Goal: Task Accomplishment & Management: Complete application form

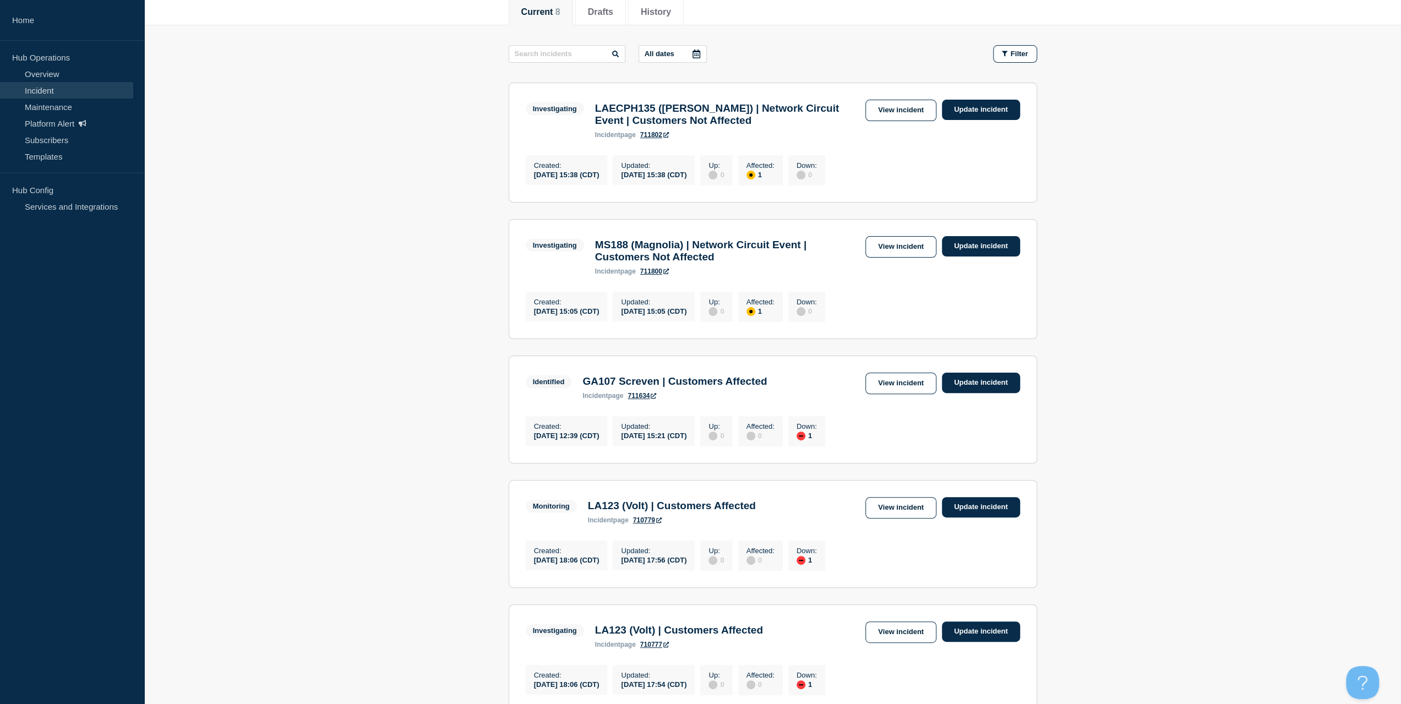
scroll to position [130, 0]
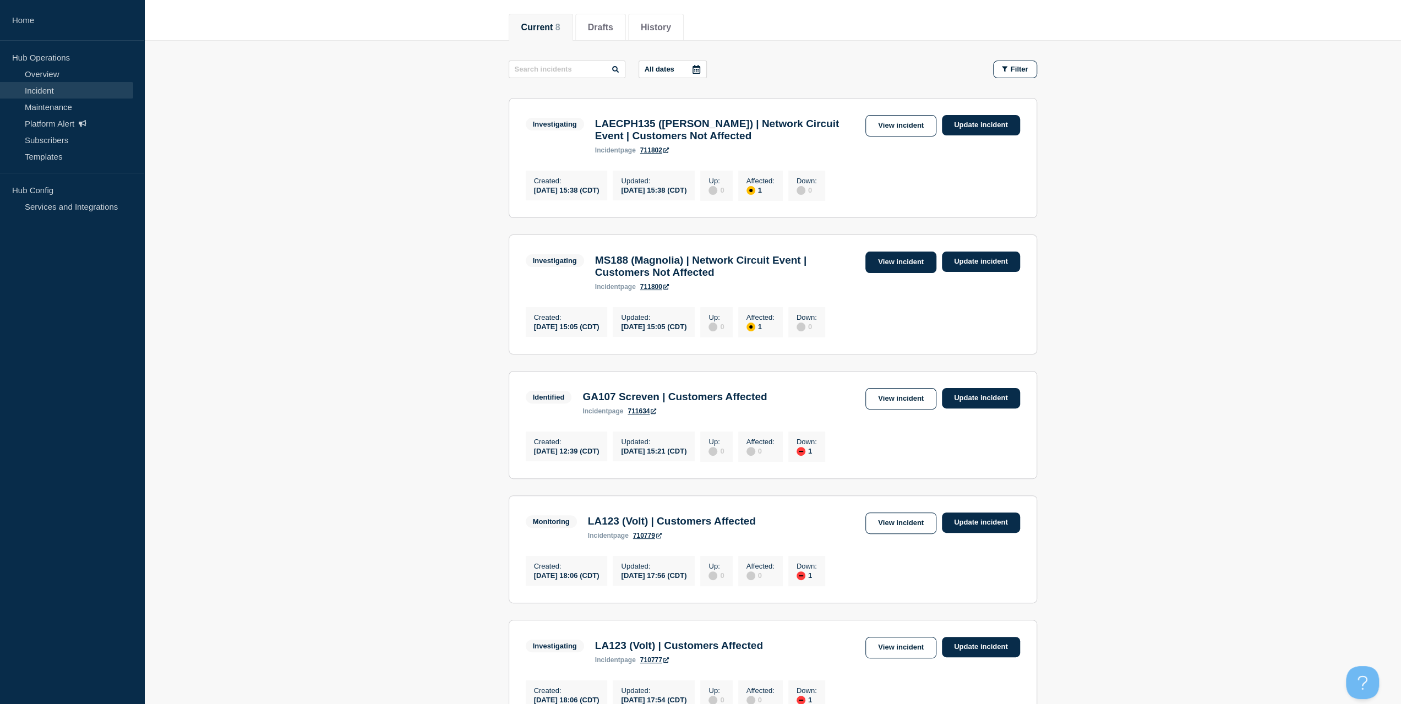
click at [885, 266] on link "View incident" at bounding box center [900, 262] width 71 height 21
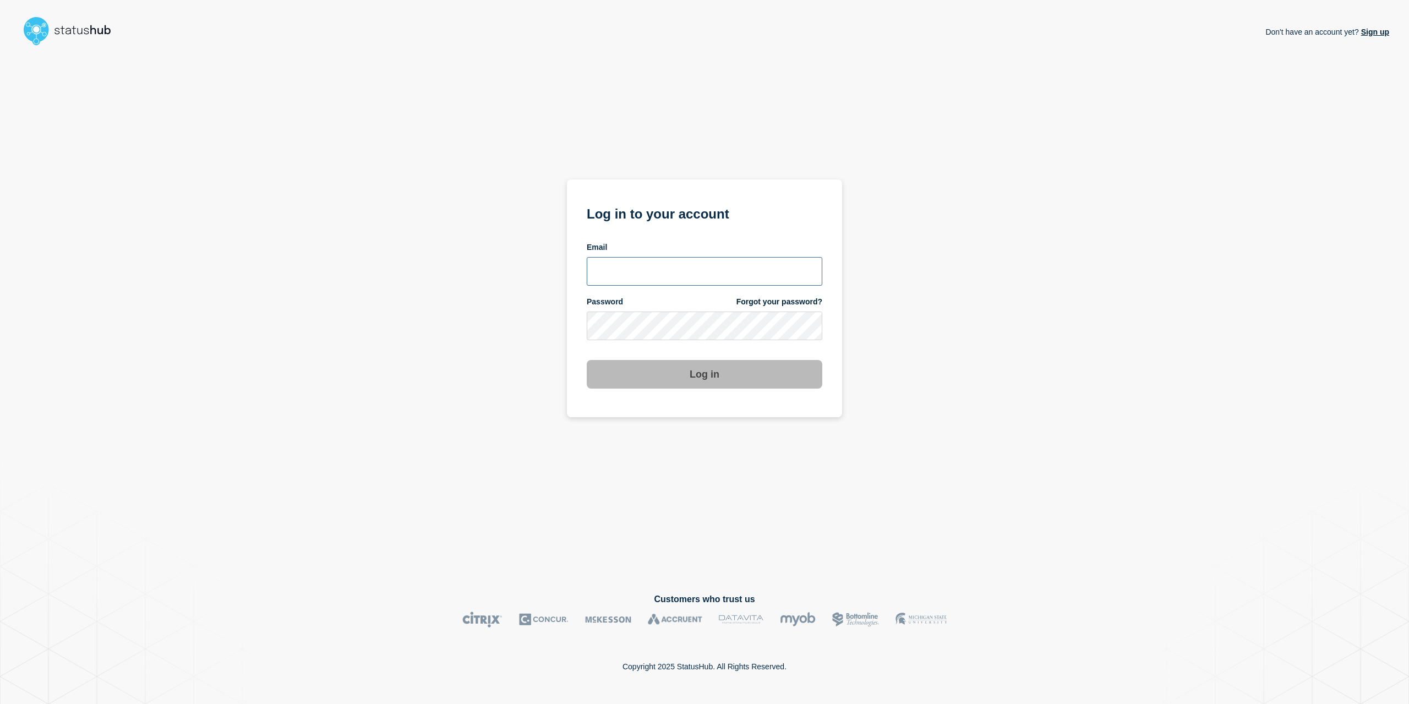
click at [650, 264] on input "email input" at bounding box center [705, 271] width 236 height 29
click at [712, 270] on input "caleb.stahr@conexon@conexon.us" at bounding box center [705, 271] width 236 height 29
drag, startPoint x: 730, startPoint y: 275, endPoint x: 725, endPoint y: 274, distance: 5.5
click at [727, 275] on input "caleb.stahr@conexon@conexon.us" at bounding box center [705, 271] width 236 height 29
click at [723, 274] on input "caleb.stahr@conexon@conexon.us" at bounding box center [705, 271] width 236 height 29
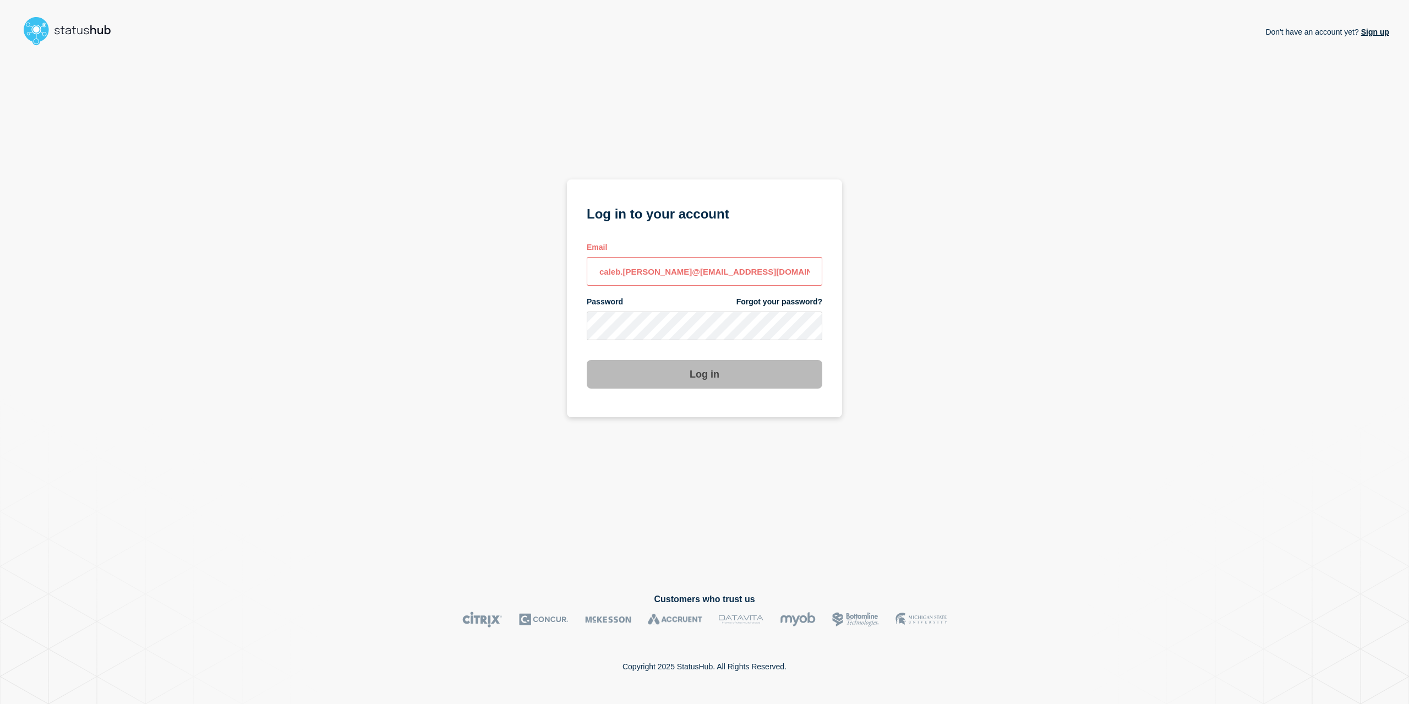
click at [725, 275] on input "caleb.stahr@conexon@conexon.us" at bounding box center [705, 271] width 236 height 29
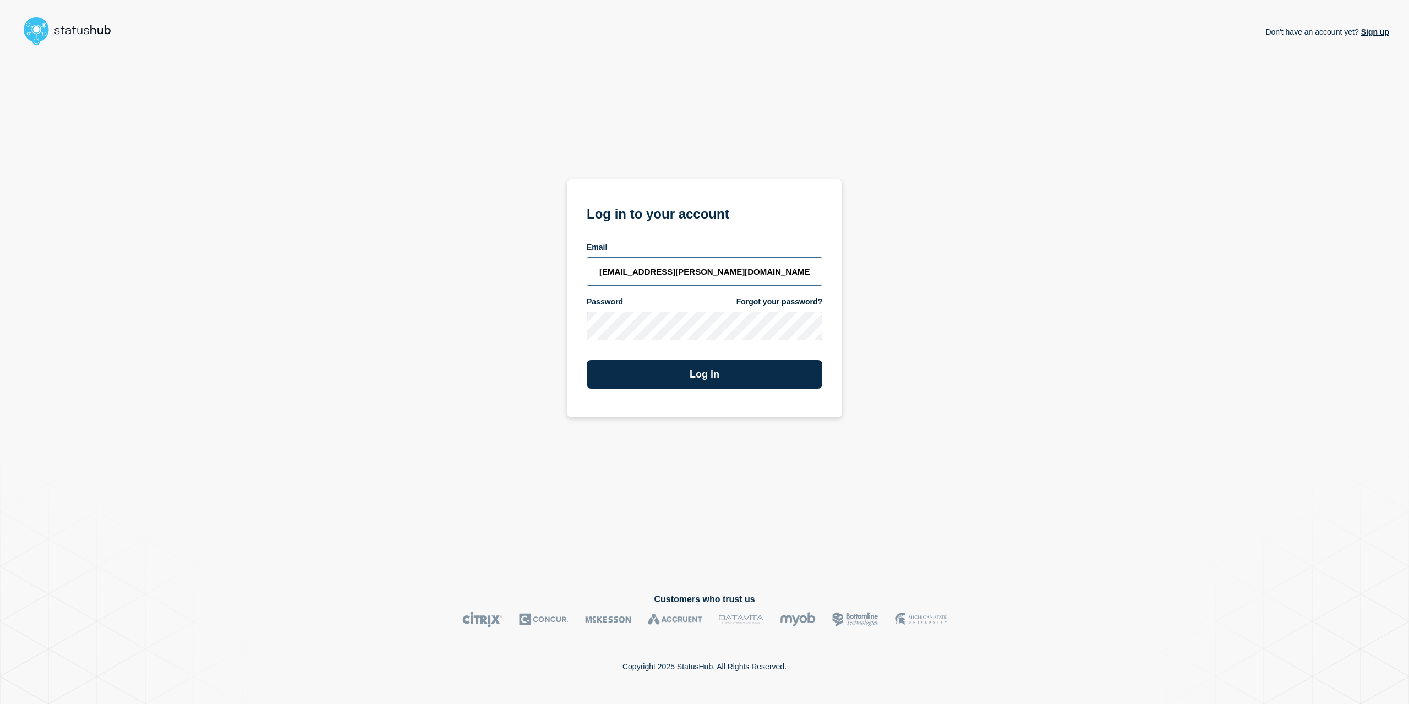
type input "caleb.stahr@conexon.us"
click at [587, 360] on button "Log in" at bounding box center [705, 374] width 236 height 29
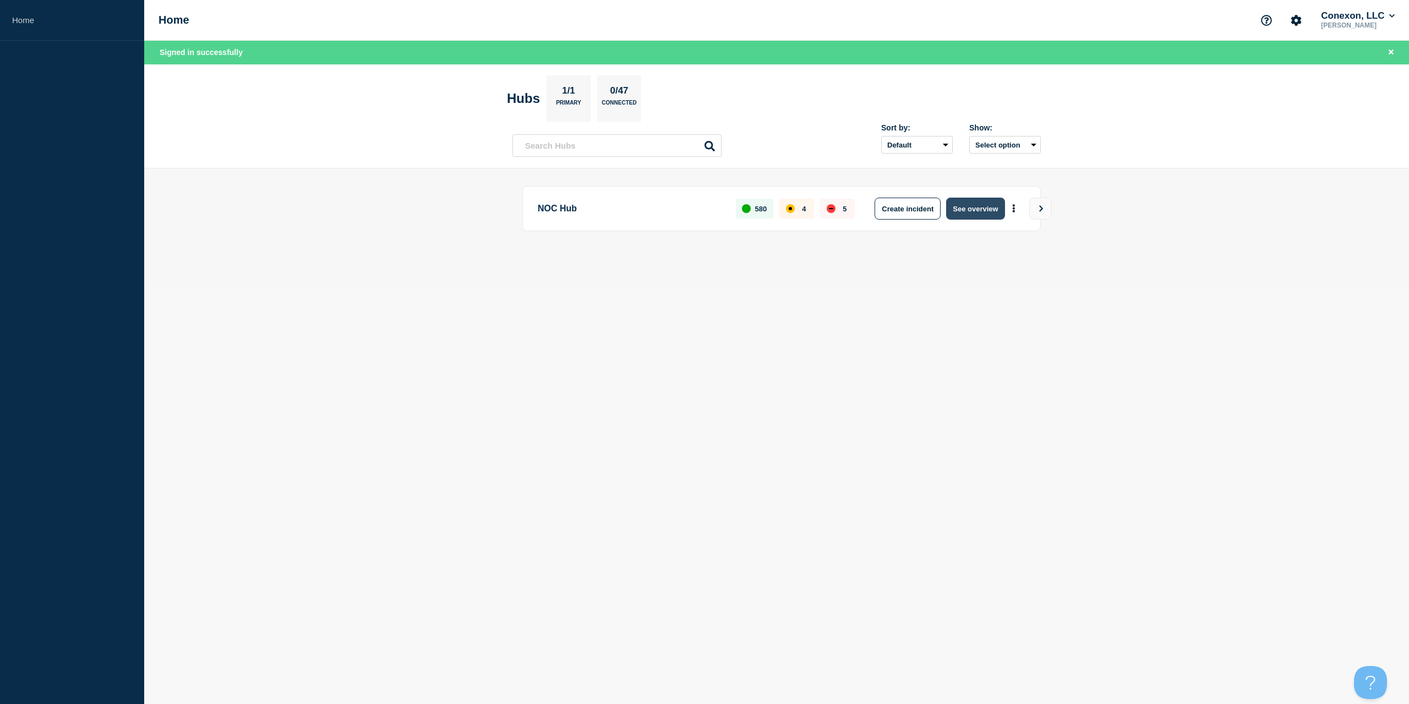
click at [955, 204] on button "See overview" at bounding box center [975, 209] width 58 height 22
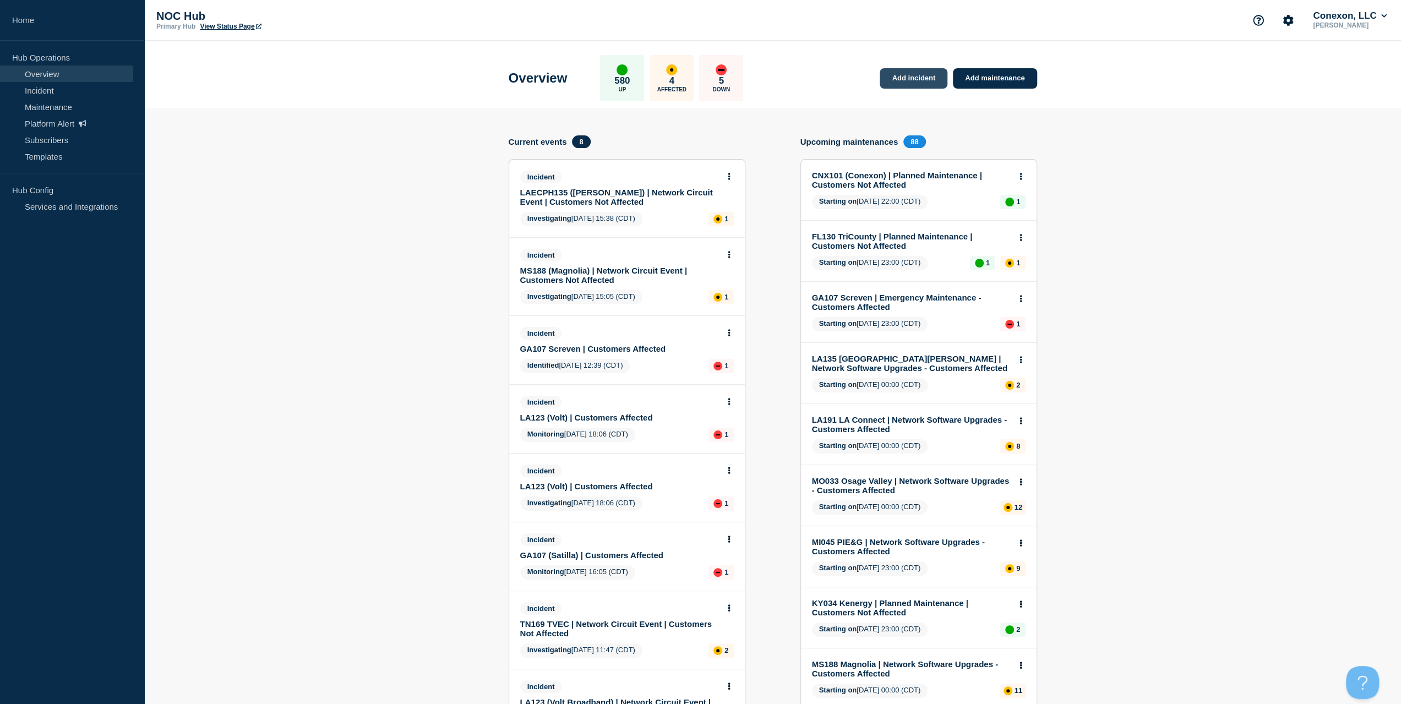
click at [916, 74] on link "Add incident" at bounding box center [914, 78] width 68 height 20
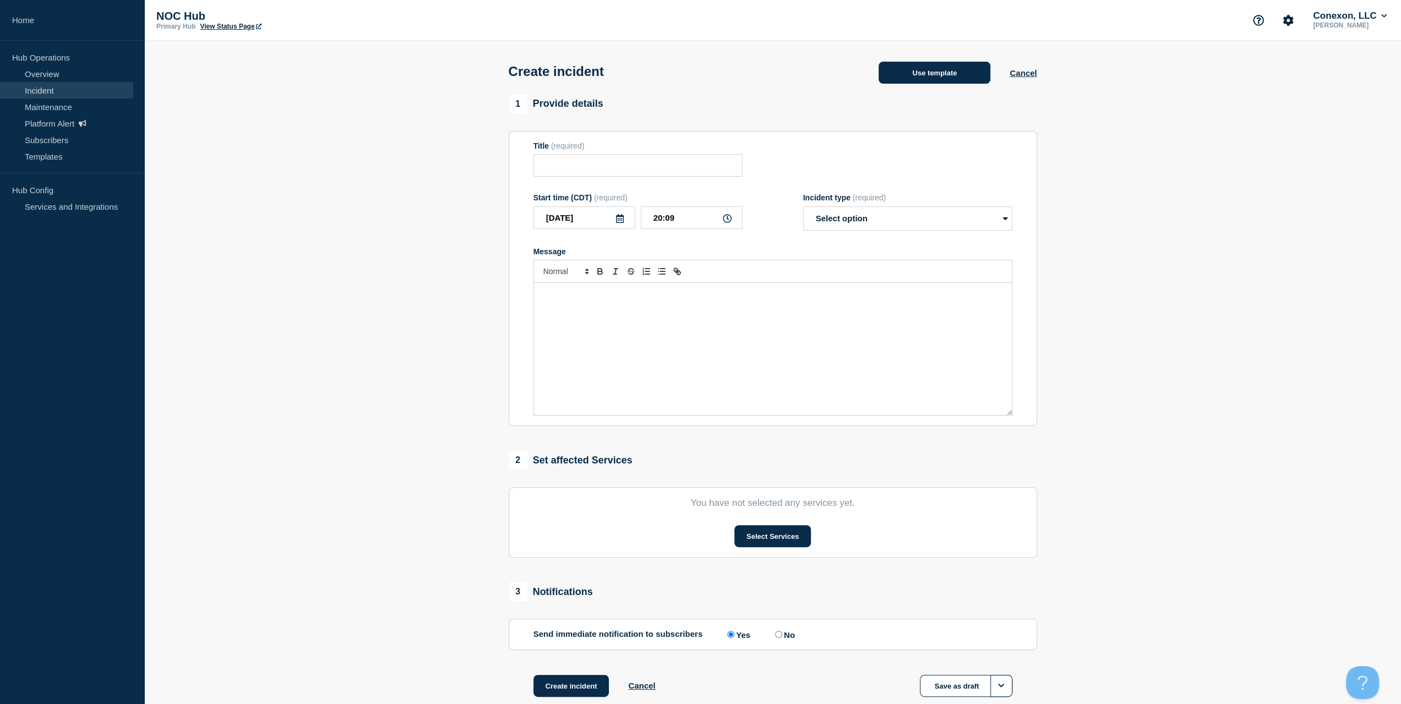
click at [943, 77] on button "Use template" at bounding box center [935, 73] width 112 height 22
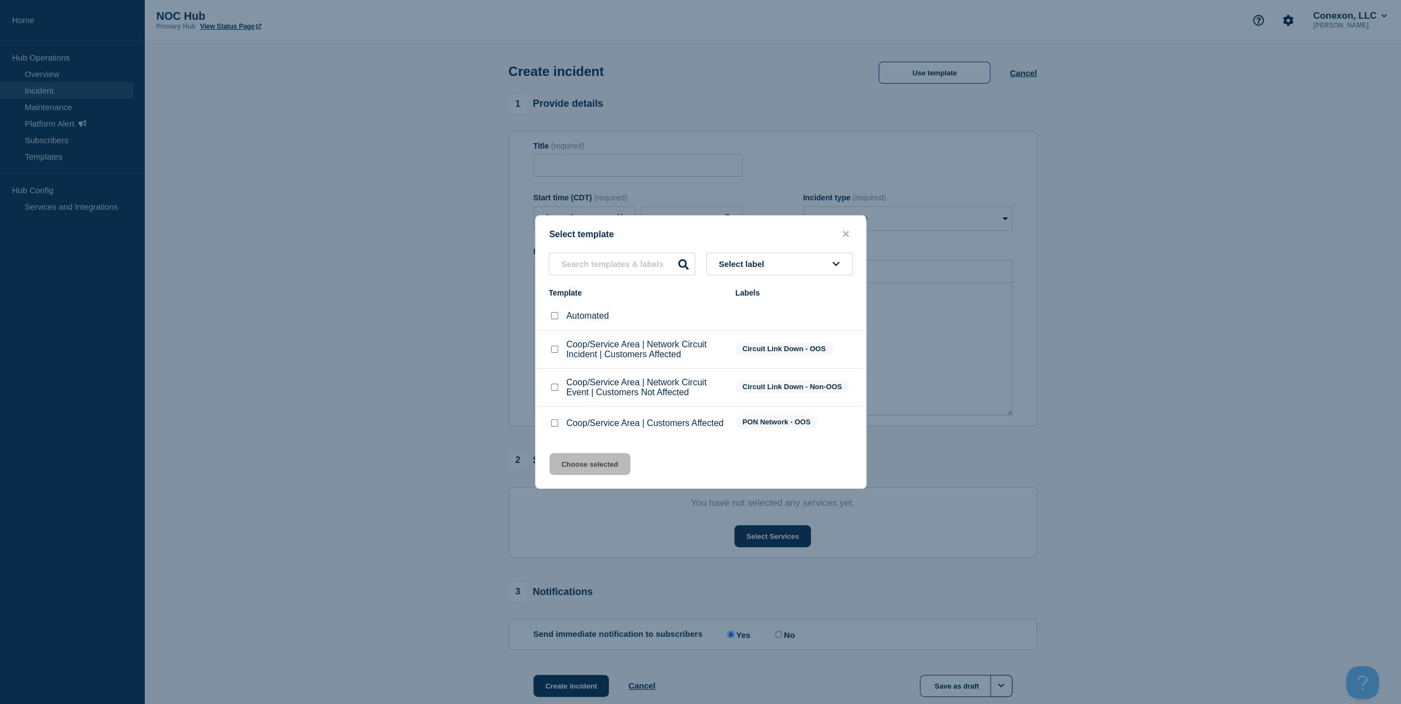
click at [553, 423] on input "Coop/Service Area | Customers Affected checkbox" at bounding box center [554, 423] width 7 height 7
checkbox input "true"
click at [568, 455] on div "Select template Select label Template Labels Automated Coop/Service Area | Netw…" at bounding box center [700, 352] width 331 height 274
click at [570, 460] on button "Choose selected" at bounding box center [589, 464] width 81 height 22
type input "Coop/Service Area | Customers Affected"
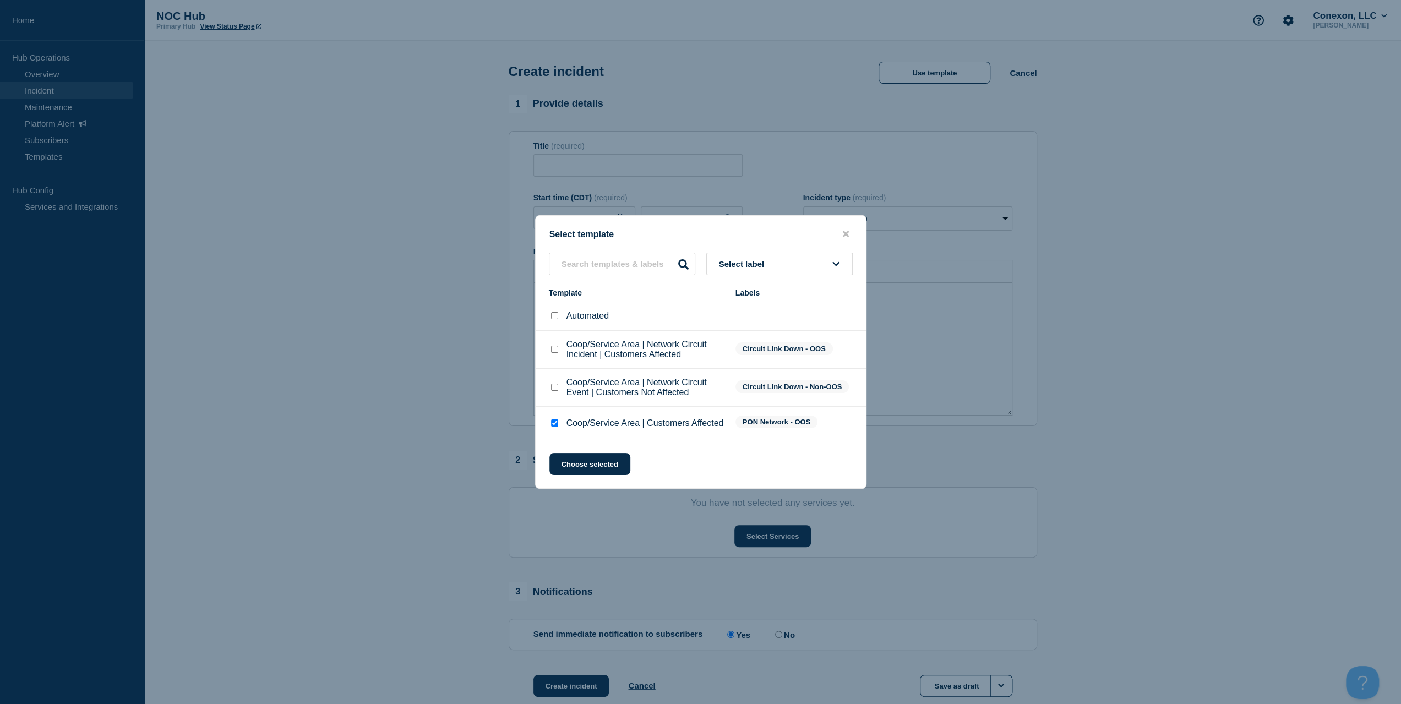
select select "investigating"
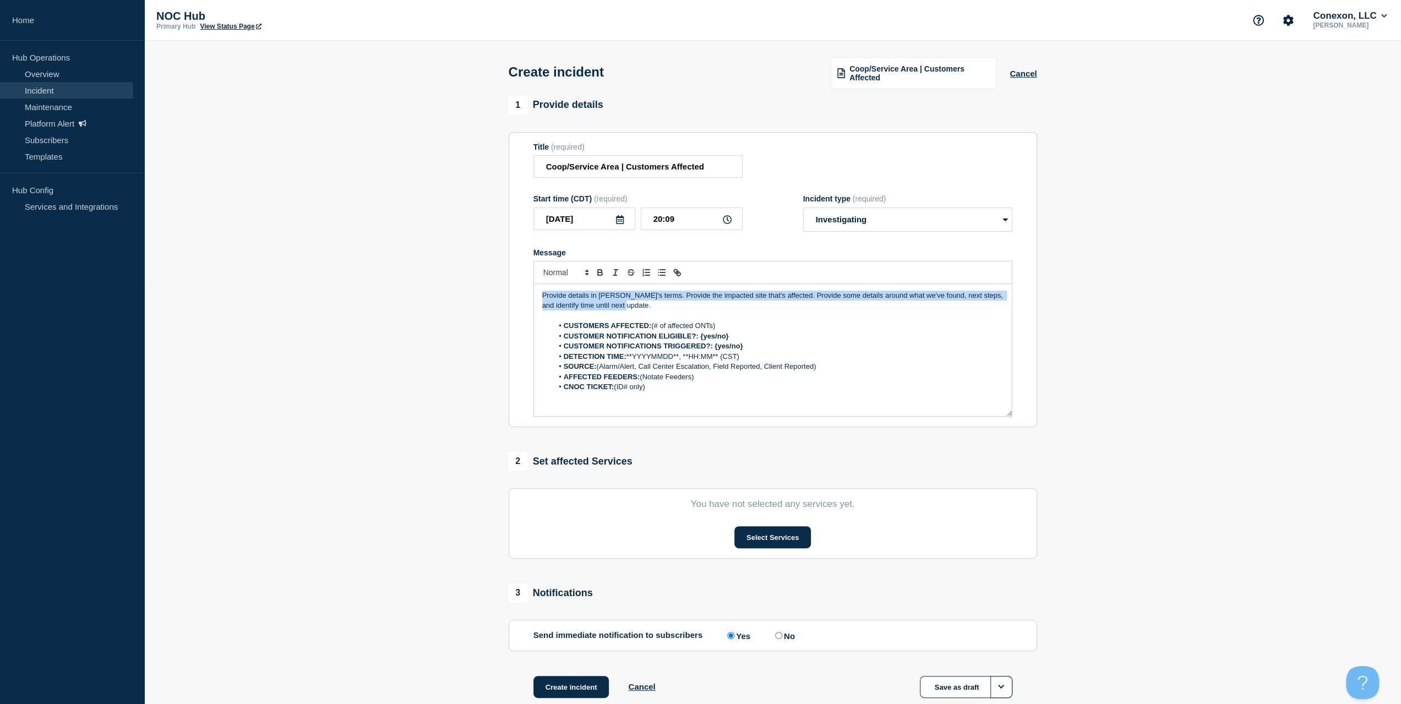
drag, startPoint x: 667, startPoint y: 306, endPoint x: 471, endPoint y: 279, distance: 197.8
click at [471, 279] on section "1 Provide details Title (required) Coop/Service Area | Customers Affected Start…" at bounding box center [772, 411] width 1257 height 630
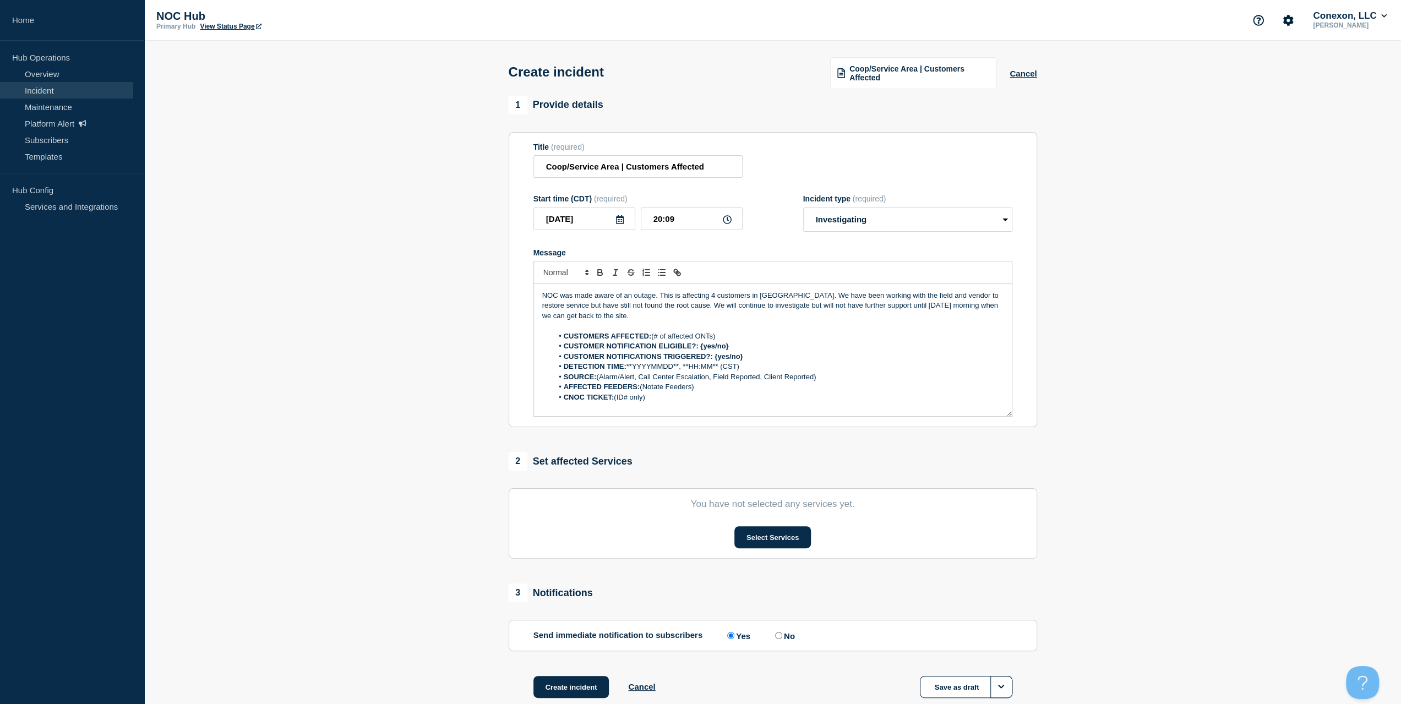
drag, startPoint x: 742, startPoint y: 334, endPoint x: 687, endPoint y: 334, distance: 55.1
click at [686, 334] on li "CUSTOMERS AFFECTED: (# of affected ONTs)" at bounding box center [778, 336] width 451 height 10
click at [717, 333] on li "CUSTOMERS AFFECTED: (# of affected ONTs)" at bounding box center [778, 336] width 451 height 10
drag, startPoint x: 723, startPoint y: 335, endPoint x: 654, endPoint y: 336, distance: 69.4
click at [654, 336] on li "CUSTOMERS AFFECTED: (# of affected ONTs)" at bounding box center [778, 336] width 451 height 10
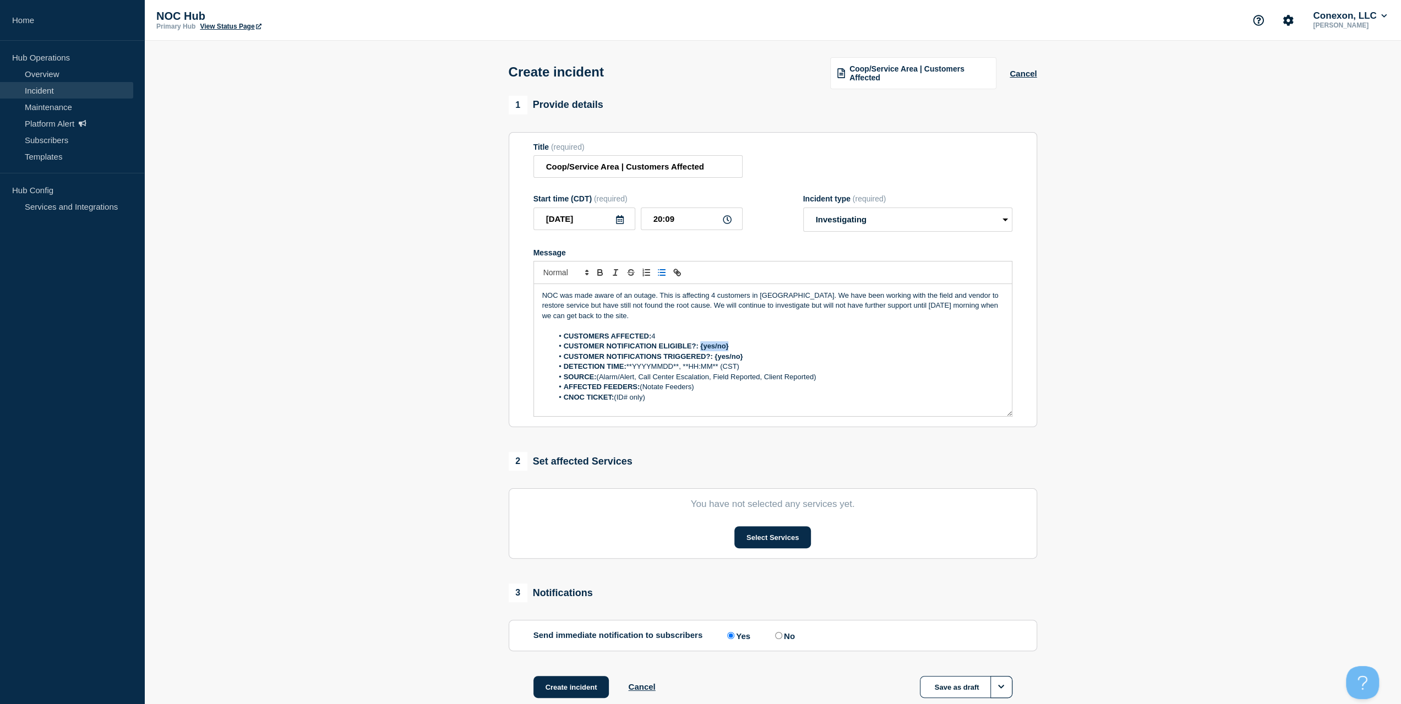
drag, startPoint x: 734, startPoint y: 347, endPoint x: 700, endPoint y: 345, distance: 33.7
click at [700, 345] on li "CUSTOMER NOTIFICATION ELIGIBLE?: {yes/no}" at bounding box center [778, 346] width 451 height 10
drag, startPoint x: 756, startPoint y: 358, endPoint x: 714, endPoint y: 355, distance: 43.1
click at [714, 355] on li "CUSTOMER NOTIFICATIONS TRIGGERED?: {yes/no}" at bounding box center [778, 357] width 451 height 10
drag, startPoint x: 593, startPoint y: 221, endPoint x: 499, endPoint y: 223, distance: 94.2
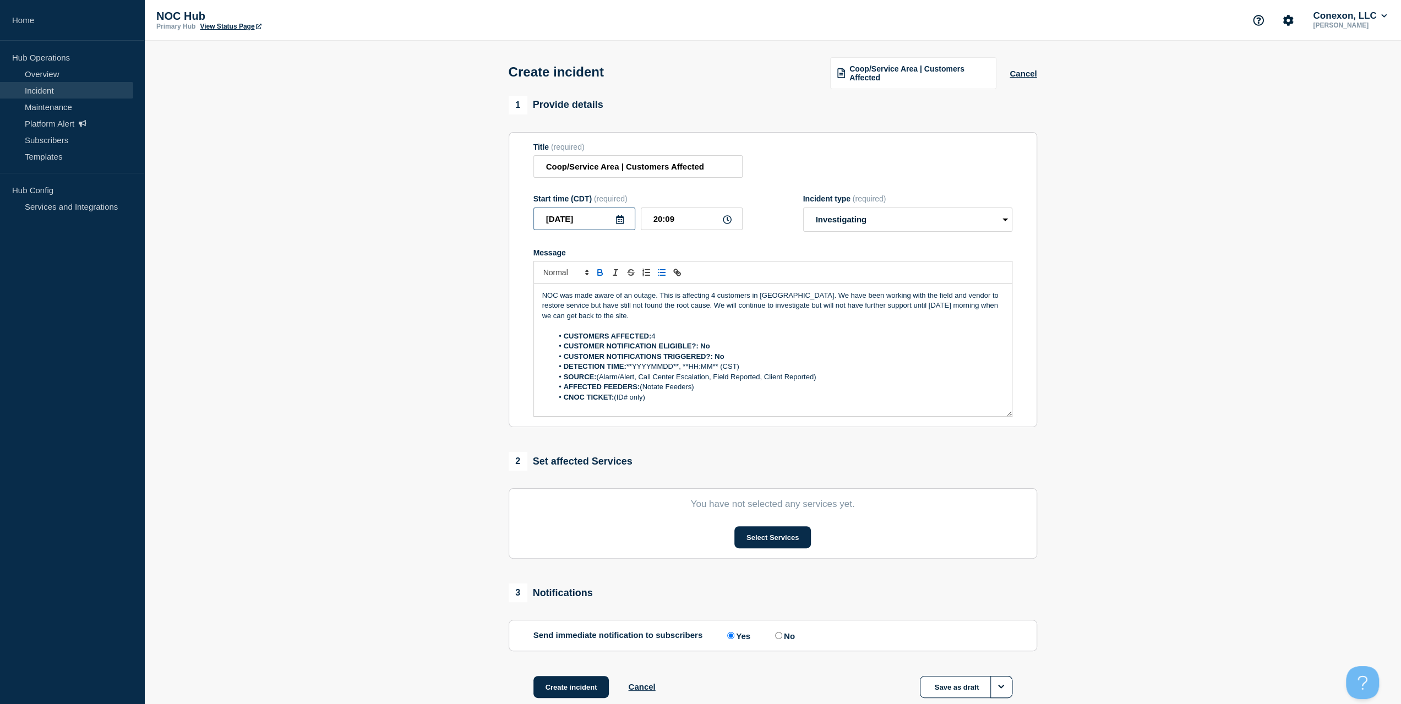
click at [510, 222] on section "Title (required) Coop/Service Area | Customers Affected Start time (CDT) (requi…" at bounding box center [773, 280] width 529 height 296
drag, startPoint x: 680, startPoint y: 367, endPoint x: 631, endPoint y: 366, distance: 49.6
click at [631, 366] on li "DETECTION TIME: **YYYYMMDD**, **HH:MM** (CST)" at bounding box center [778, 367] width 451 height 10
drag, startPoint x: 682, startPoint y: 220, endPoint x: 628, endPoint y: 227, distance: 54.4
click at [636, 221] on div "2025-09-08 20:09" at bounding box center [637, 219] width 209 height 23
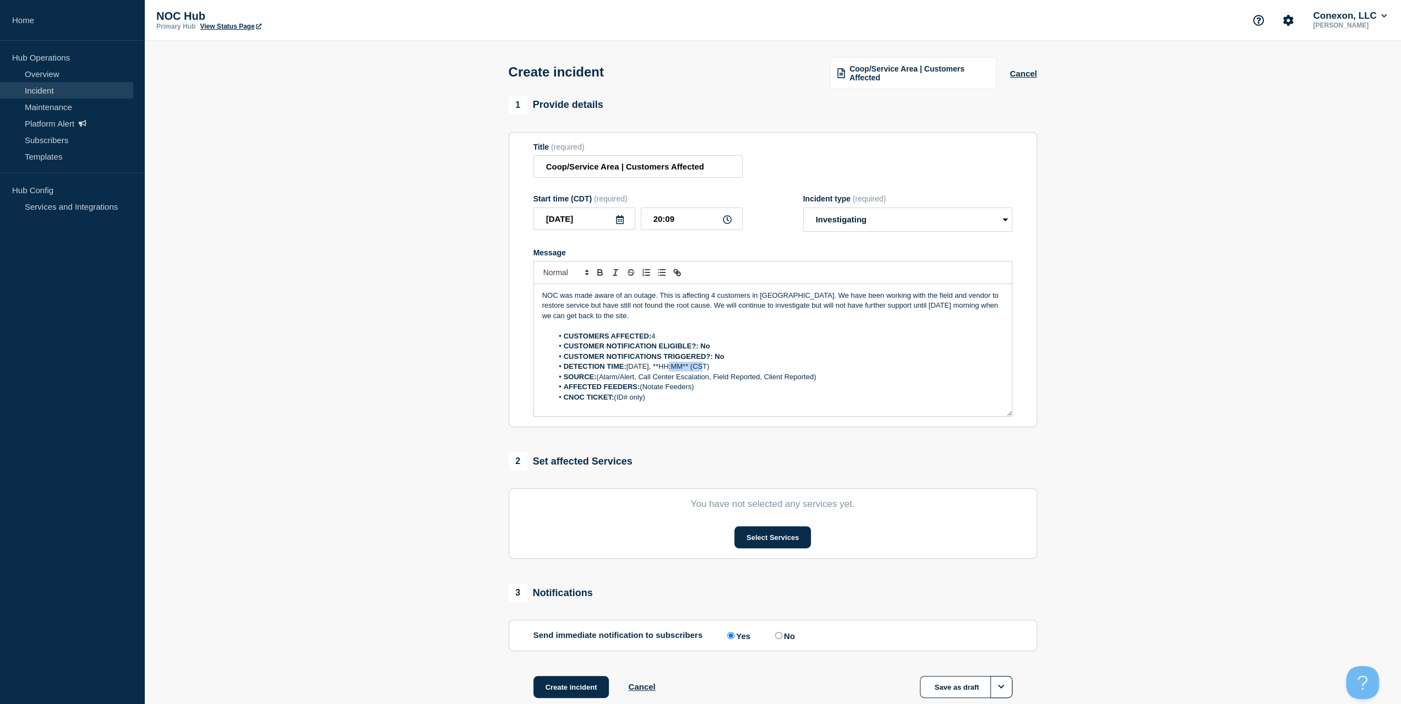
drag, startPoint x: 668, startPoint y: 367, endPoint x: 704, endPoint y: 367, distance: 35.8
click at [704, 367] on li "DETECTION TIME: 2025-09-08, **HH:MM** (CST)" at bounding box center [778, 367] width 451 height 10
drag, startPoint x: 683, startPoint y: 369, endPoint x: 676, endPoint y: 369, distance: 7.7
click at [681, 369] on li "DETECTION TIME: 2025-09-08, 20:09 (CST)" at bounding box center [778, 367] width 451 height 10
click at [674, 369] on li "DETECTION TIME: 2025-09-08, 20:09 (CST)" at bounding box center [778, 367] width 451 height 10
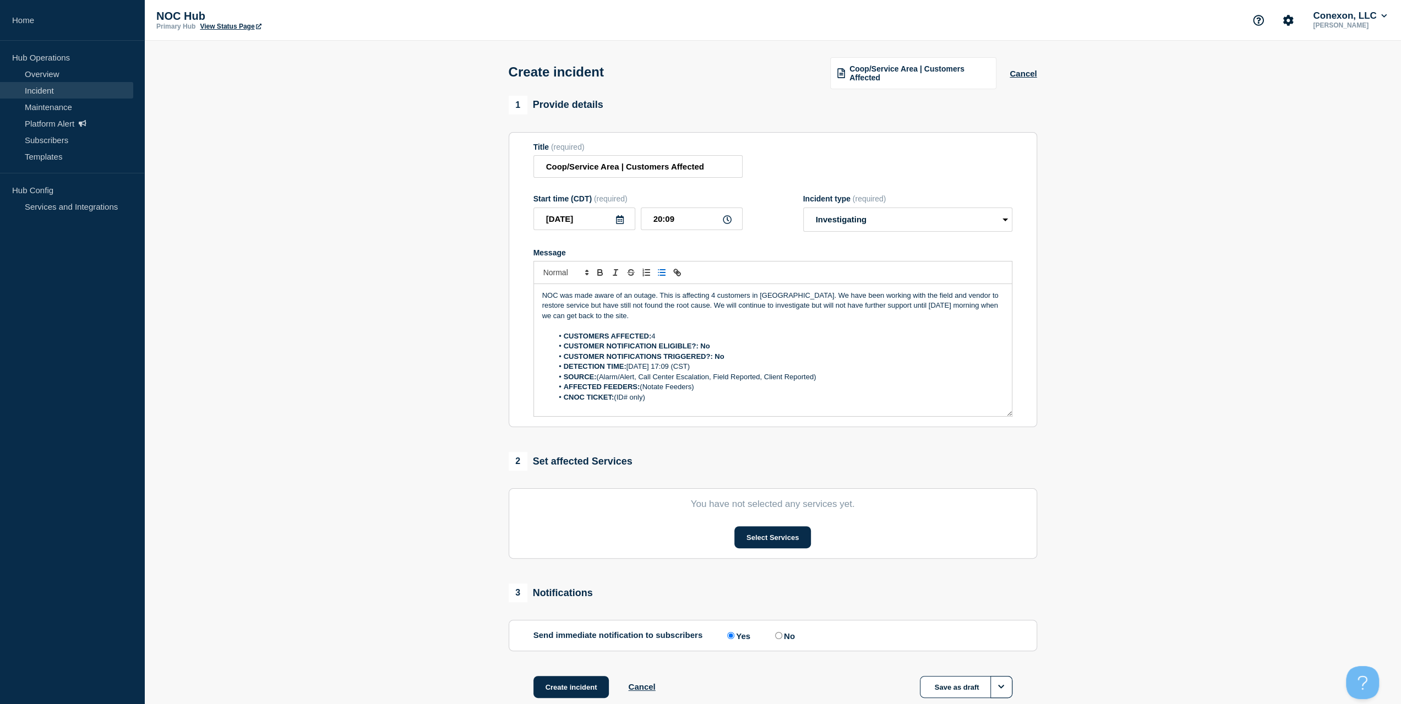
drag, startPoint x: 825, startPoint y: 378, endPoint x: 599, endPoint y: 379, distance: 225.7
click at [599, 379] on li "SOURCE: (Alarm/Alert, Call Center Escalation, Field Reported, Client Reported)" at bounding box center [778, 377] width 451 height 10
drag, startPoint x: 712, startPoint y: 387, endPoint x: 641, endPoint y: 386, distance: 70.5
click at [641, 386] on li "AFFECTED FEEDERS: (Notate Feeders)" at bounding box center [778, 387] width 451 height 10
drag, startPoint x: 632, startPoint y: 396, endPoint x: 614, endPoint y: 398, distance: 17.7
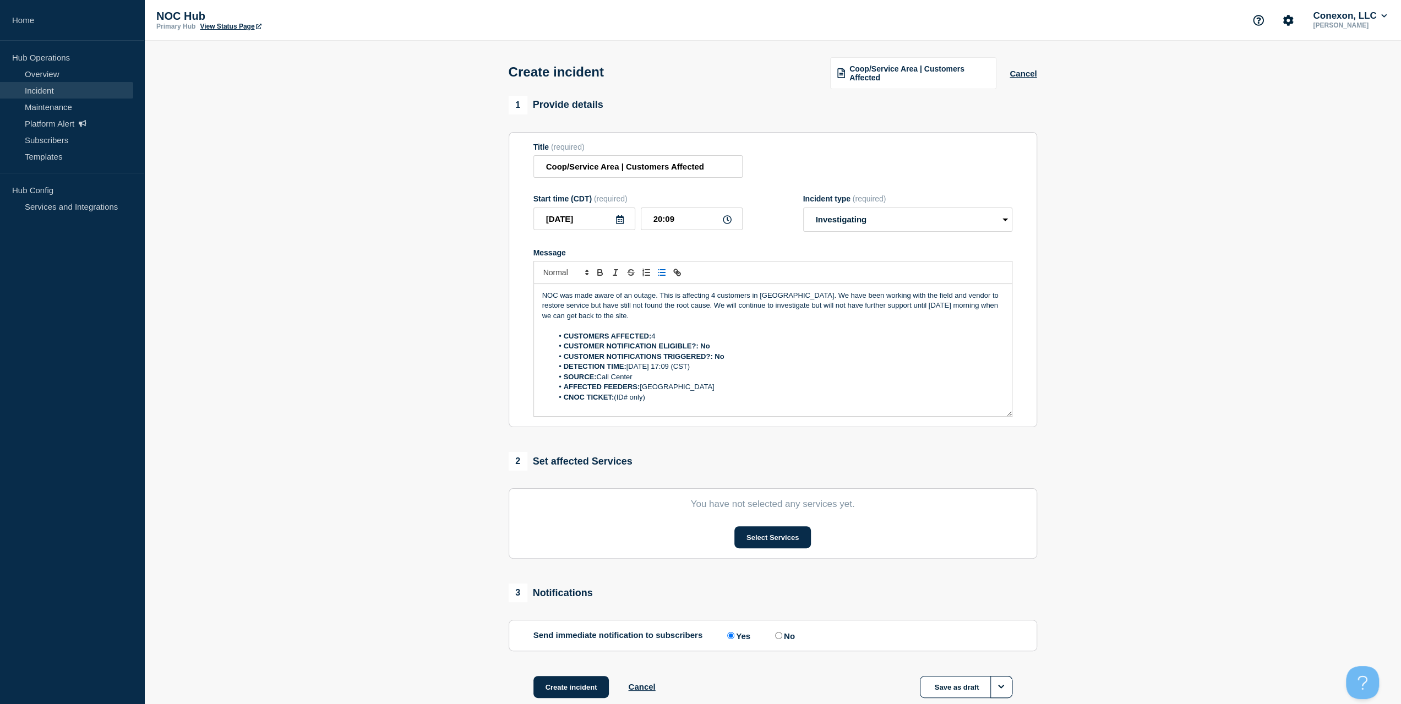
click at [614, 398] on li "CNOC TICKET: (ID# only)" at bounding box center [778, 398] width 451 height 10
click at [777, 549] on section "You have not selected any services yet. Select Services" at bounding box center [773, 523] width 529 height 70
click at [791, 533] on button "Select Services" at bounding box center [772, 537] width 77 height 22
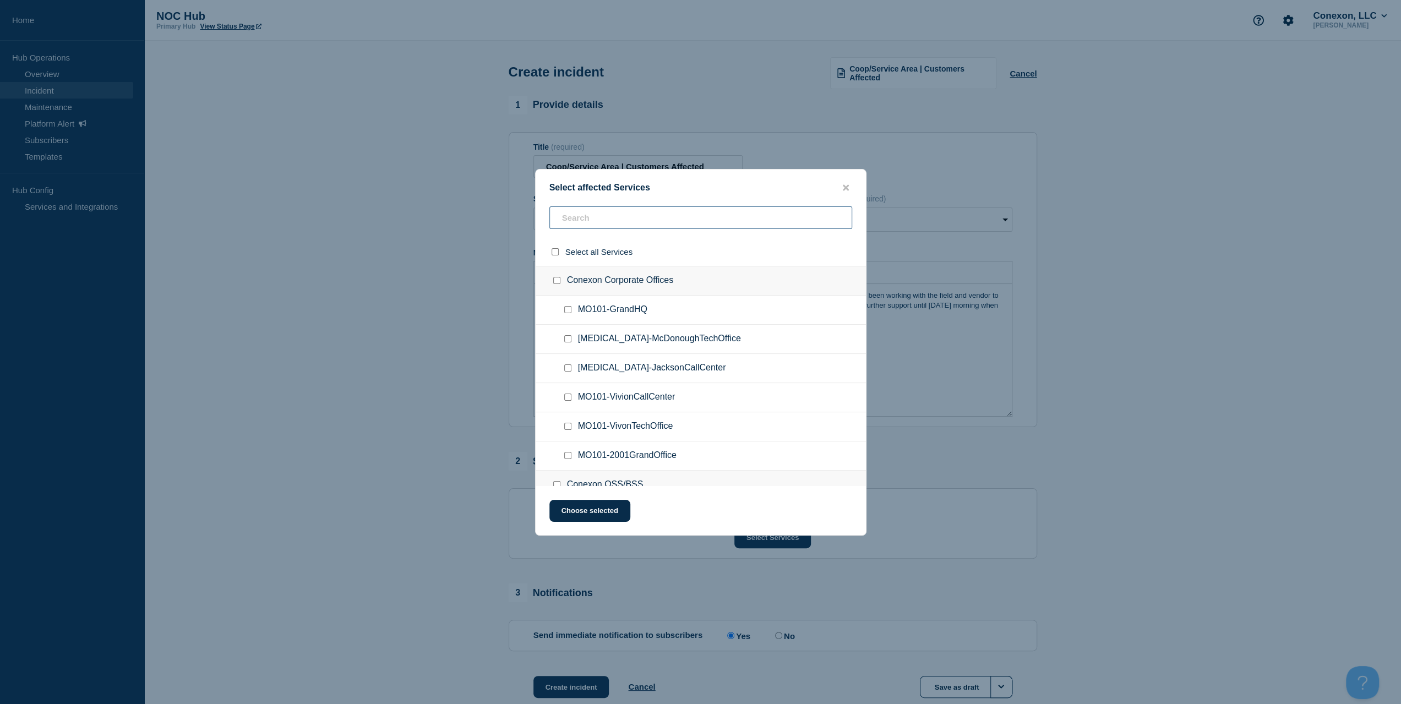
click at [624, 219] on input "text" at bounding box center [700, 217] width 303 height 23
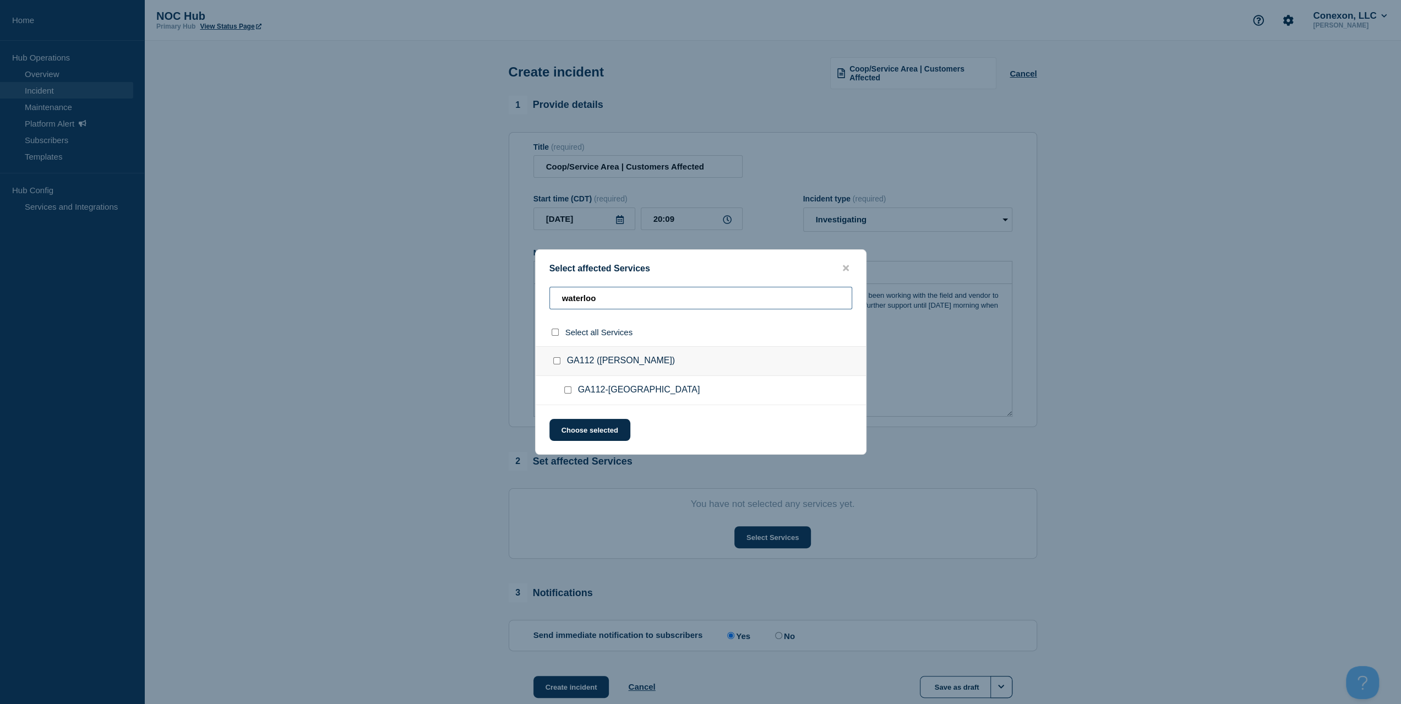
type input "waterloo"
click at [568, 387] on div at bounding box center [570, 390] width 16 height 11
click at [569, 391] on input "GA112-WATERLOO checkbox" at bounding box center [567, 389] width 7 height 7
checkbox input "true"
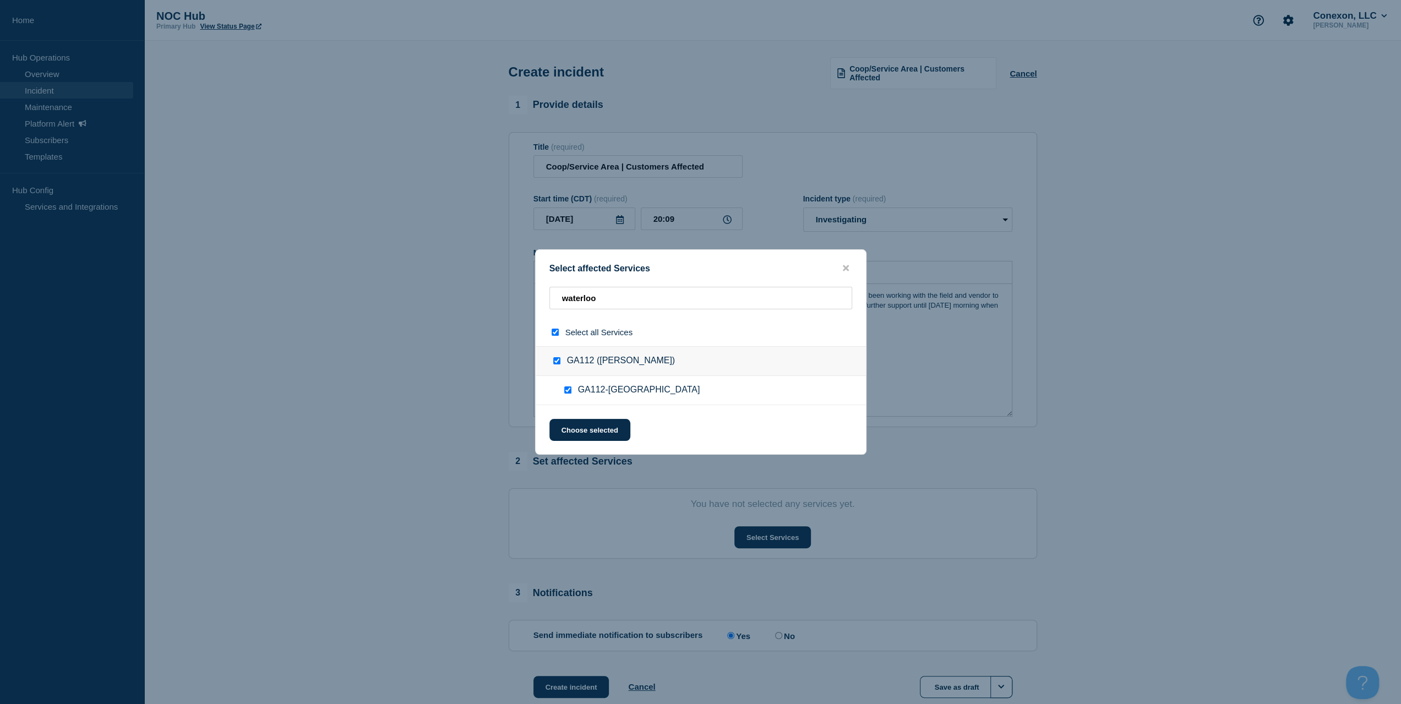
checkbox input "true"
click at [585, 422] on button "Choose selected" at bounding box center [589, 430] width 81 height 22
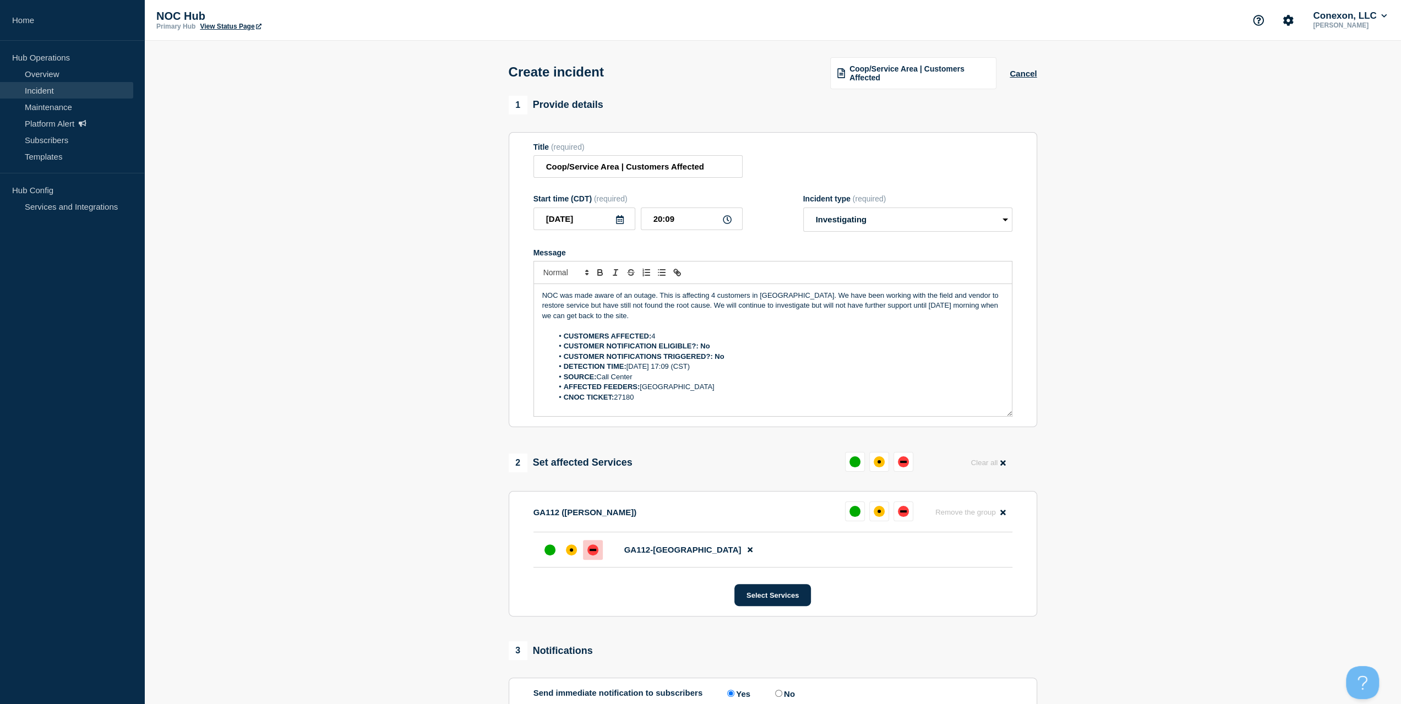
click at [596, 554] on div "down" at bounding box center [592, 550] width 11 height 11
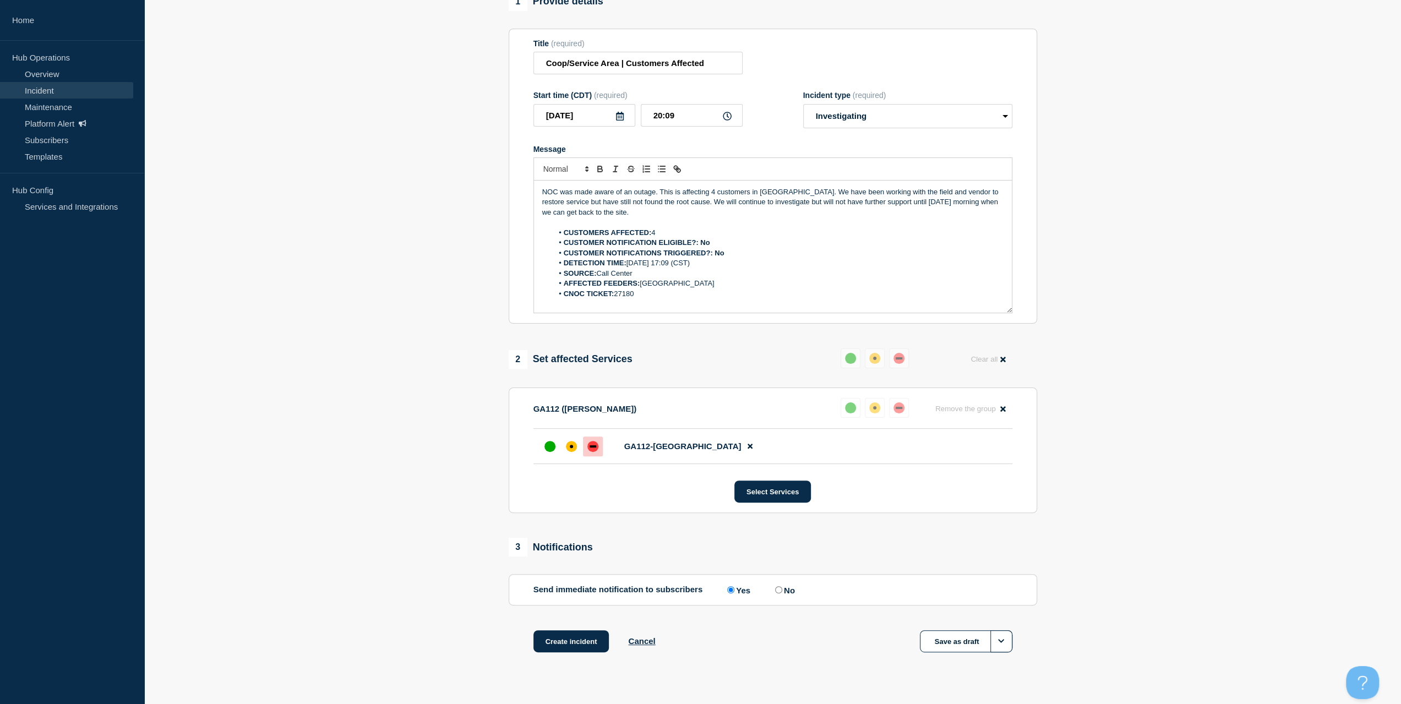
scroll to position [124, 0]
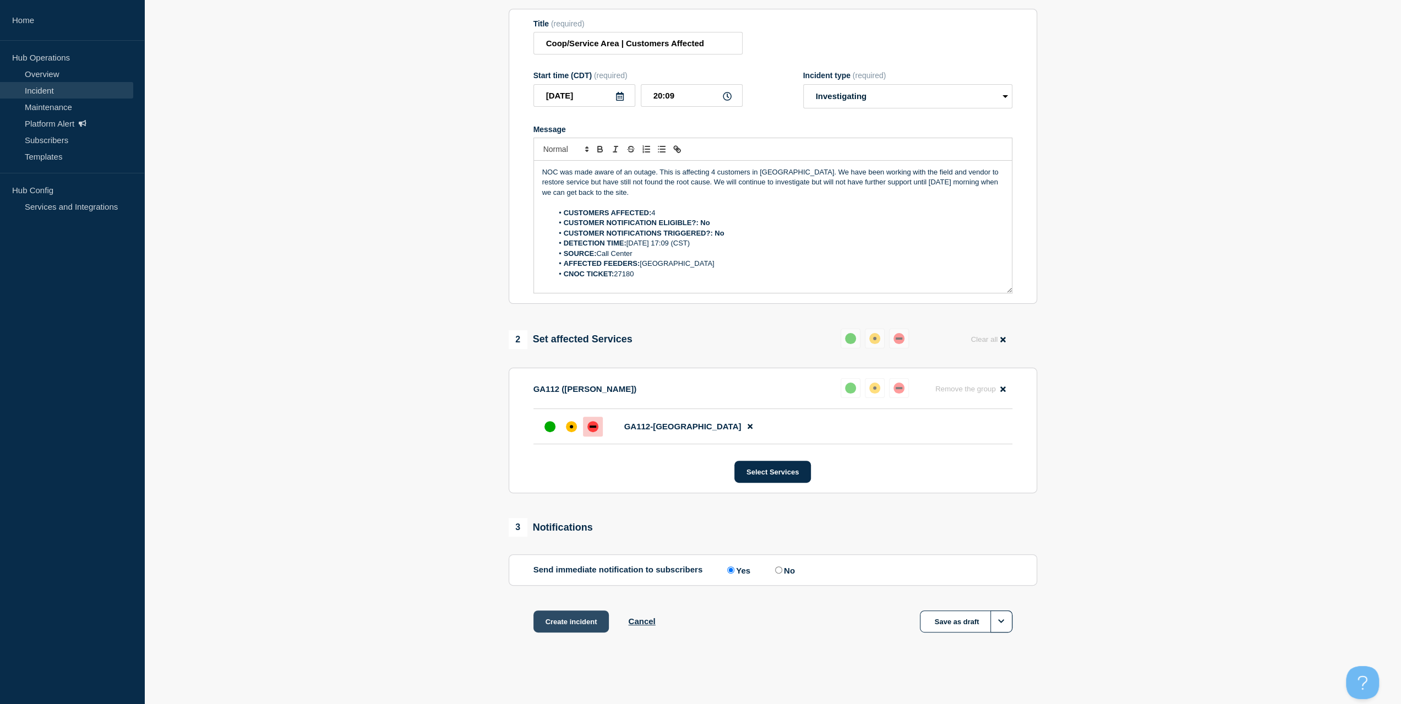
click at [570, 627] on button "Create incident" at bounding box center [571, 622] width 76 height 22
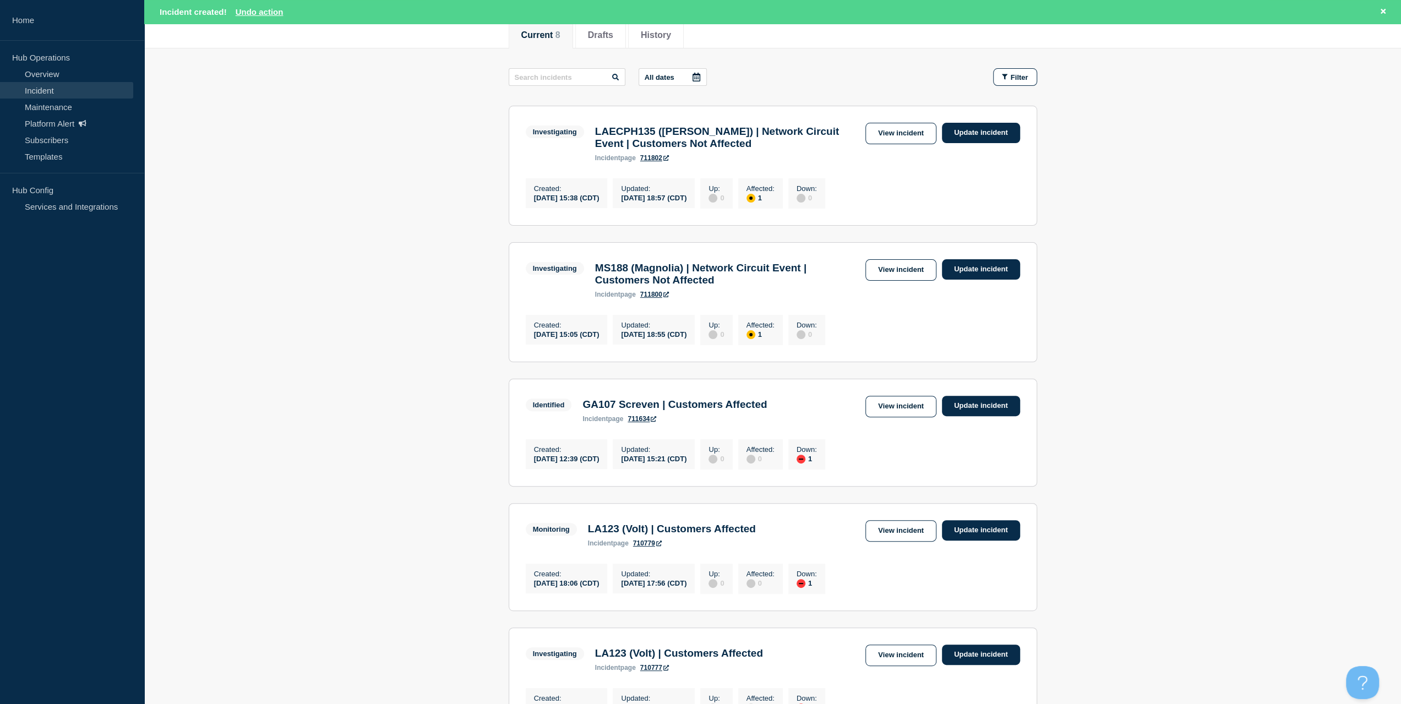
scroll to position [110, 0]
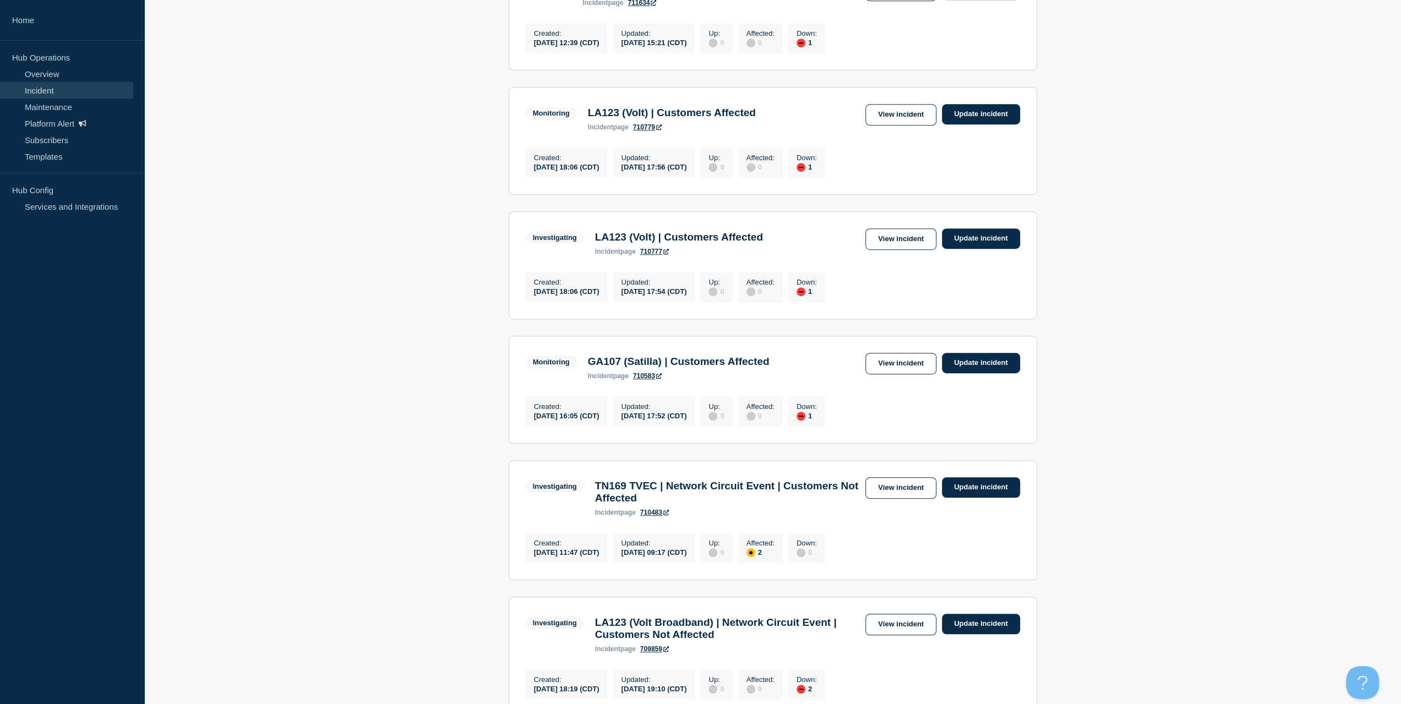
scroll to position [551, 0]
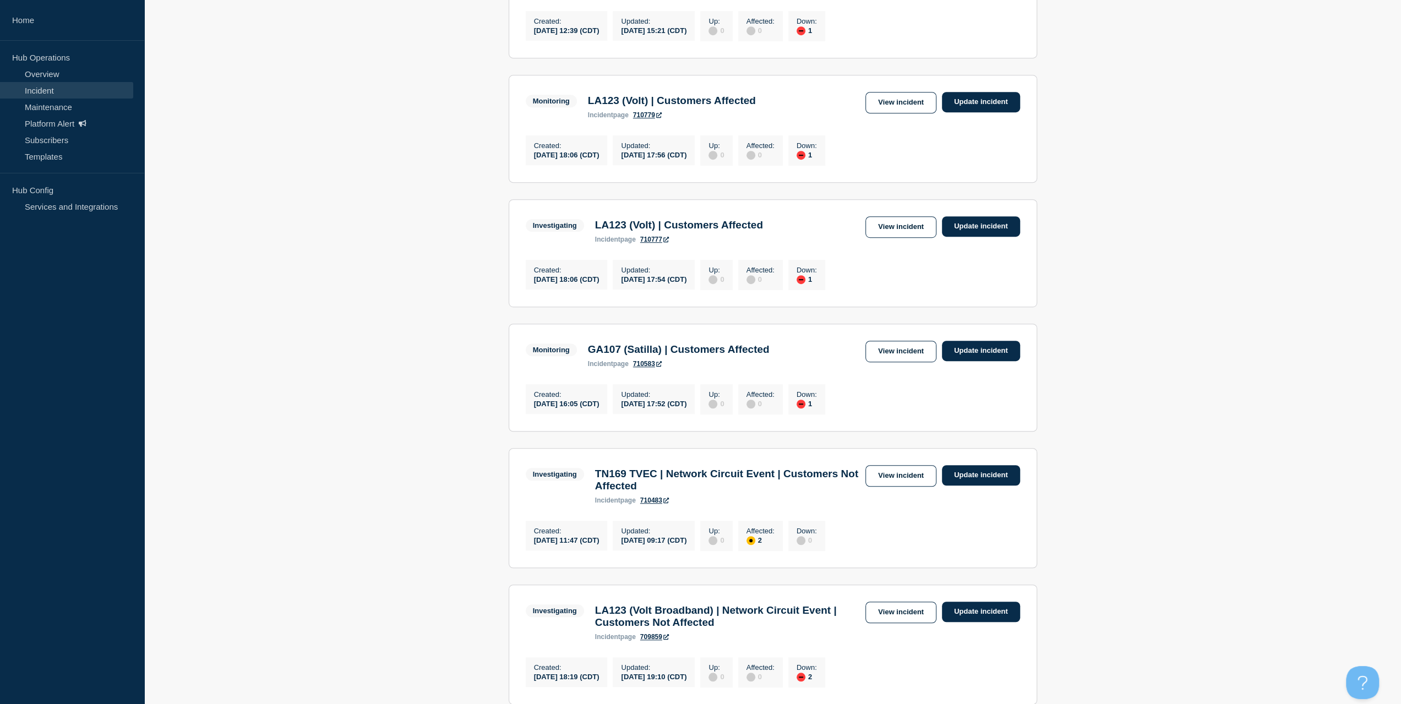
click at [918, 368] on div "Monitoring GA107 (Satilla) | Customers Affected incident page 710583 View incid…" at bounding box center [773, 354] width 494 height 27
click at [913, 362] on link "View incident" at bounding box center [900, 351] width 71 height 21
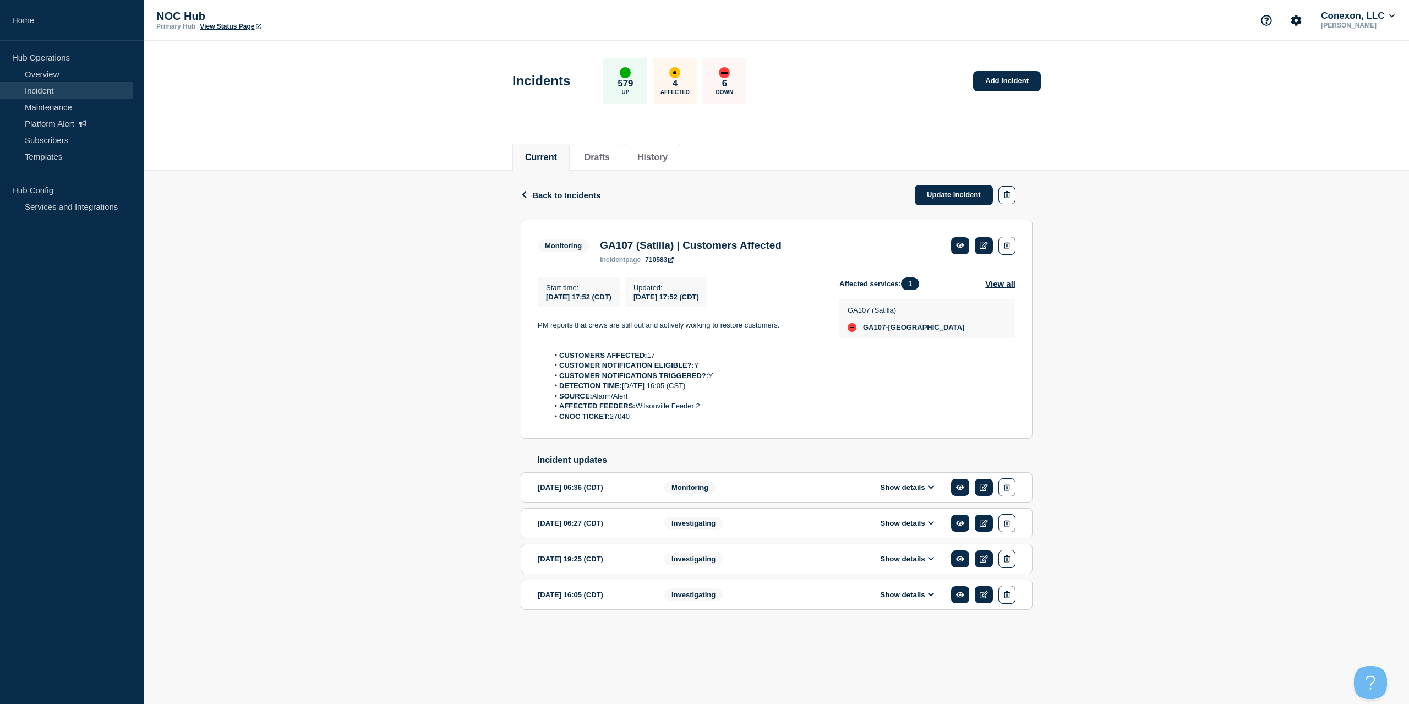
drag, startPoint x: 660, startPoint y: 417, endPoint x: 533, endPoint y: 324, distance: 157.3
click at [533, 324] on section "Monitoring GA107 (Satilla) | Customers Affected incident page 710583 Start time…" at bounding box center [777, 330] width 512 height 220
copy div "PM reports that crews are still out and actively working to restore customers. …"
click at [923, 199] on link "Update incident" at bounding box center [954, 195] width 78 height 20
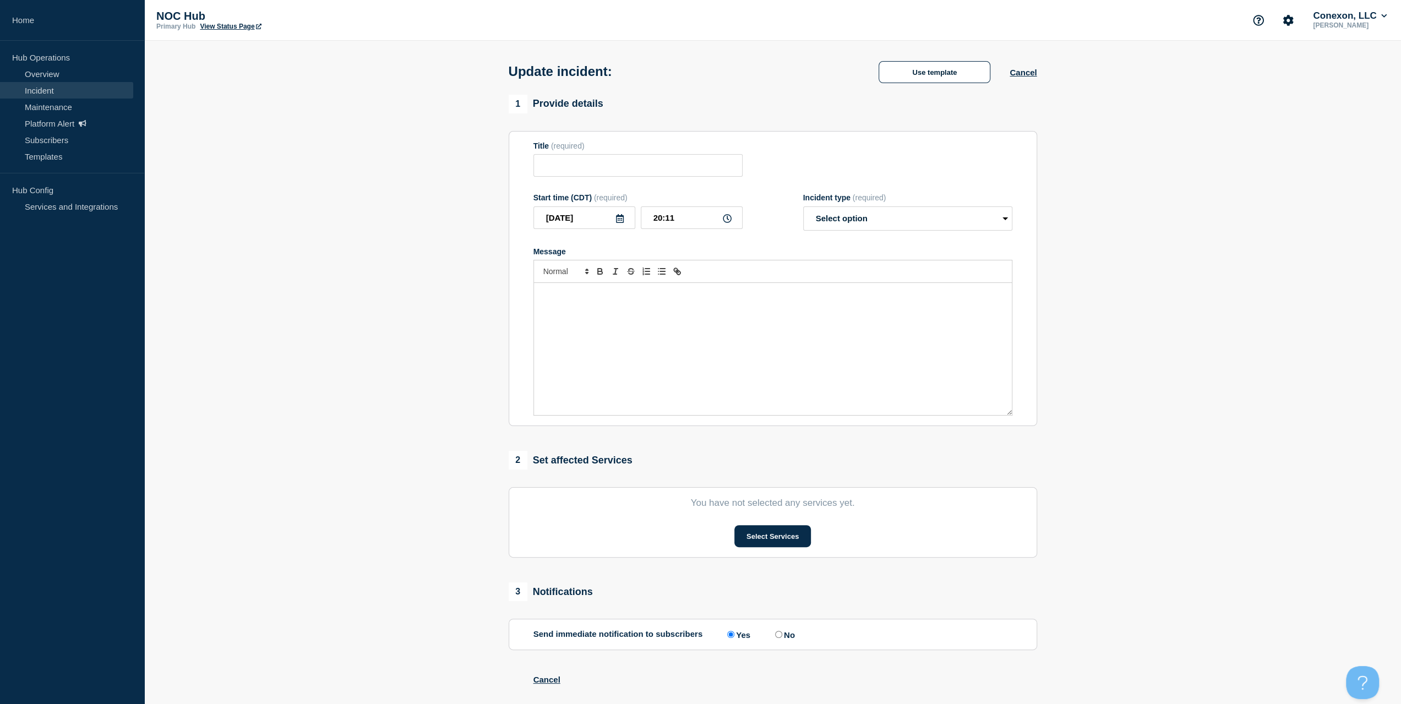
type input "GA107 (Satilla) | Customers Affected"
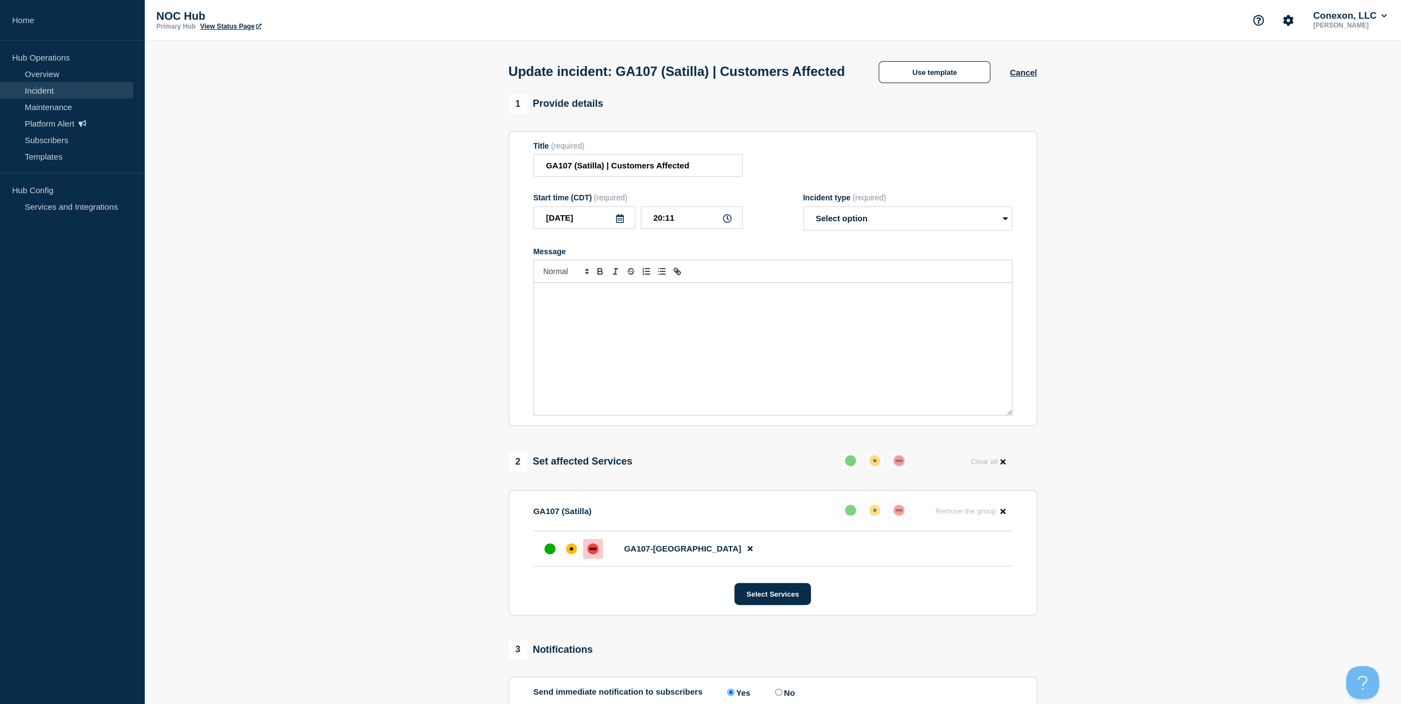
click at [749, 321] on div "Message" at bounding box center [773, 349] width 478 height 132
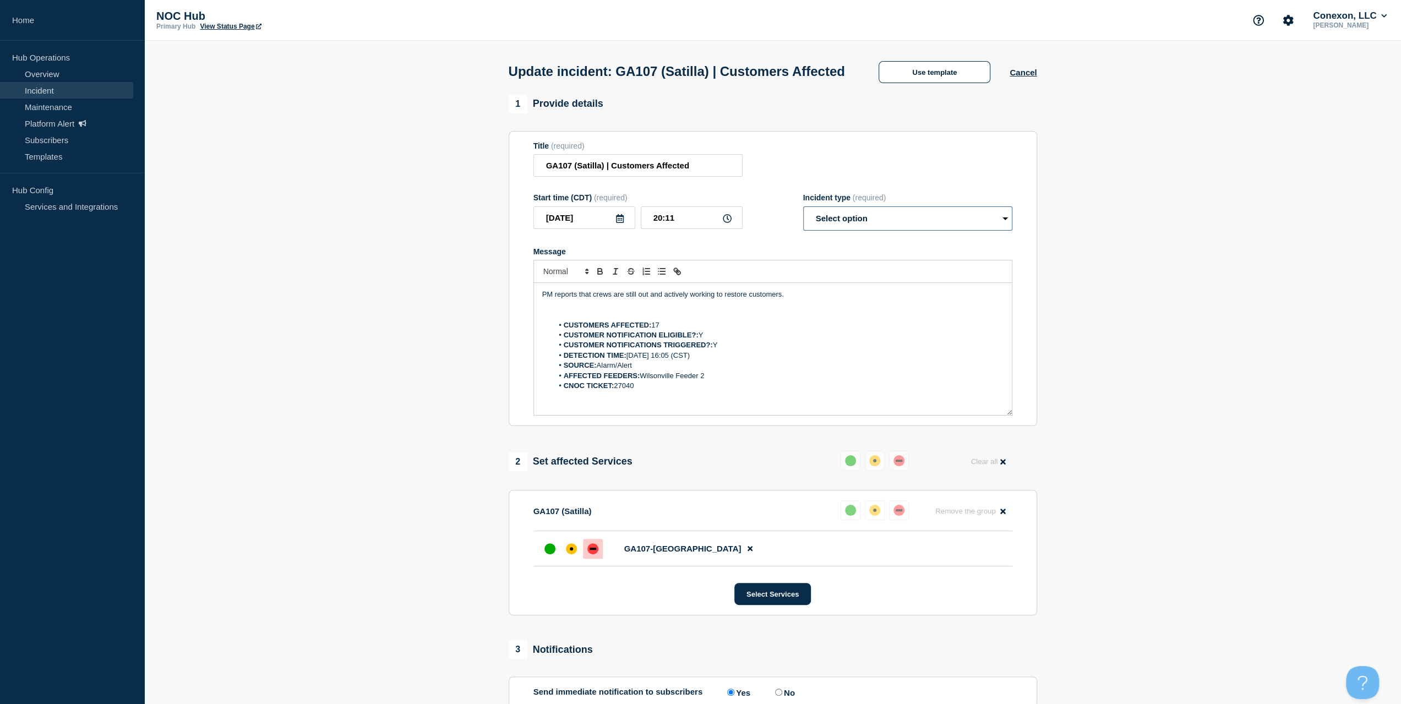
drag, startPoint x: 835, startPoint y: 235, endPoint x: 836, endPoint y: 251, distance: 16.1
click at [835, 231] on select "Select option Investigating Identified Monitoring Resolved" at bounding box center [907, 218] width 209 height 24
select select "resolved"
click at [803, 227] on select "Select option Investigating Identified Monitoring Resolved" at bounding box center [907, 218] width 209 height 24
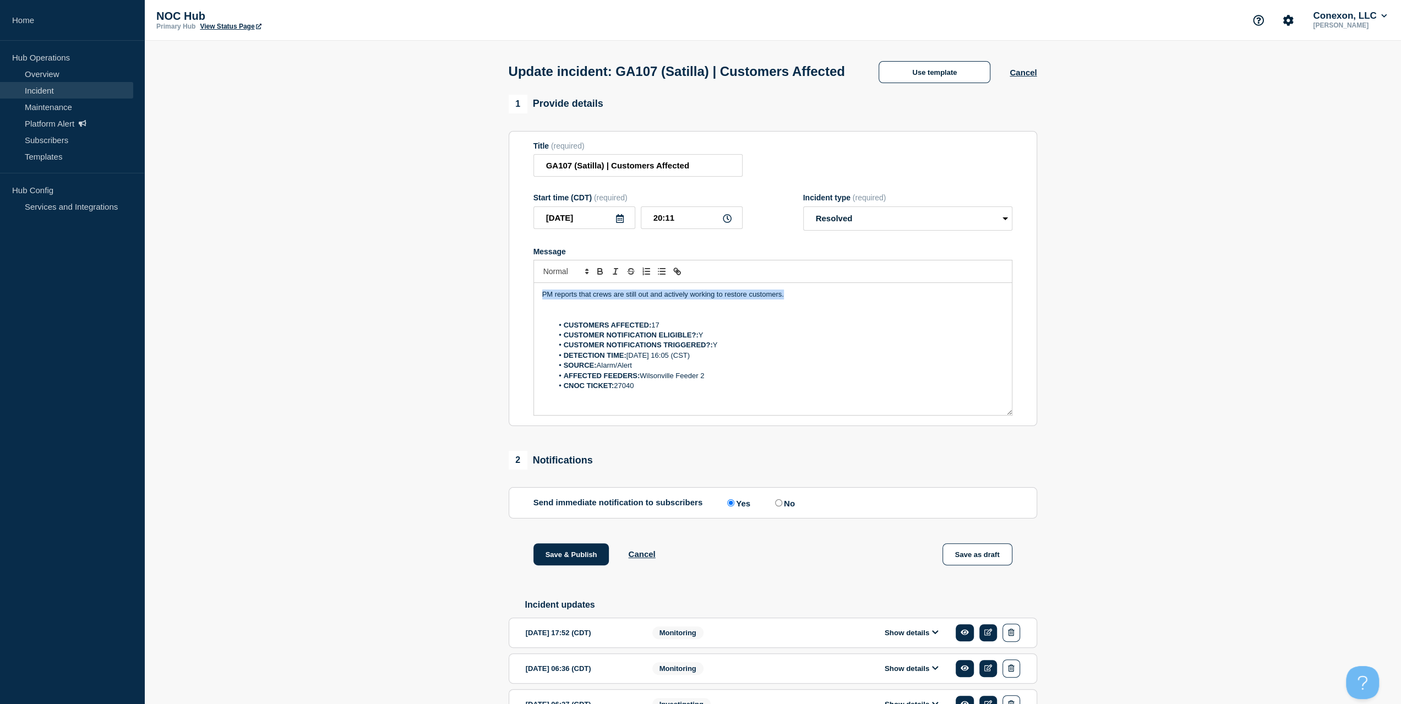
drag, startPoint x: 862, startPoint y: 313, endPoint x: 446, endPoint y: 311, distance: 415.7
click at [446, 311] on section "1 Provide details Title (required) GA107 (Satilla) | Customers Affected Start t…" at bounding box center [772, 460] width 1257 height 731
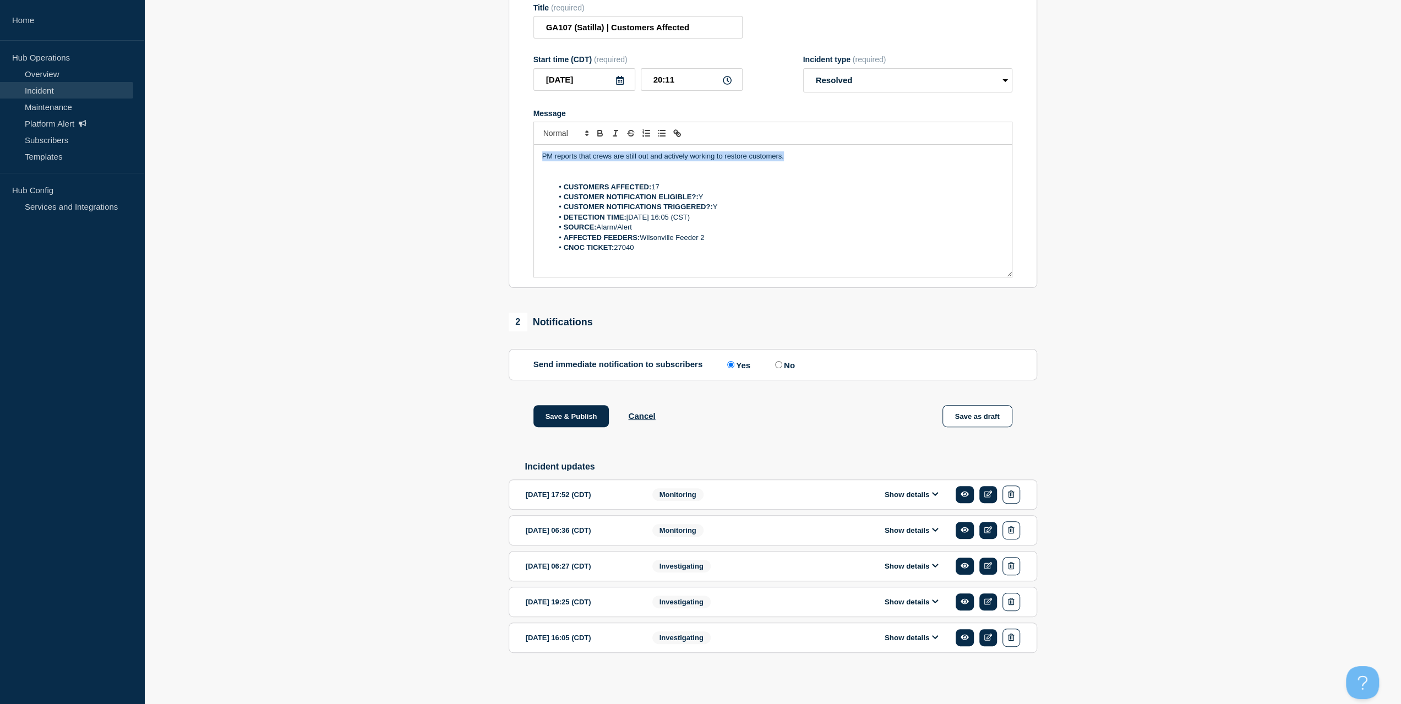
scroll to position [158, 0]
click at [900, 493] on div "Show details" at bounding box center [914, 495] width 211 height 18
click at [896, 493] on button "Show details" at bounding box center [911, 494] width 61 height 9
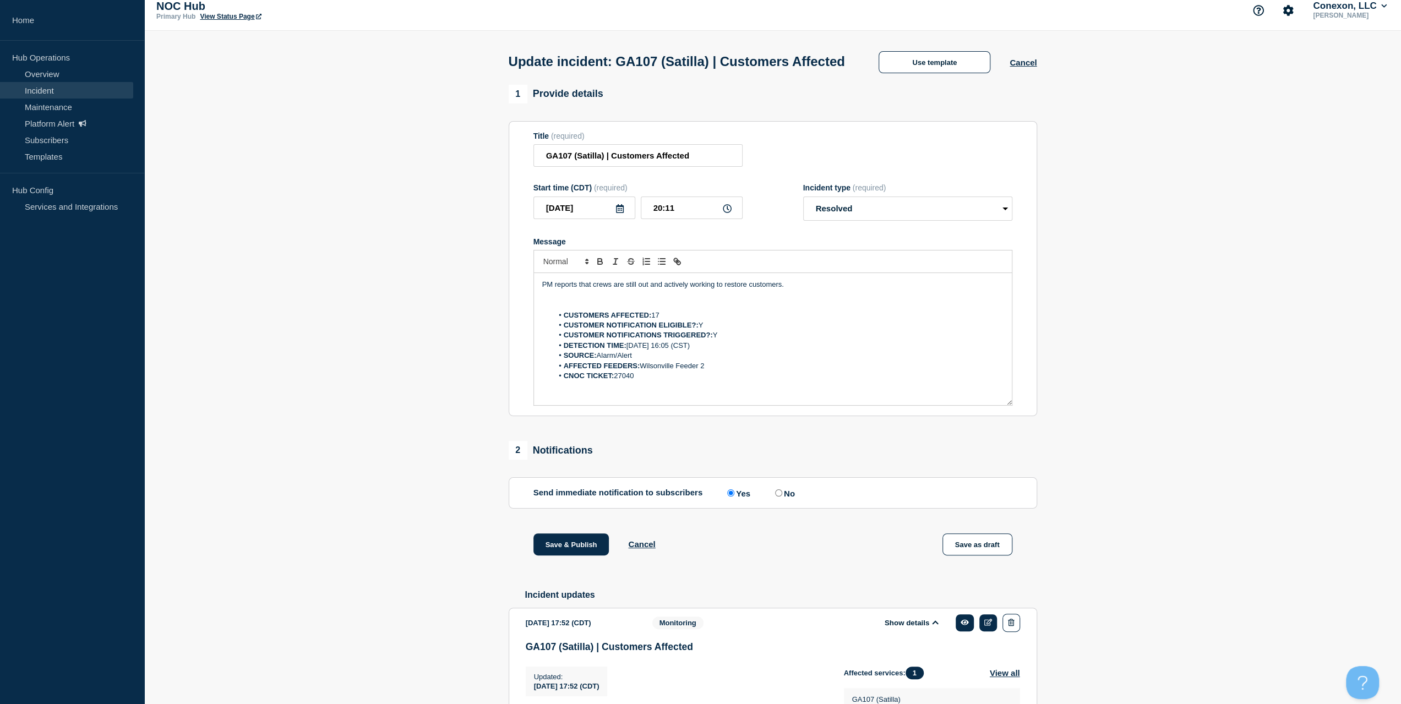
scroll to position [0, 0]
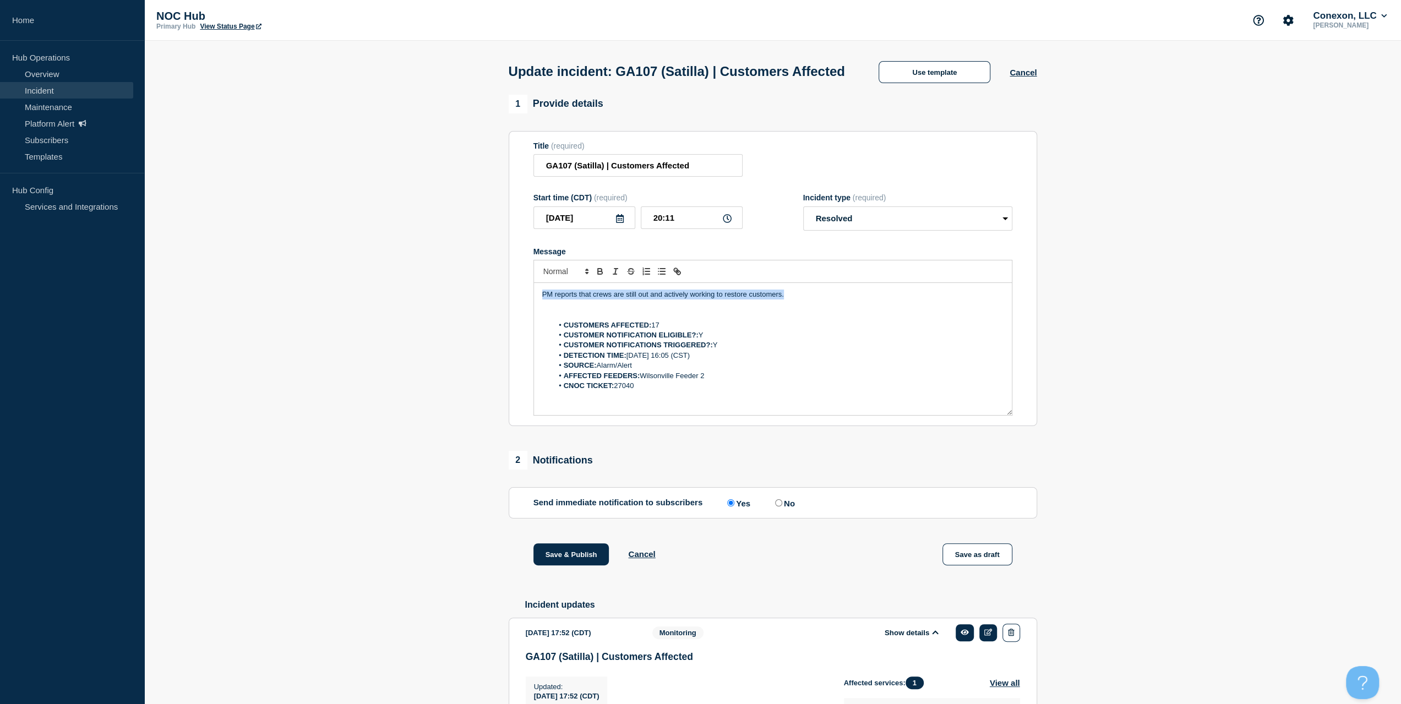
drag, startPoint x: 753, startPoint y: 313, endPoint x: 507, endPoint y: 318, distance: 246.7
click at [507, 318] on div "1 Provide details Title (required) GA107 (Satilla) | Customers Affected Start t…" at bounding box center [772, 554] width 541 height 919
click at [578, 565] on button "Save & Publish" at bounding box center [571, 554] width 76 height 22
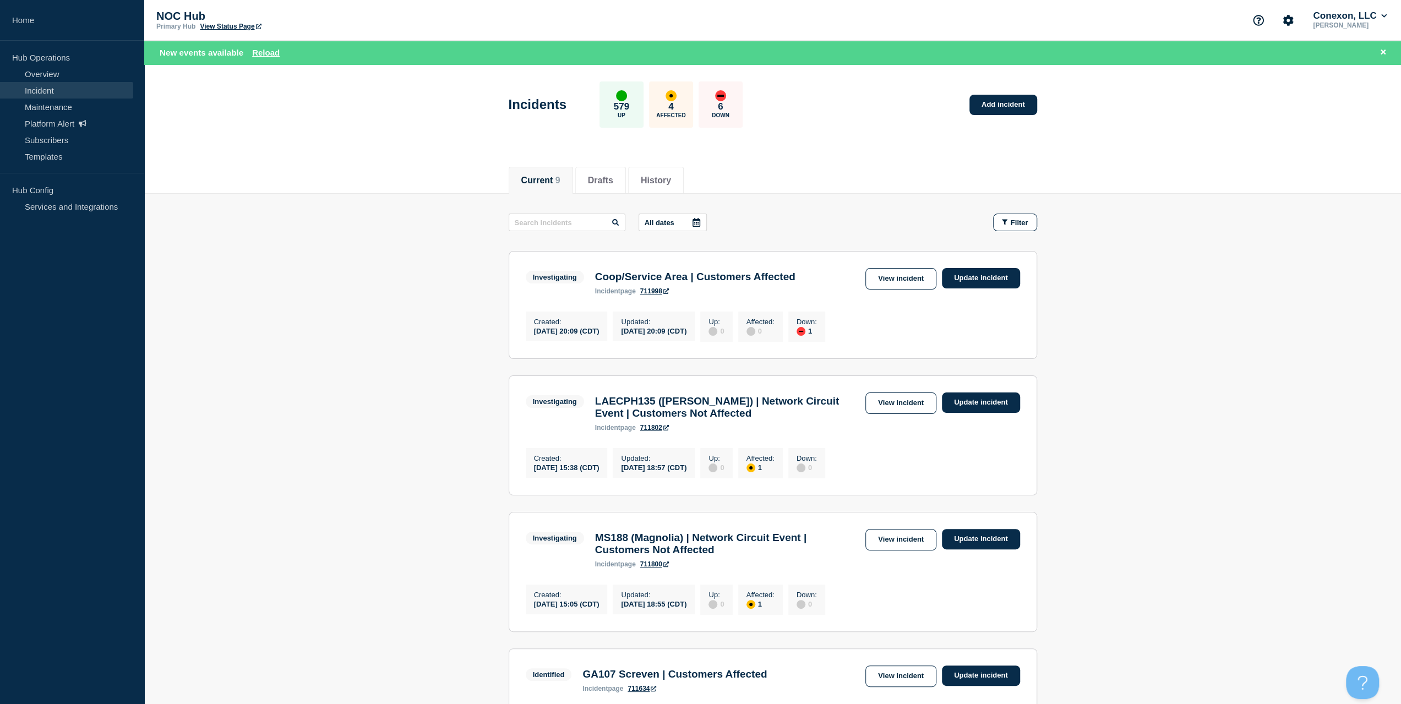
click at [283, 55] on div "New events available Reload" at bounding box center [775, 52] width 1230 height 13
click at [276, 52] on button "Reload" at bounding box center [266, 52] width 28 height 9
click at [270, 50] on button "Reload" at bounding box center [266, 52] width 28 height 9
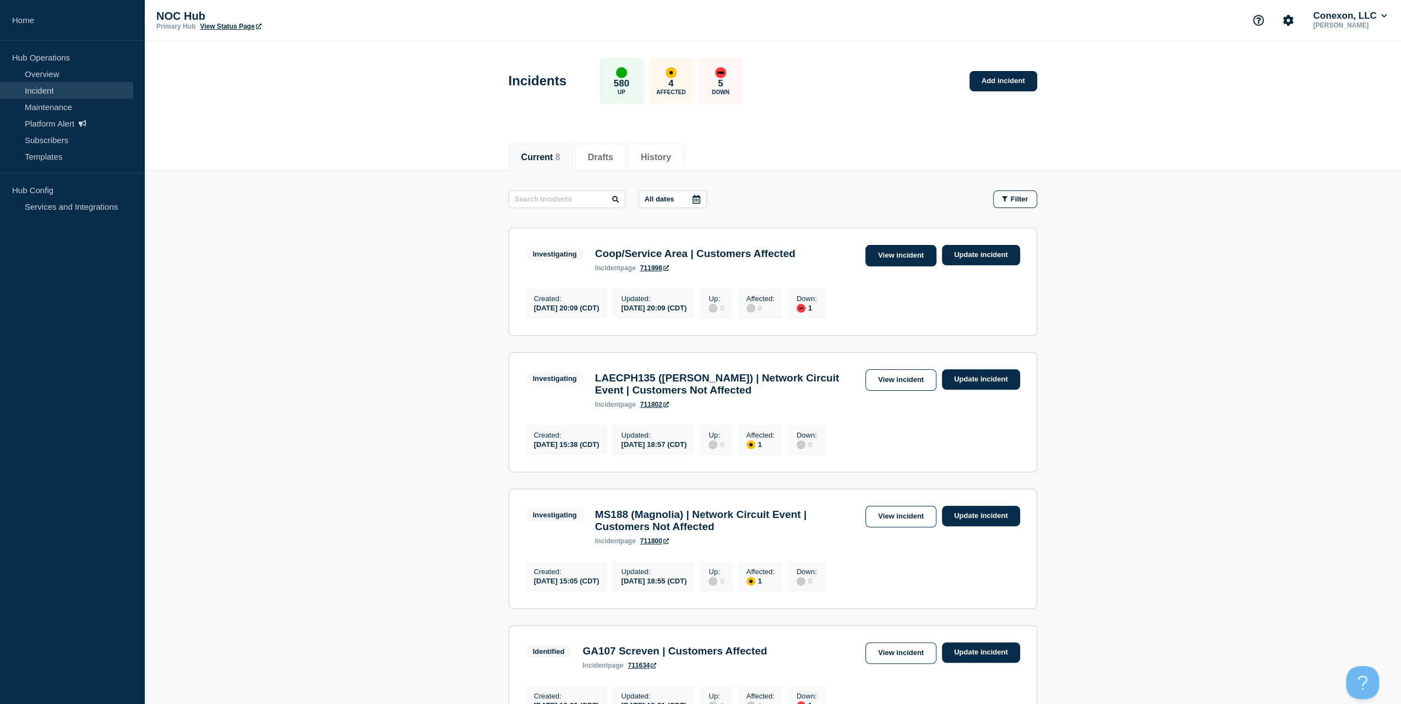
click at [906, 254] on link "View incident" at bounding box center [900, 255] width 71 height 21
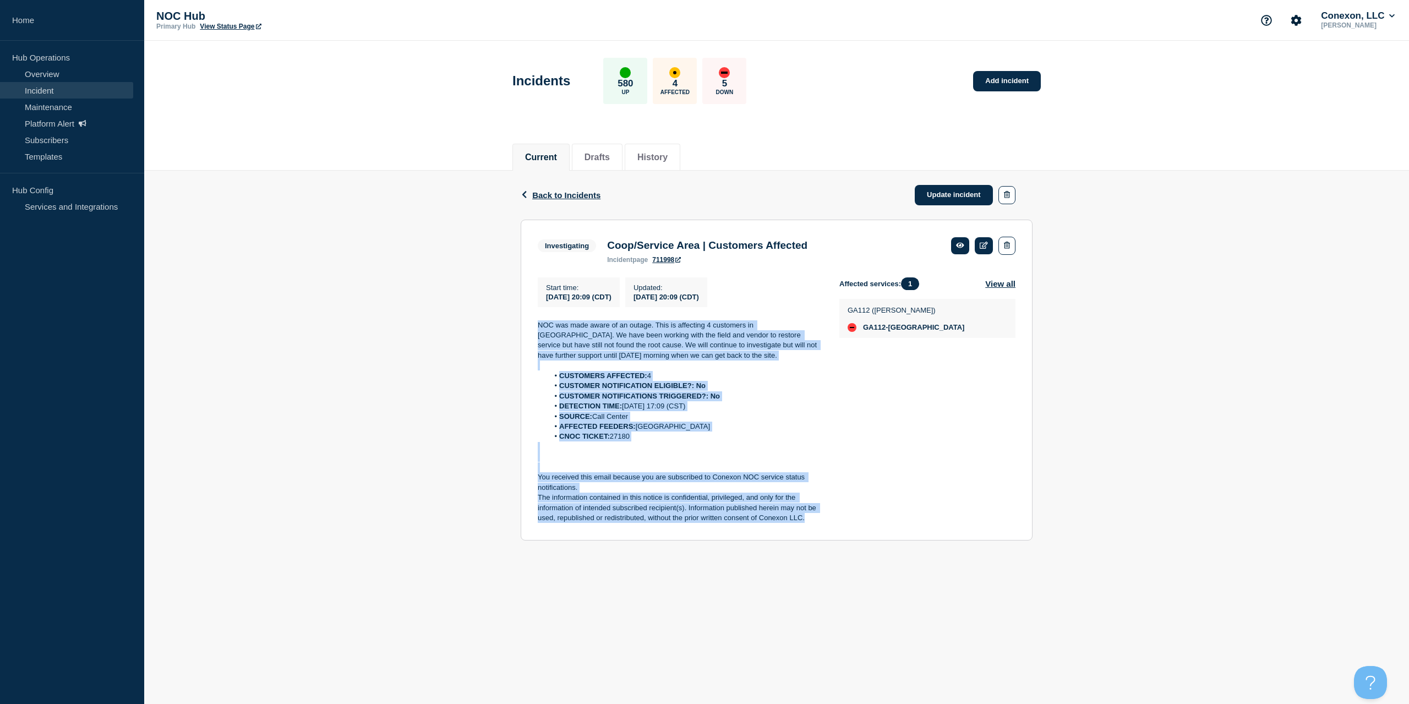
drag, startPoint x: 808, startPoint y: 519, endPoint x: 494, endPoint y: 330, distance: 366.4
click at [494, 330] on div "Back Back to Incidents Update incident Investigating Coop/Service Area | Custom…" at bounding box center [776, 364] width 1265 height 386
copy div "NOC was made aware of an outage. This is affecting 4 customers in waterloo. We …"
click at [915, 202] on link "Update incident" at bounding box center [954, 195] width 78 height 20
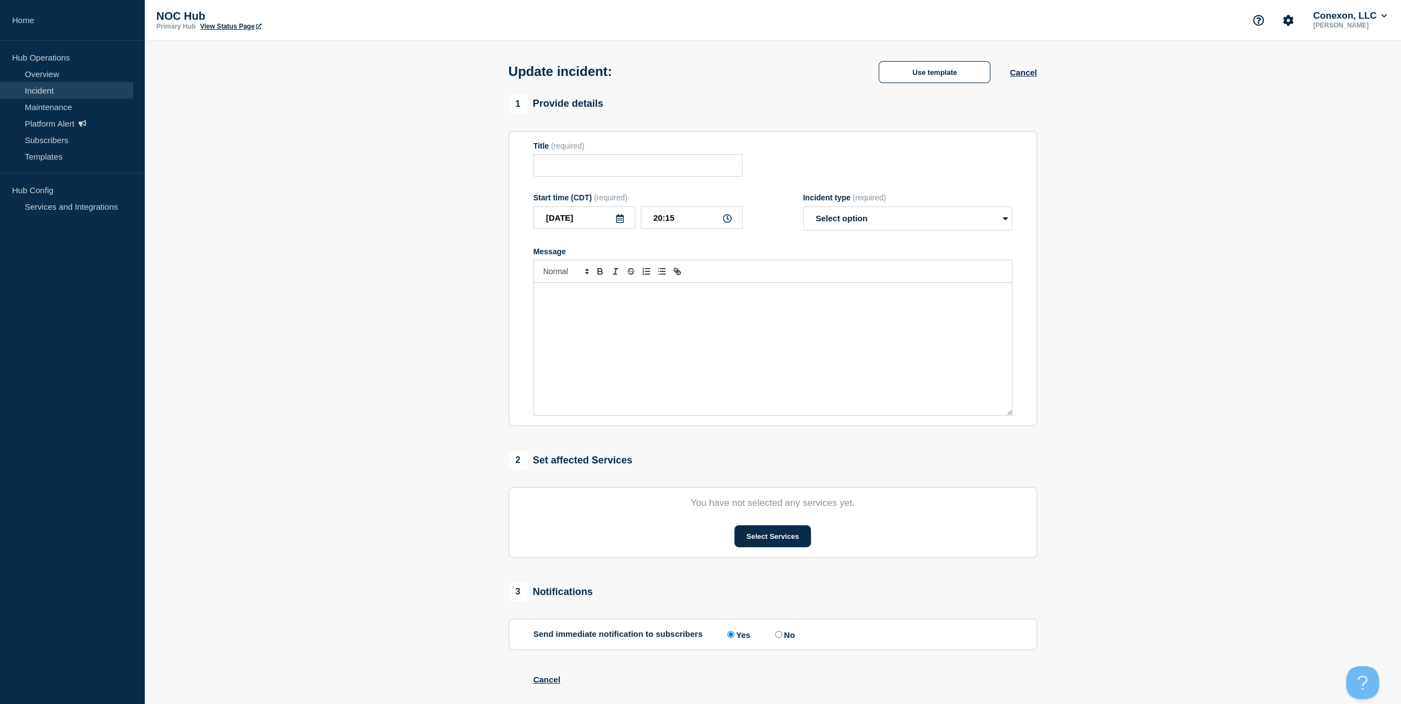
type input "Coop/Service Area | Customers Affected"
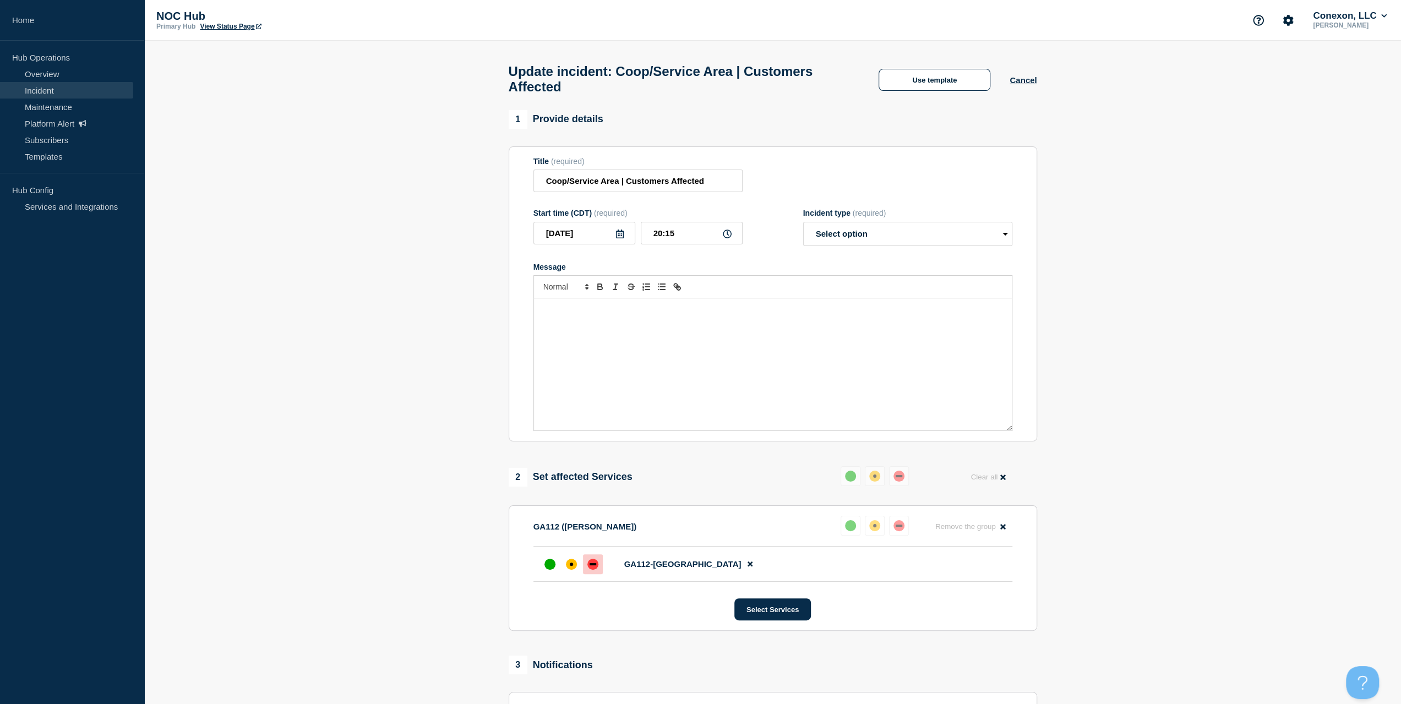
click at [766, 395] on div "Message" at bounding box center [773, 364] width 478 height 132
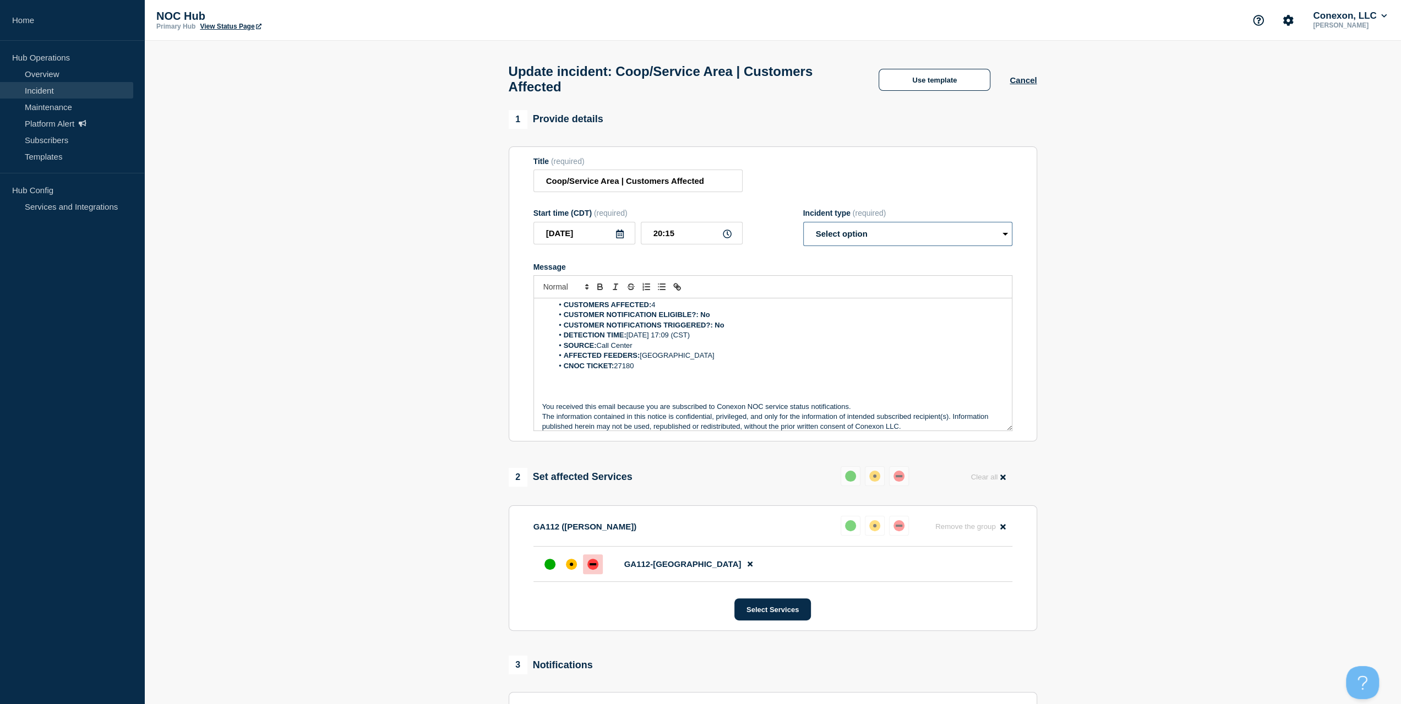
drag, startPoint x: 868, startPoint y: 244, endPoint x: 865, endPoint y: 251, distance: 7.0
click at [868, 244] on select "Select option Investigating Identified Monitoring Resolved" at bounding box center [907, 234] width 209 height 24
select select "investigating"
click at [803, 227] on select "Select option Investigating Identified Monitoring Resolved" at bounding box center [907, 234] width 209 height 24
drag, startPoint x: 618, startPoint y: 189, endPoint x: 451, endPoint y: 190, distance: 166.8
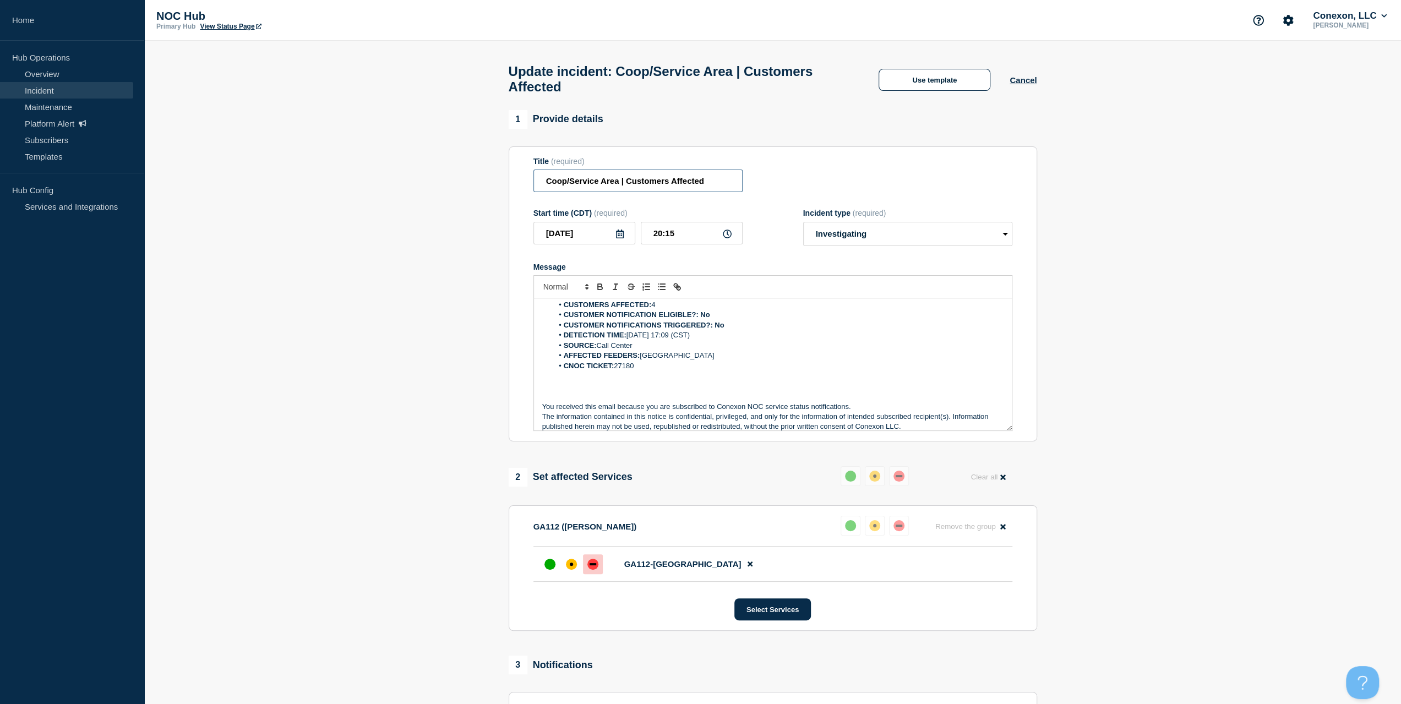
click at [451, 190] on section "1 Provide details Title (required) Coop/Service Area | Customers Affected Start…" at bounding box center [772, 498] width 1257 height 777
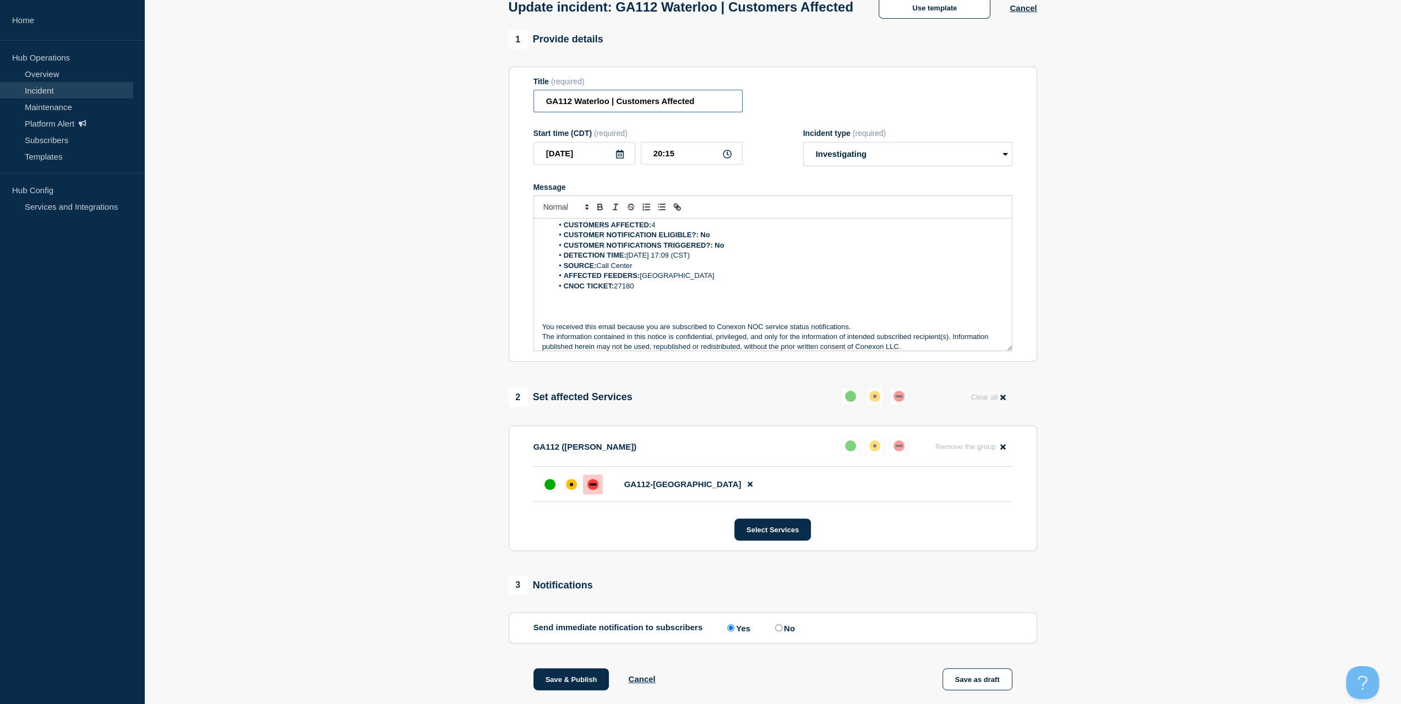
scroll to position [206, 0]
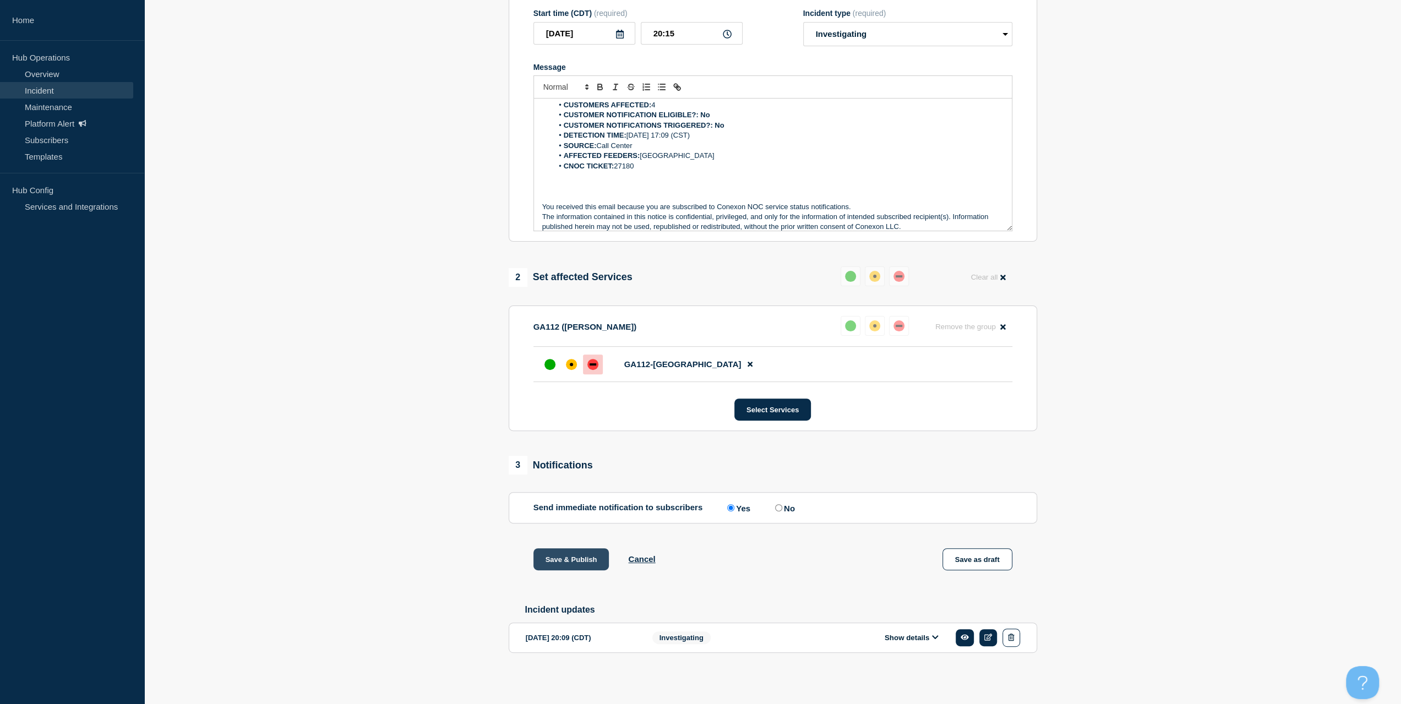
type input "GA112 Waterloo | Customers Affected"
click at [562, 565] on button "Save & Publish" at bounding box center [571, 559] width 76 height 22
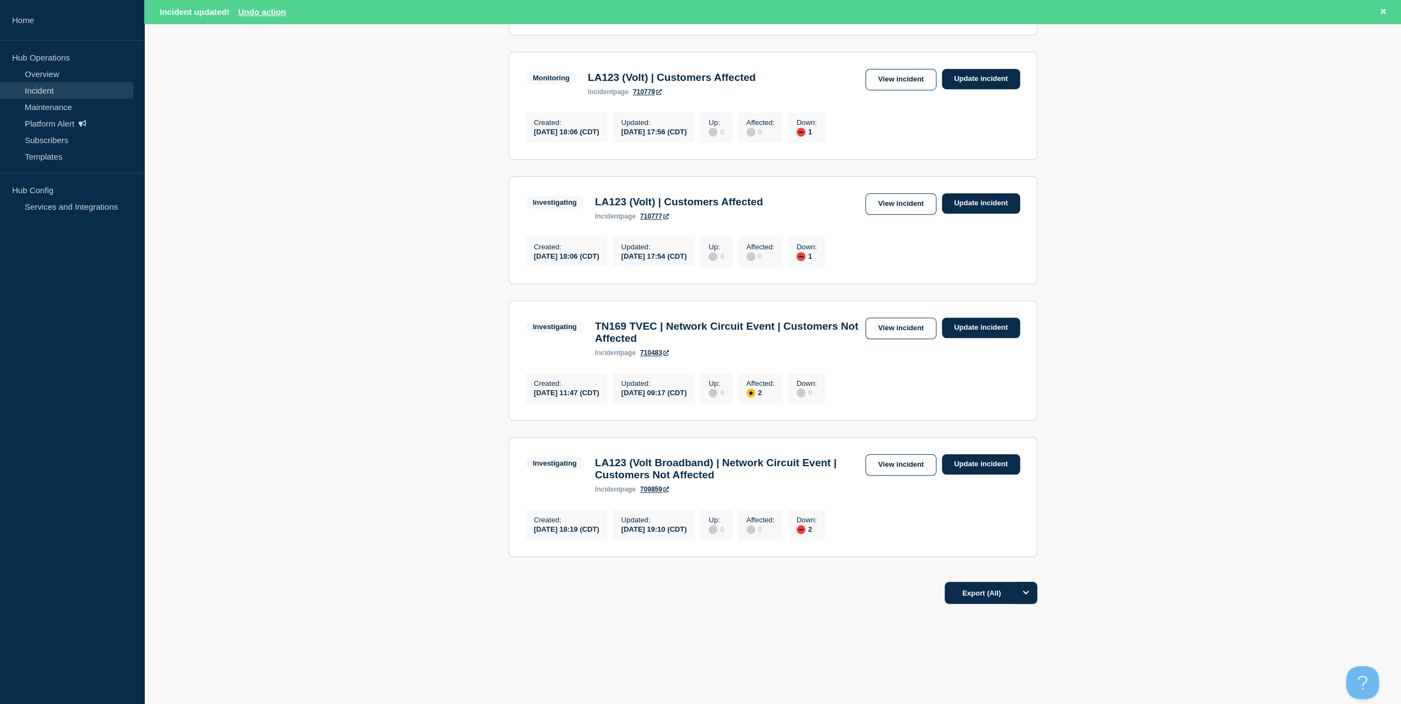
scroll to position [759, 0]
click at [906, 463] on link "View incident" at bounding box center [900, 464] width 71 height 21
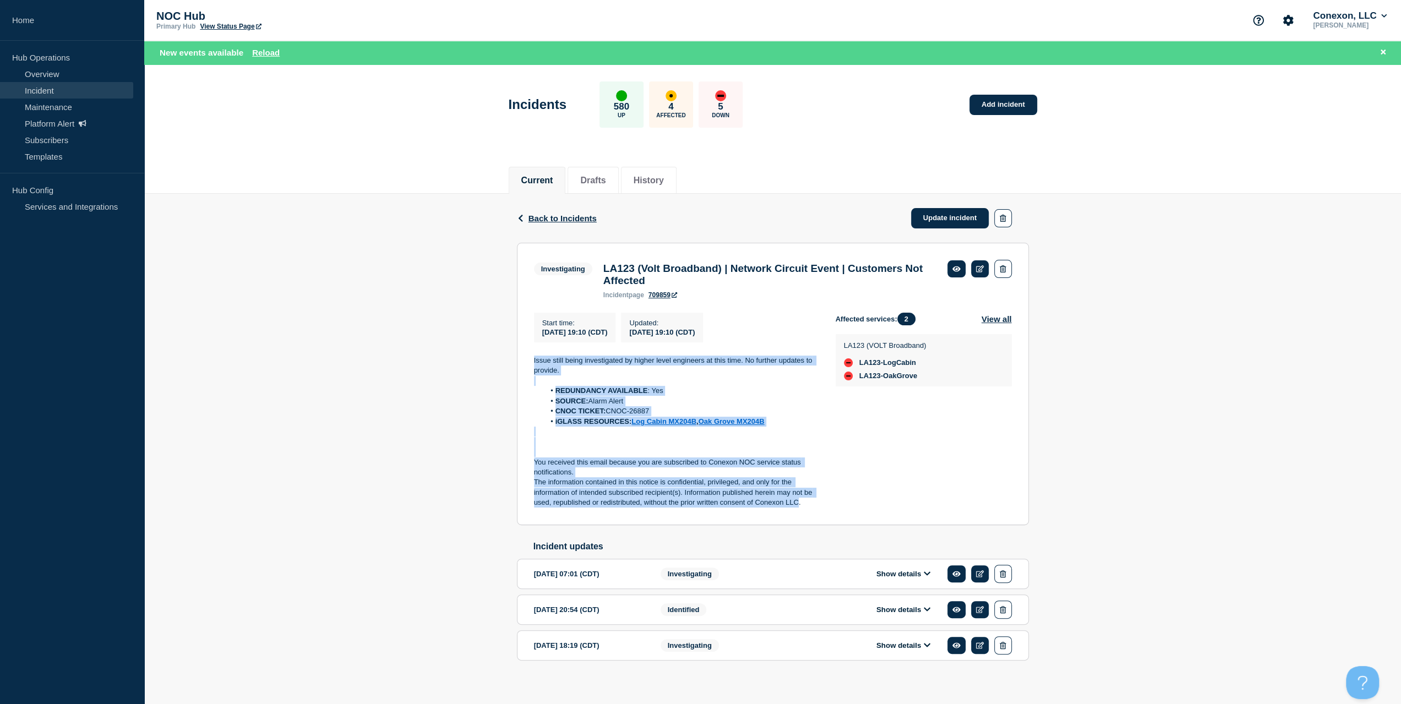
drag, startPoint x: 799, startPoint y: 508, endPoint x: 528, endPoint y: 357, distance: 310.5
click at [528, 357] on section "Investigating LA123 (Volt Broadband) | Network Circuit Event | Customers Not Af…" at bounding box center [773, 384] width 512 height 282
copy div "Issue still being investigated by higher level engineers at this time. No furth…"
click at [937, 216] on link "Update incident" at bounding box center [950, 218] width 78 height 20
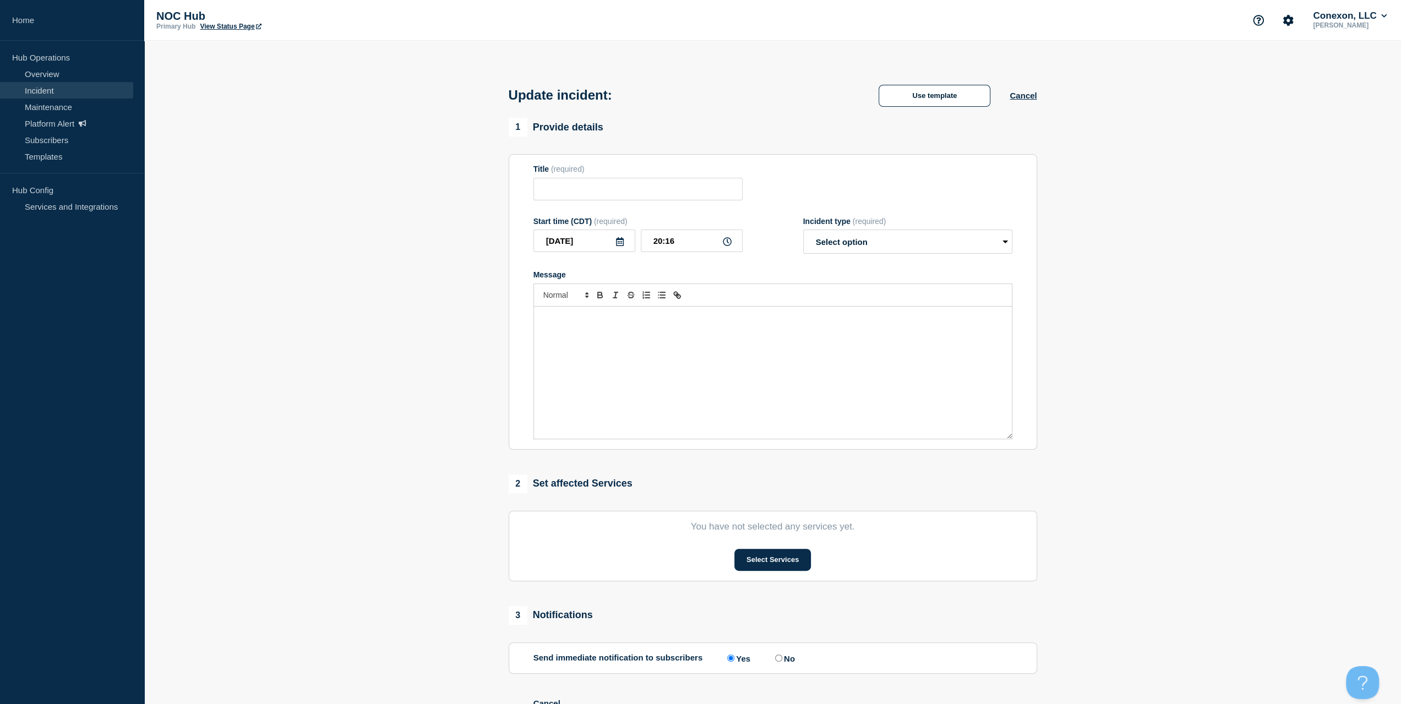
click at [682, 322] on div "Message" at bounding box center [773, 373] width 478 height 132
type input "LA123 (Volt Broadband) | Network Circuit Event | Customers Not Affected"
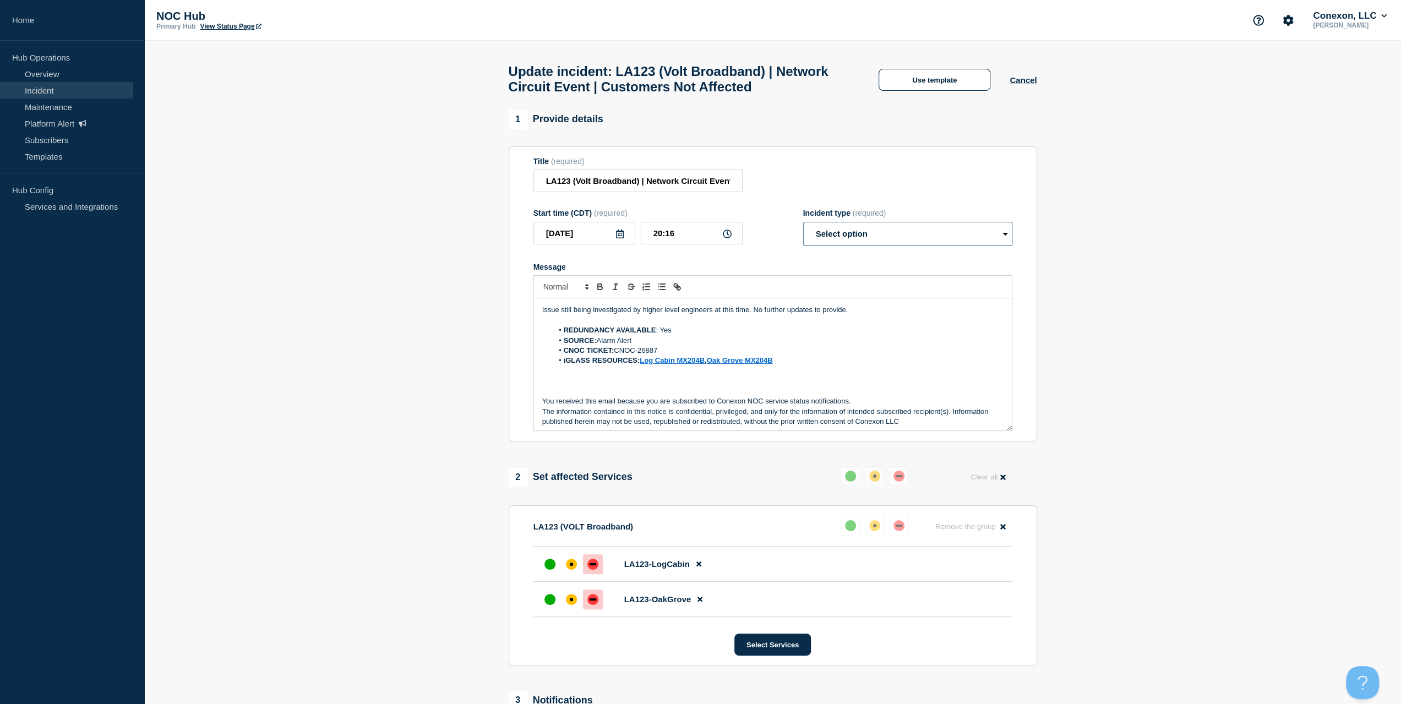
click at [839, 231] on select "Select option Investigating Identified Monitoring Resolved" at bounding box center [907, 234] width 209 height 24
select select "investigating"
click at [803, 227] on select "Select option Investigating Identified Monitoring Resolved" at bounding box center [907, 234] width 209 height 24
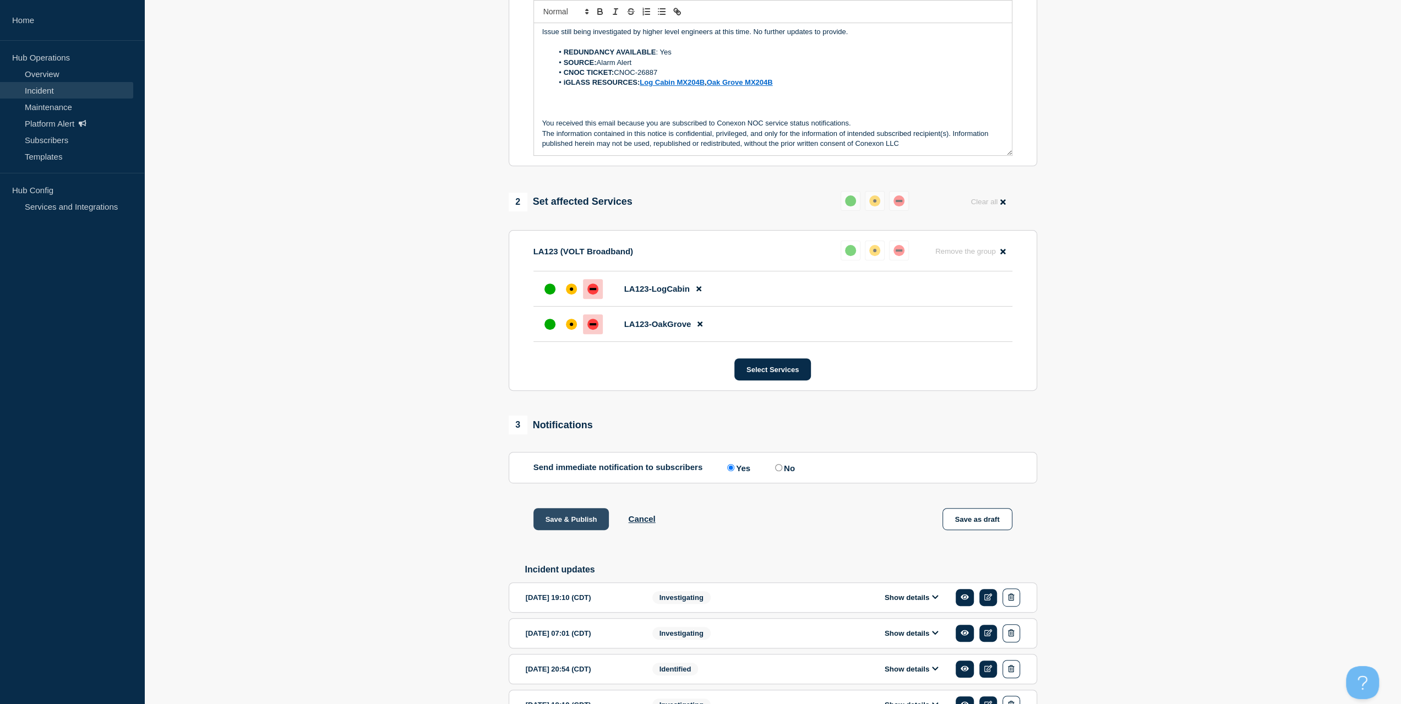
click at [560, 530] on button "Save & Publish" at bounding box center [571, 519] width 76 height 22
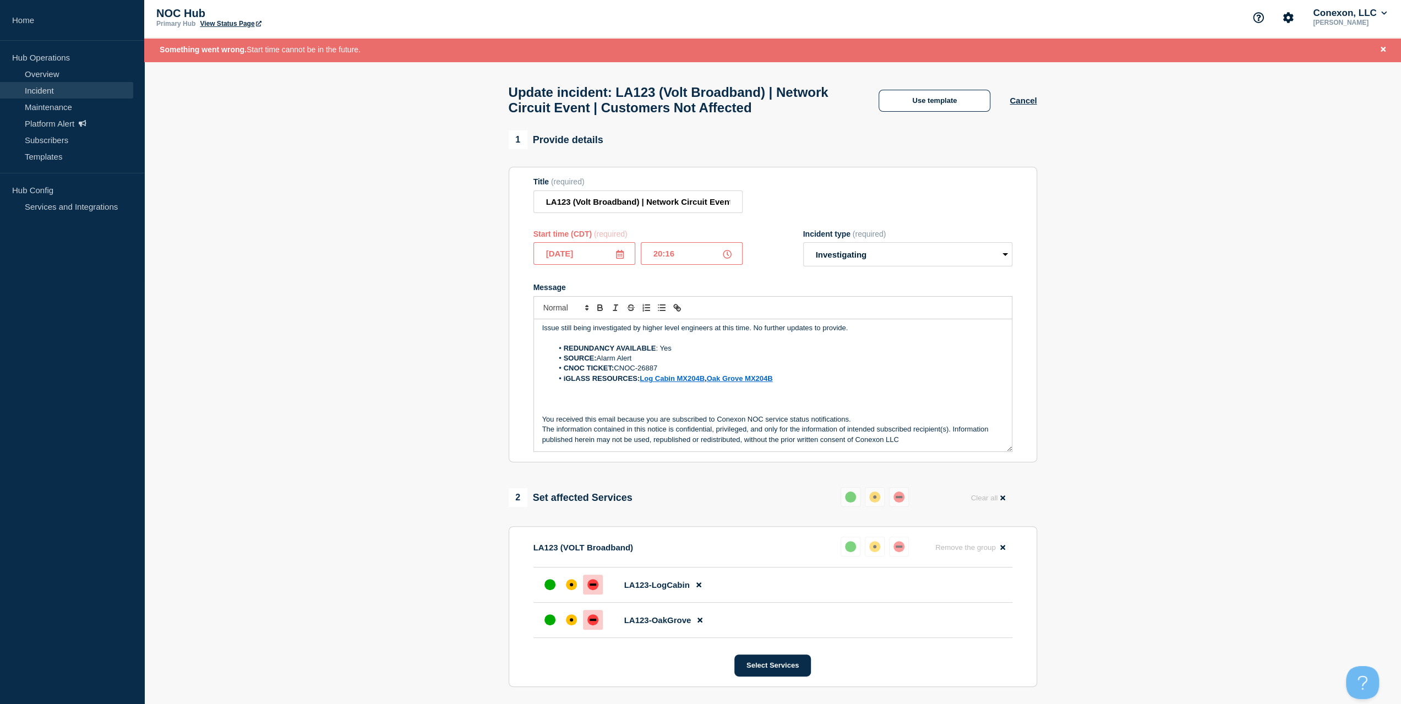
scroll to position [0, 0]
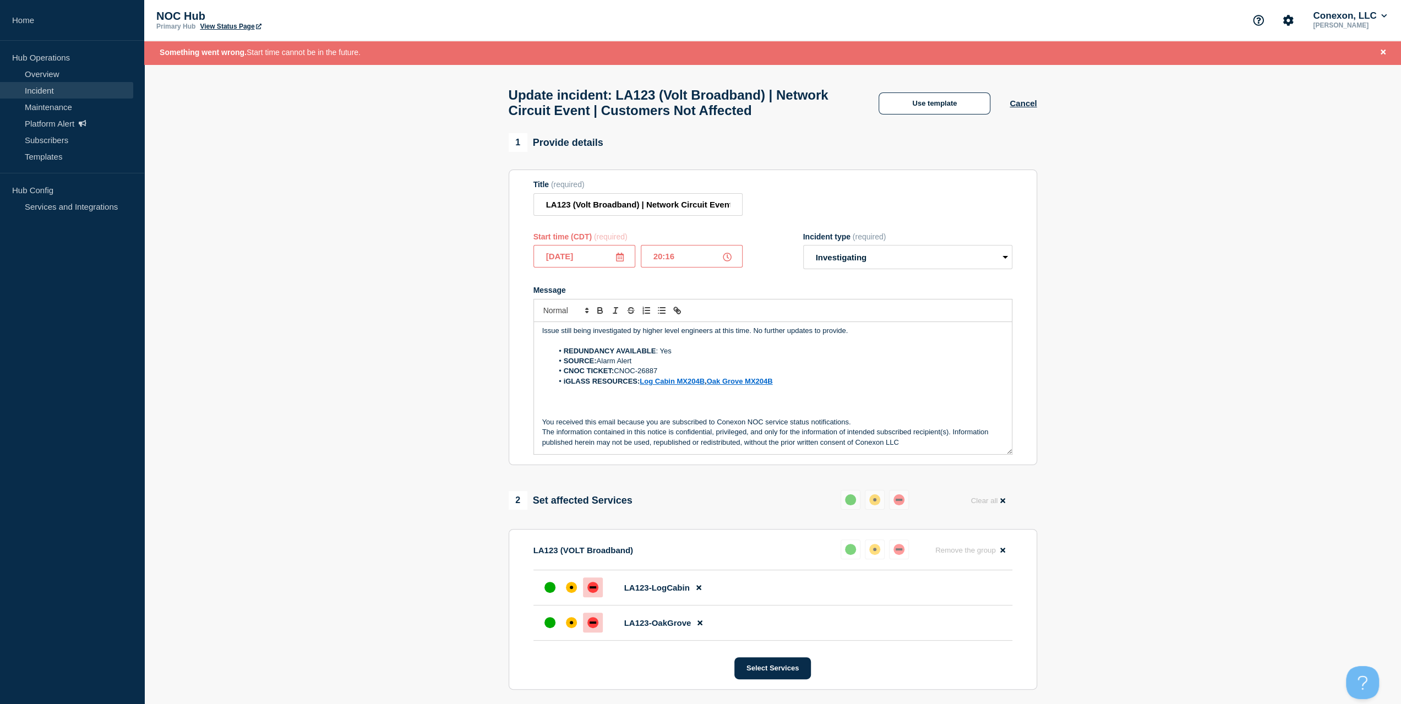
click at [619, 262] on icon at bounding box center [620, 257] width 9 height 9
click at [722, 263] on input "20:16" at bounding box center [692, 256] width 102 height 23
click at [724, 262] on icon at bounding box center [727, 257] width 9 height 9
click at [731, 262] on icon at bounding box center [727, 257] width 9 height 9
click at [693, 264] on input "20:16" at bounding box center [692, 256] width 102 height 23
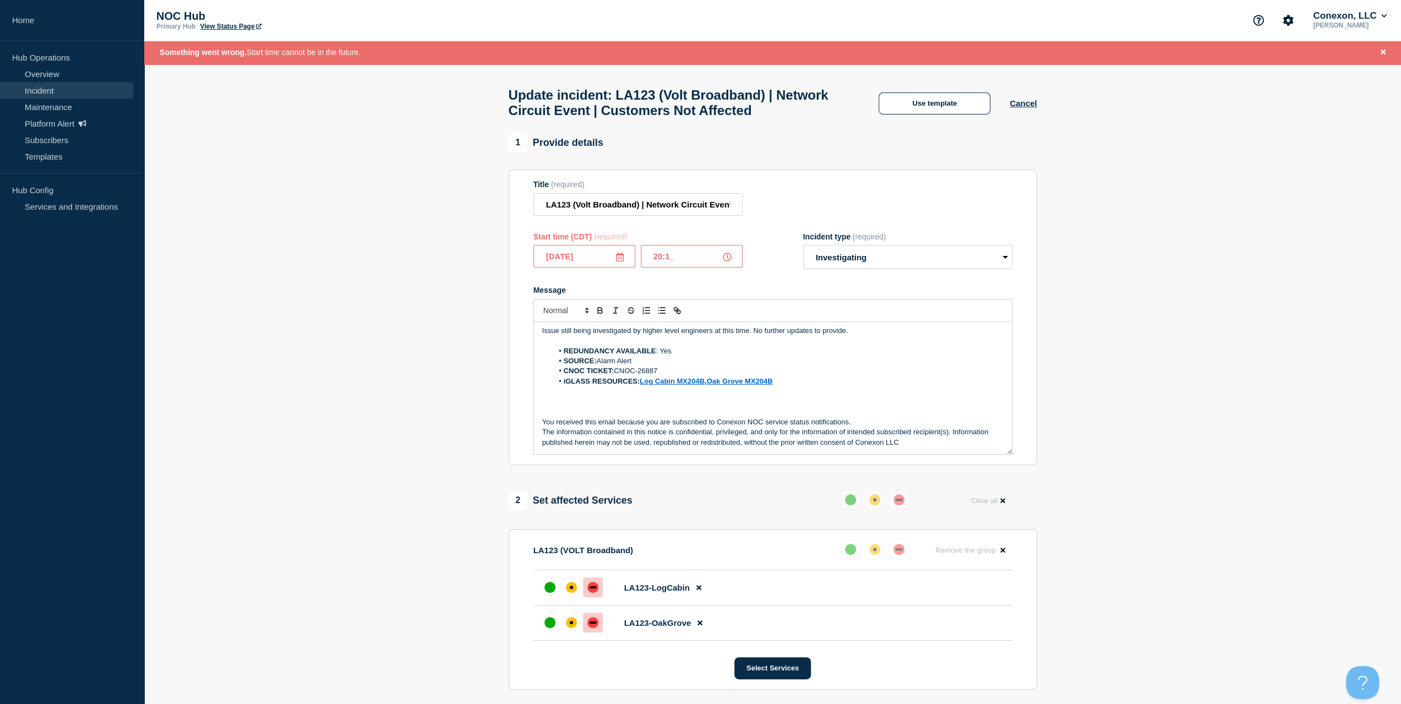
type input "20:15"
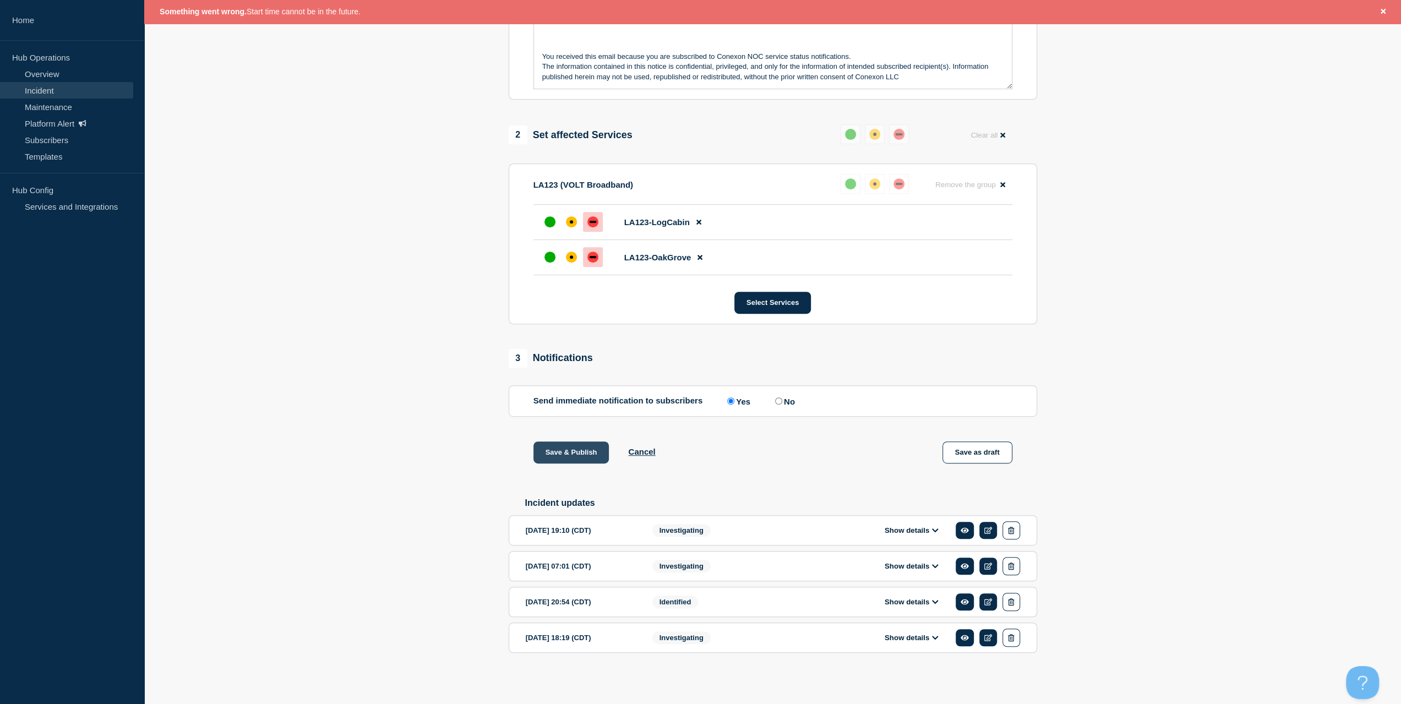
click at [547, 450] on button "Save & Publish" at bounding box center [571, 453] width 76 height 22
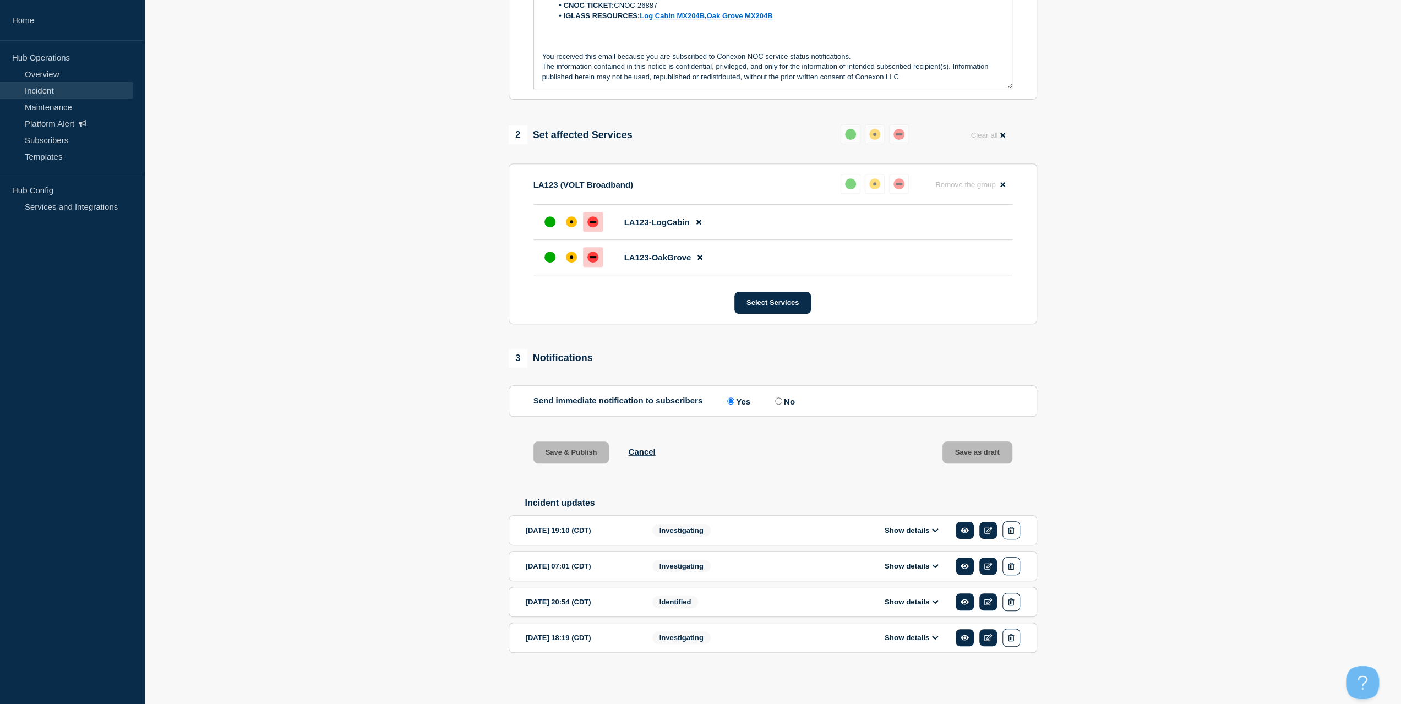
scroll to position [347, 0]
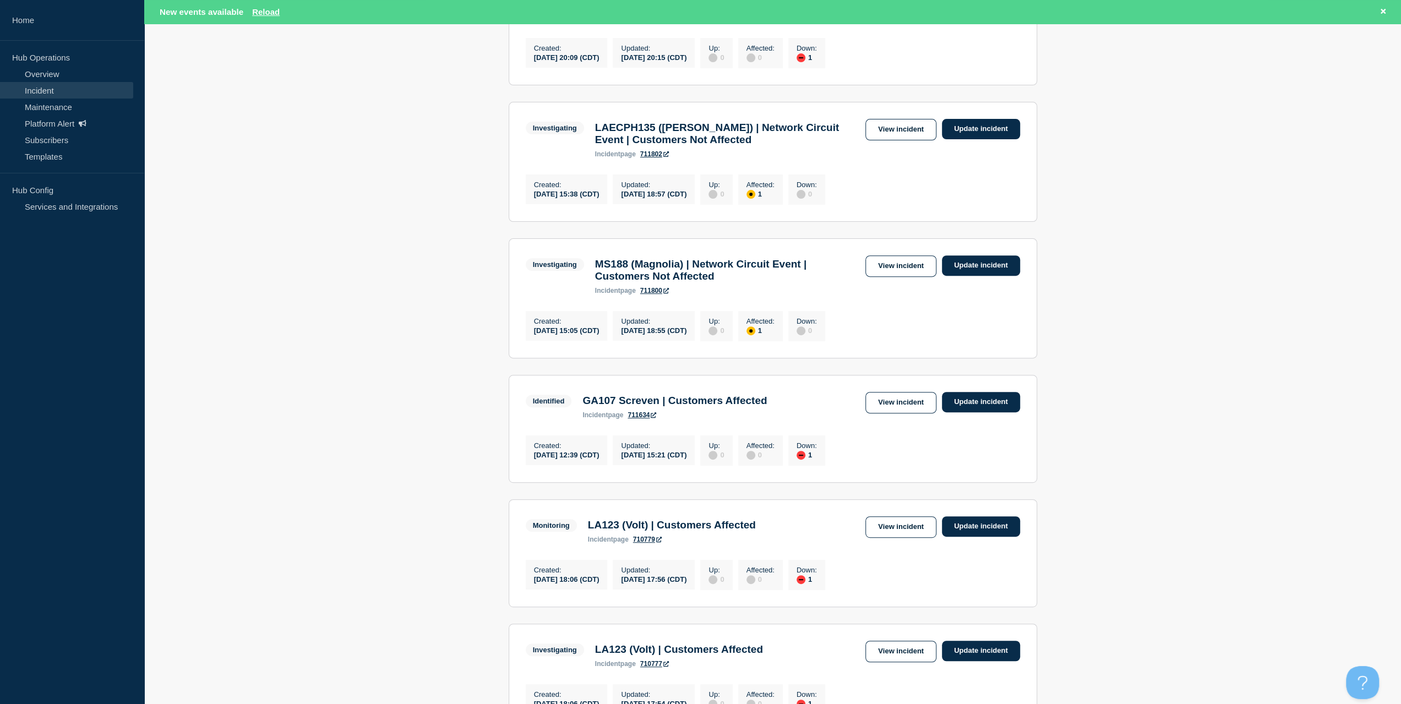
scroll to position [275, 0]
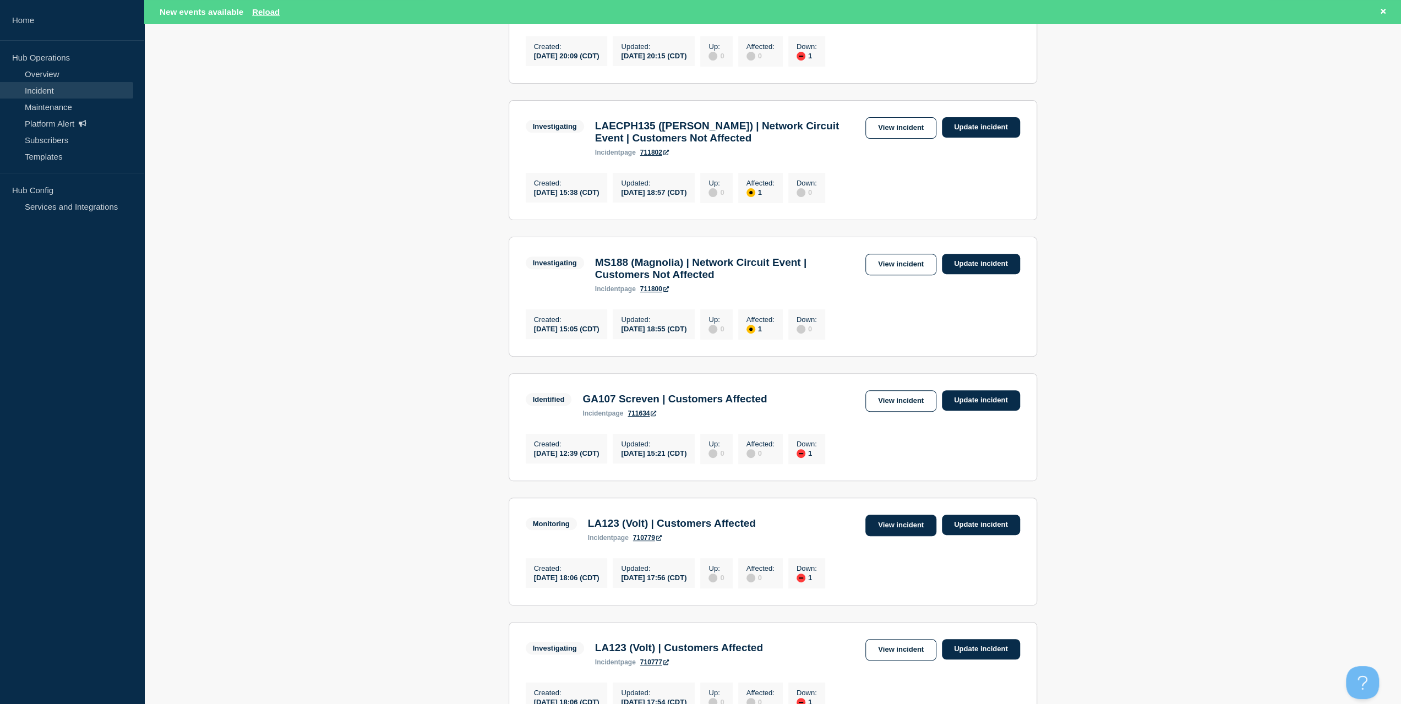
click at [901, 536] on link "View incident" at bounding box center [900, 525] width 71 height 21
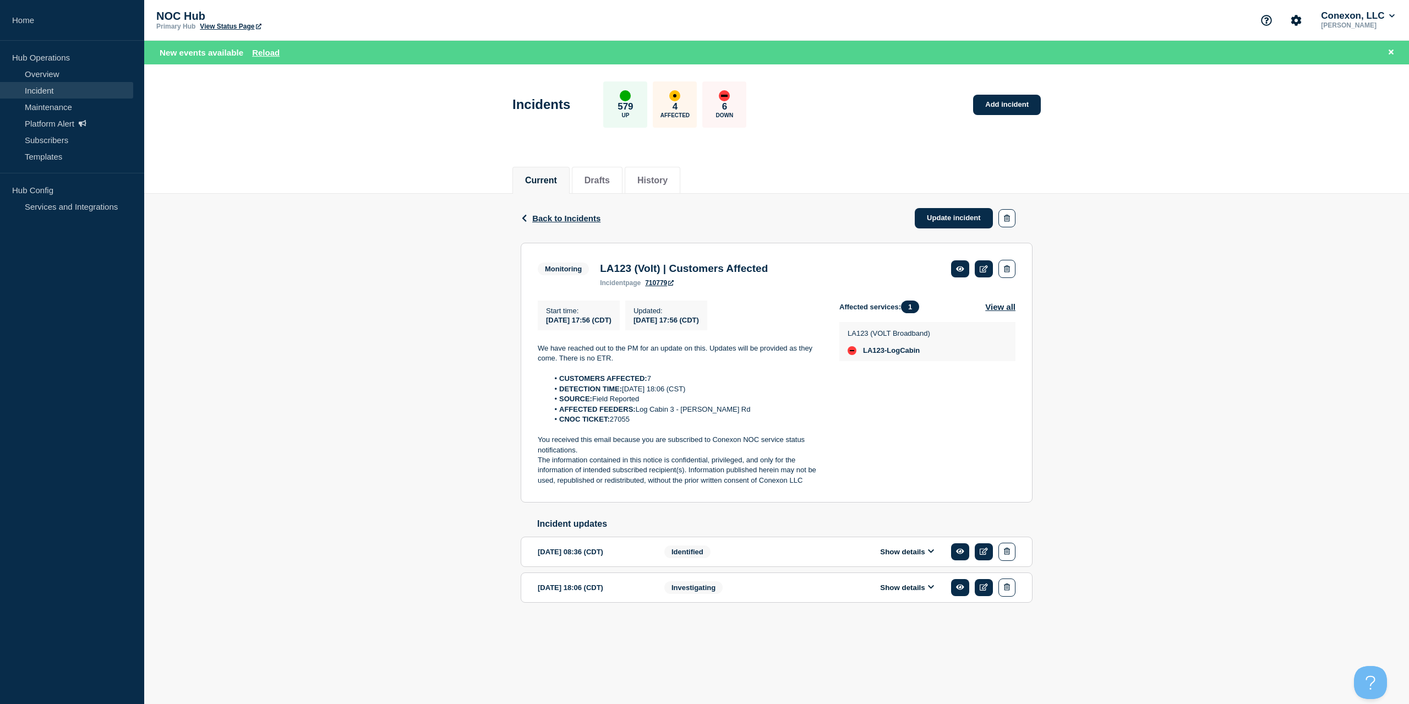
drag, startPoint x: 738, startPoint y: 307, endPoint x: 769, endPoint y: 288, distance: 35.6
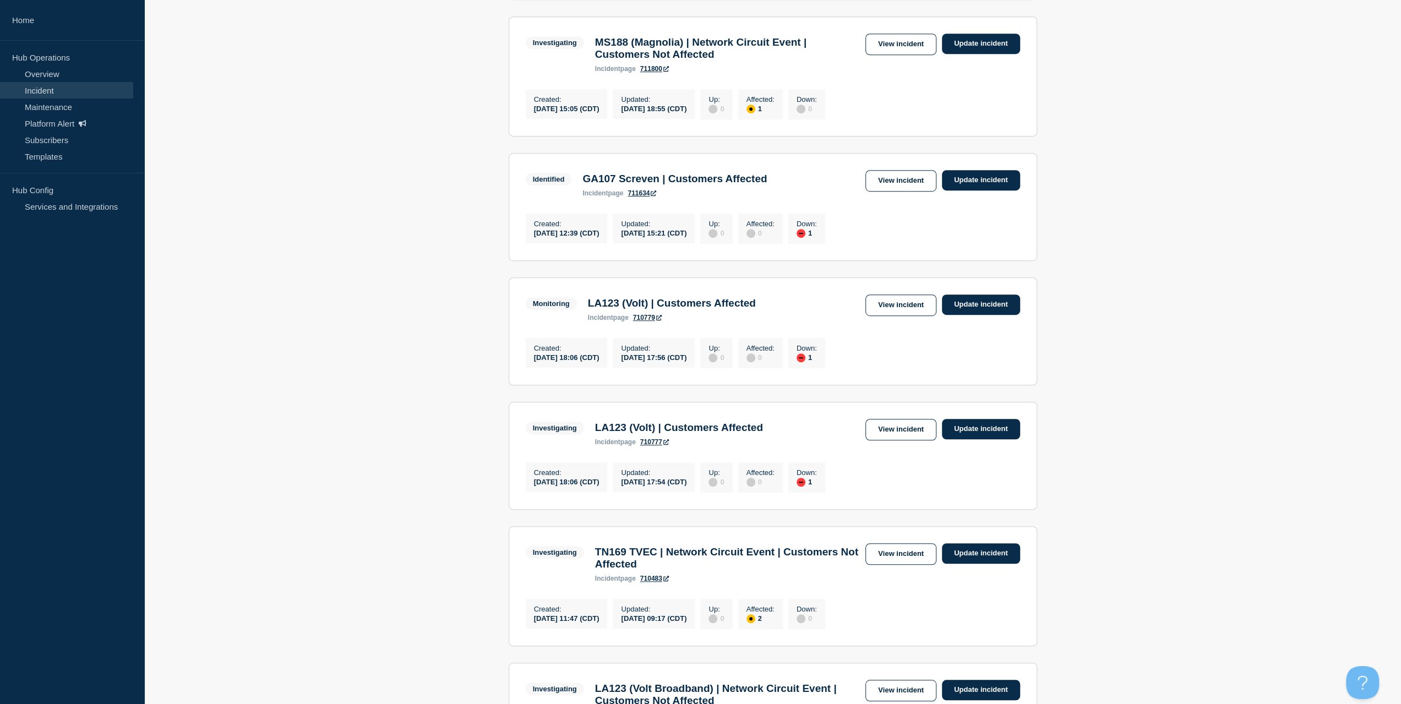
scroll to position [606, 0]
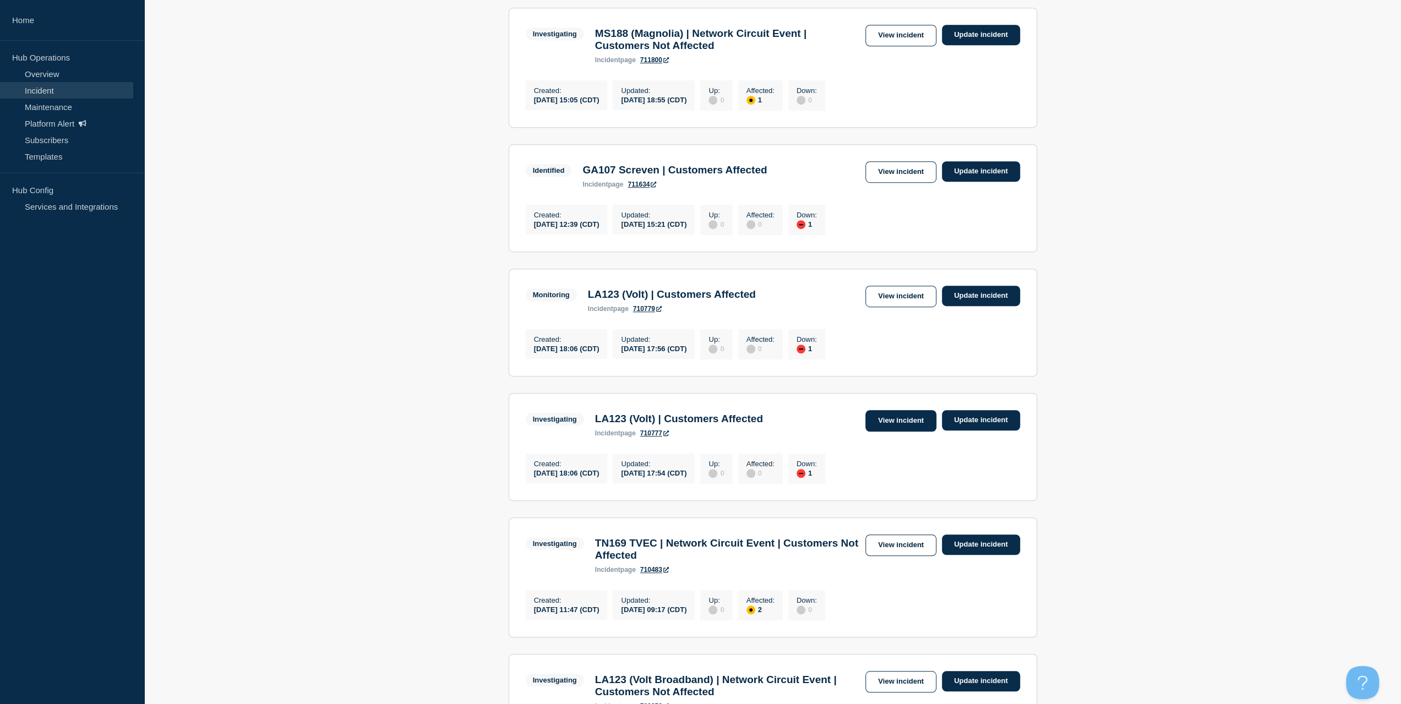
click at [887, 432] on link "View incident" at bounding box center [900, 420] width 71 height 21
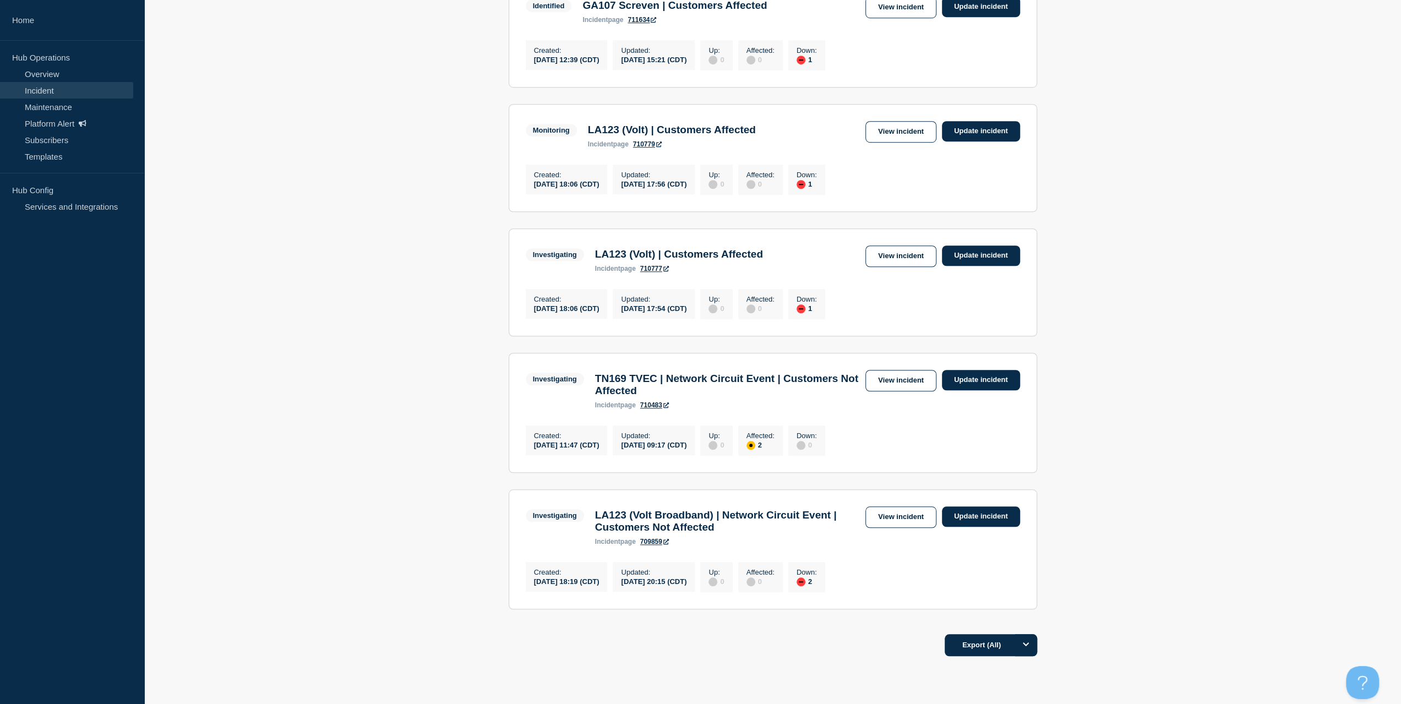
scroll to position [771, 0]
click at [885, 266] on link "View incident" at bounding box center [900, 255] width 71 height 21
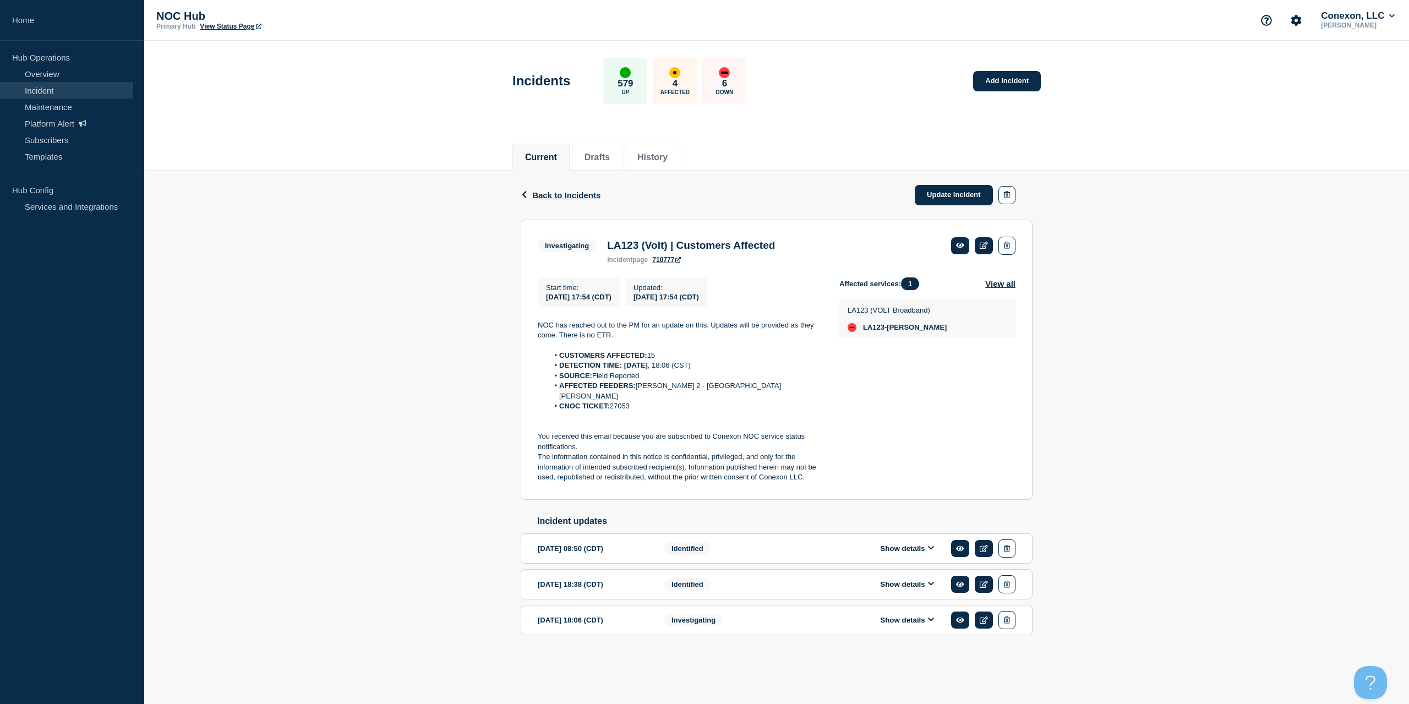
drag, startPoint x: 879, startPoint y: 270, endPoint x: 874, endPoint y: 263, distance: 8.4
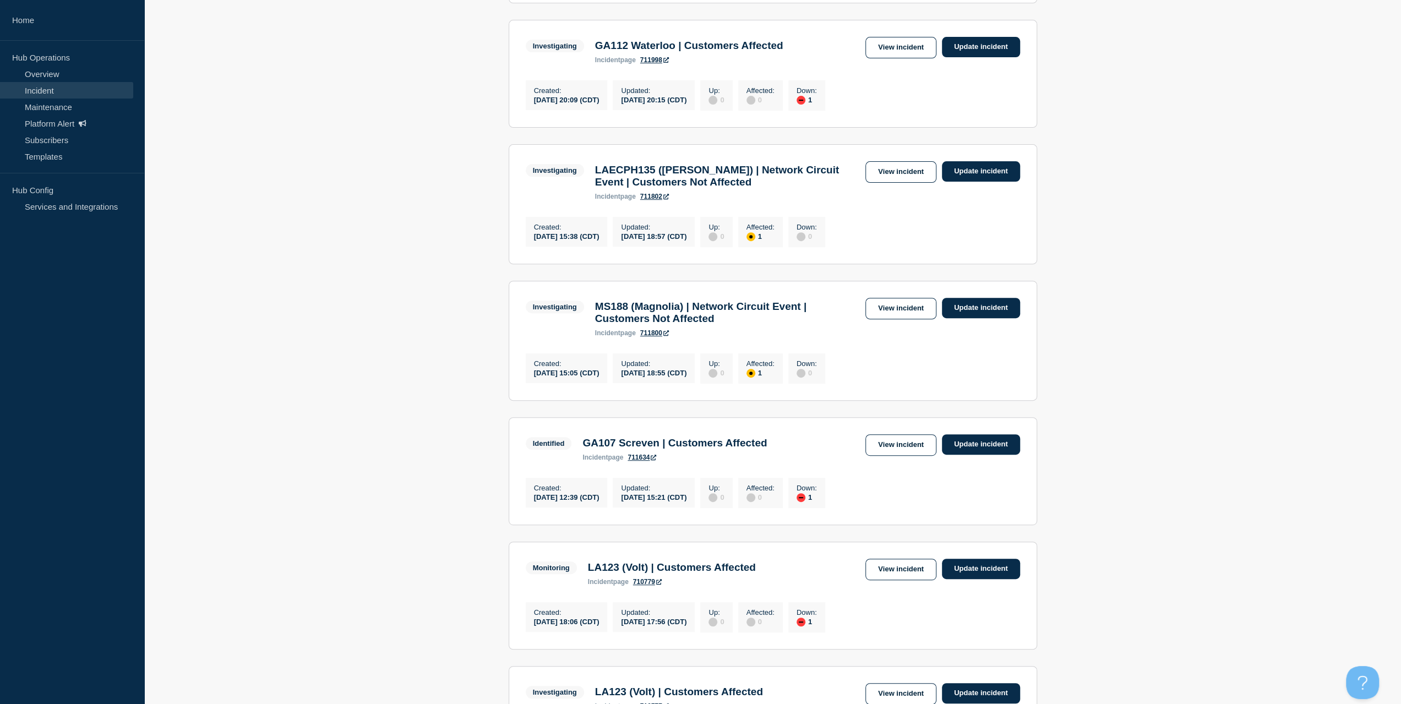
scroll to position [496, 0]
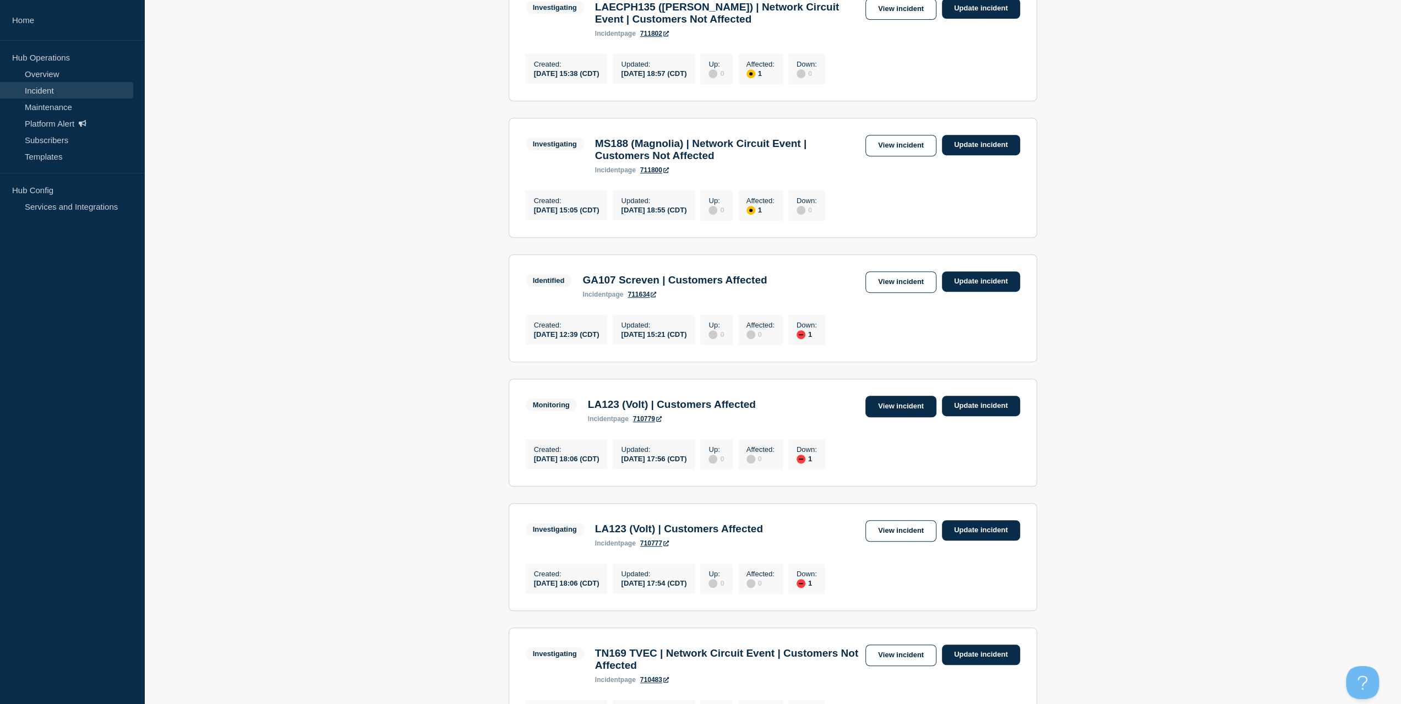
click at [912, 417] on link "View incident" at bounding box center [900, 406] width 71 height 21
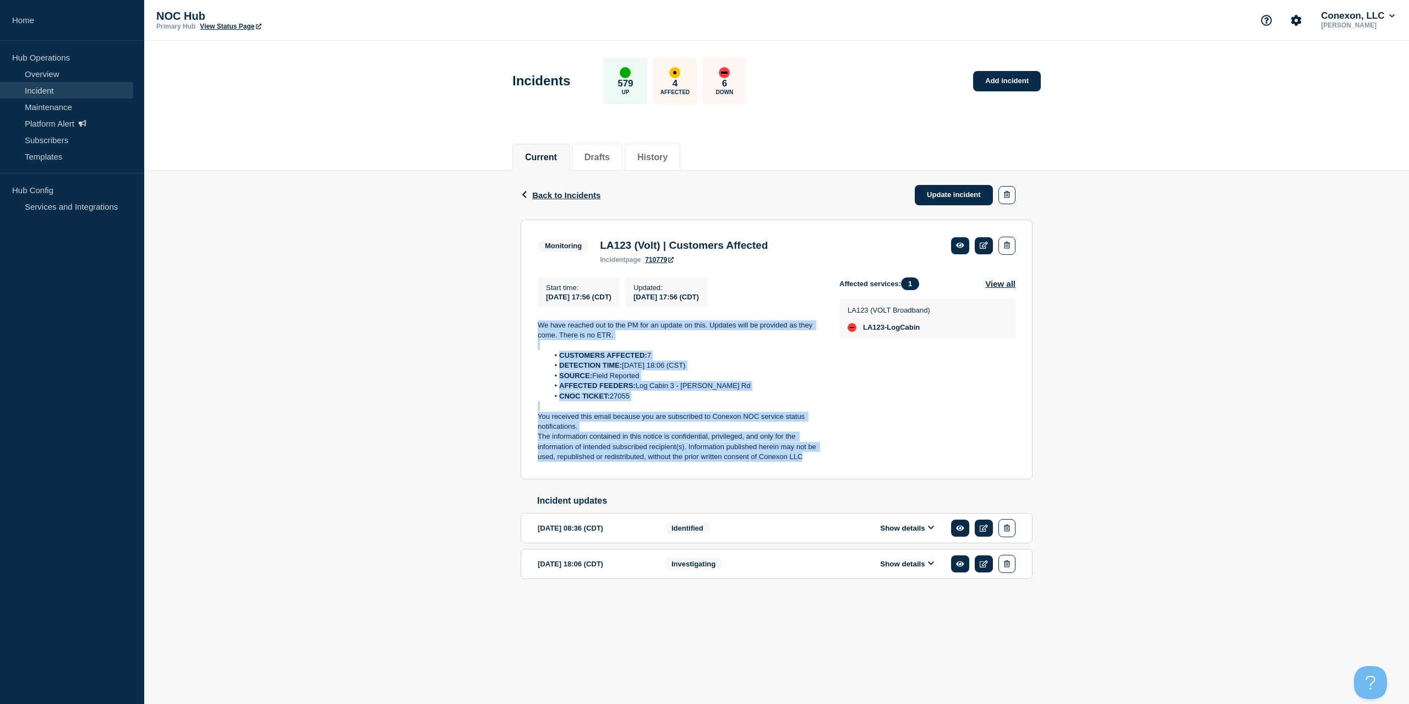
drag, startPoint x: 746, startPoint y: 431, endPoint x: 524, endPoint y: 333, distance: 242.3
click at [524, 333] on section "Monitoring LA123 (Volt) | Customers Affected incident page 710779 Start time : …" at bounding box center [777, 350] width 512 height 260
copy div "We have reached out to the PM for an update on this. Updates will be provided a…"
click at [929, 193] on link "Update incident" at bounding box center [954, 195] width 78 height 20
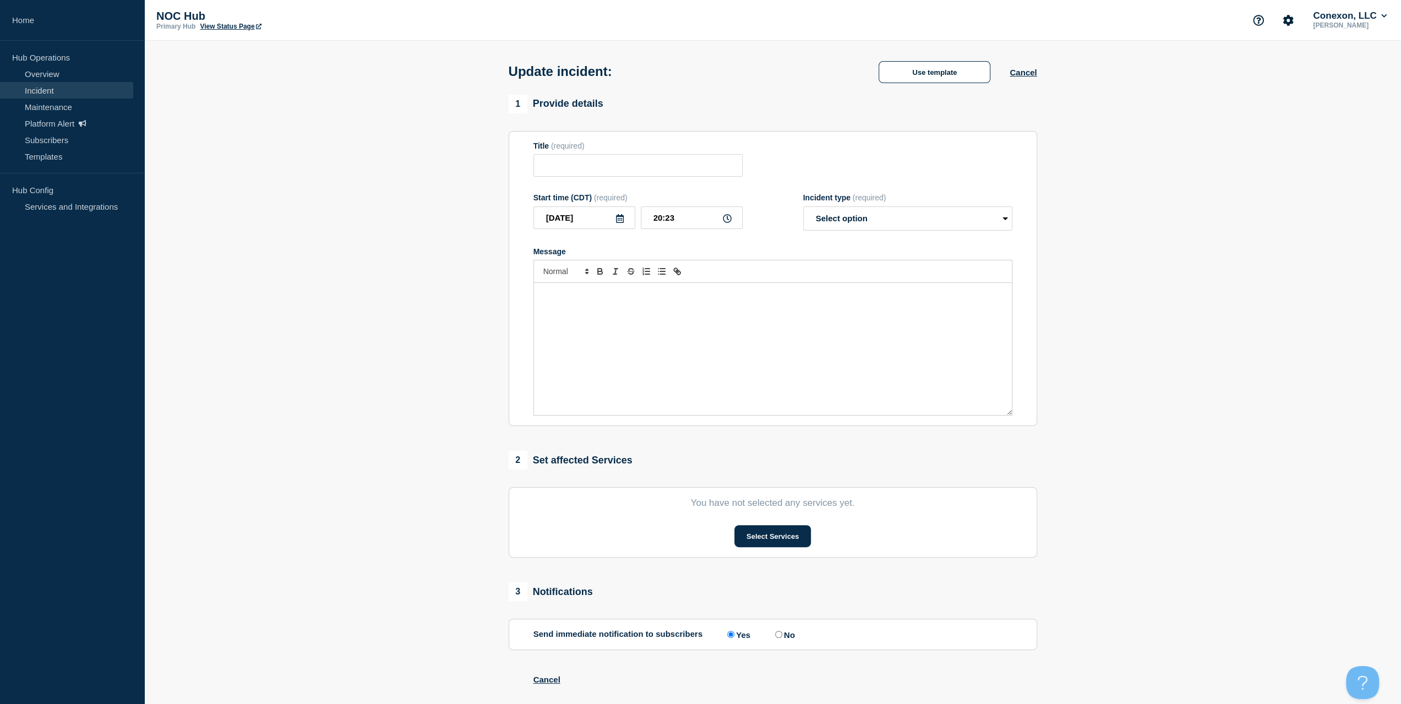
type input "LA123 (Volt) | Customers Affected"
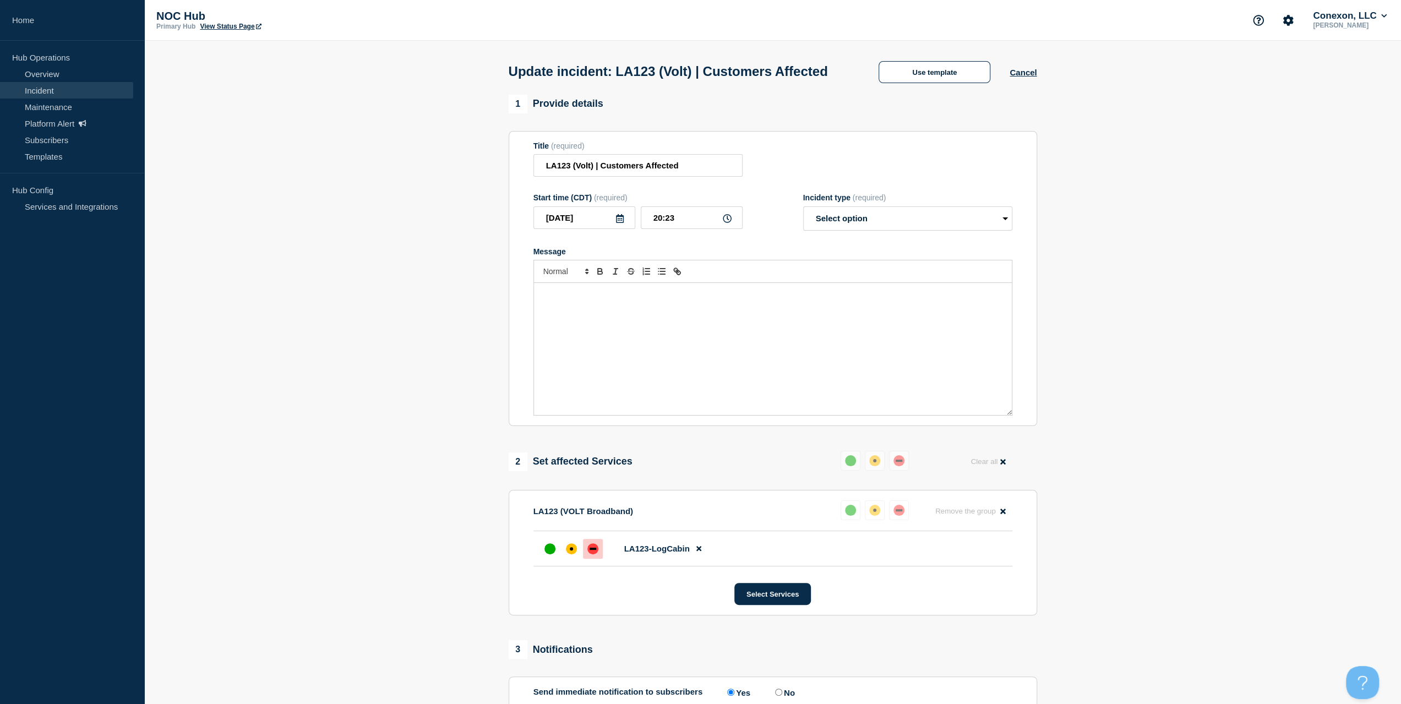
click at [780, 357] on div "Message" at bounding box center [773, 349] width 478 height 132
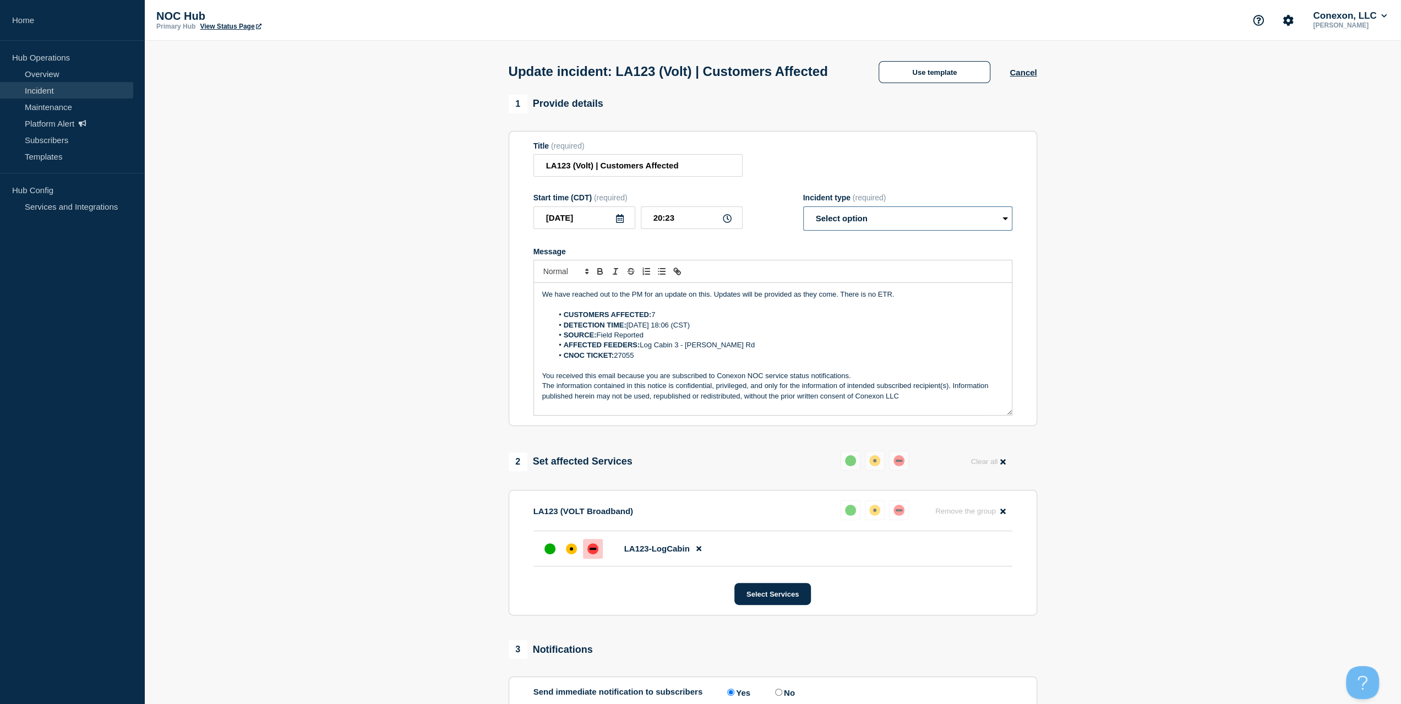
click at [883, 231] on select "Select option Investigating Identified Monitoring Resolved" at bounding box center [907, 218] width 209 height 24
select select "investigating"
click at [803, 227] on select "Select option Investigating Identified Monitoring Resolved" at bounding box center [907, 218] width 209 height 24
drag, startPoint x: 710, startPoint y: 316, endPoint x: 498, endPoint y: 317, distance: 212.0
click at [498, 317] on section "1 Provide details Title (required) LA123 (Volt) | Customers Affected Start time…" at bounding box center [772, 519] width 1257 height 849
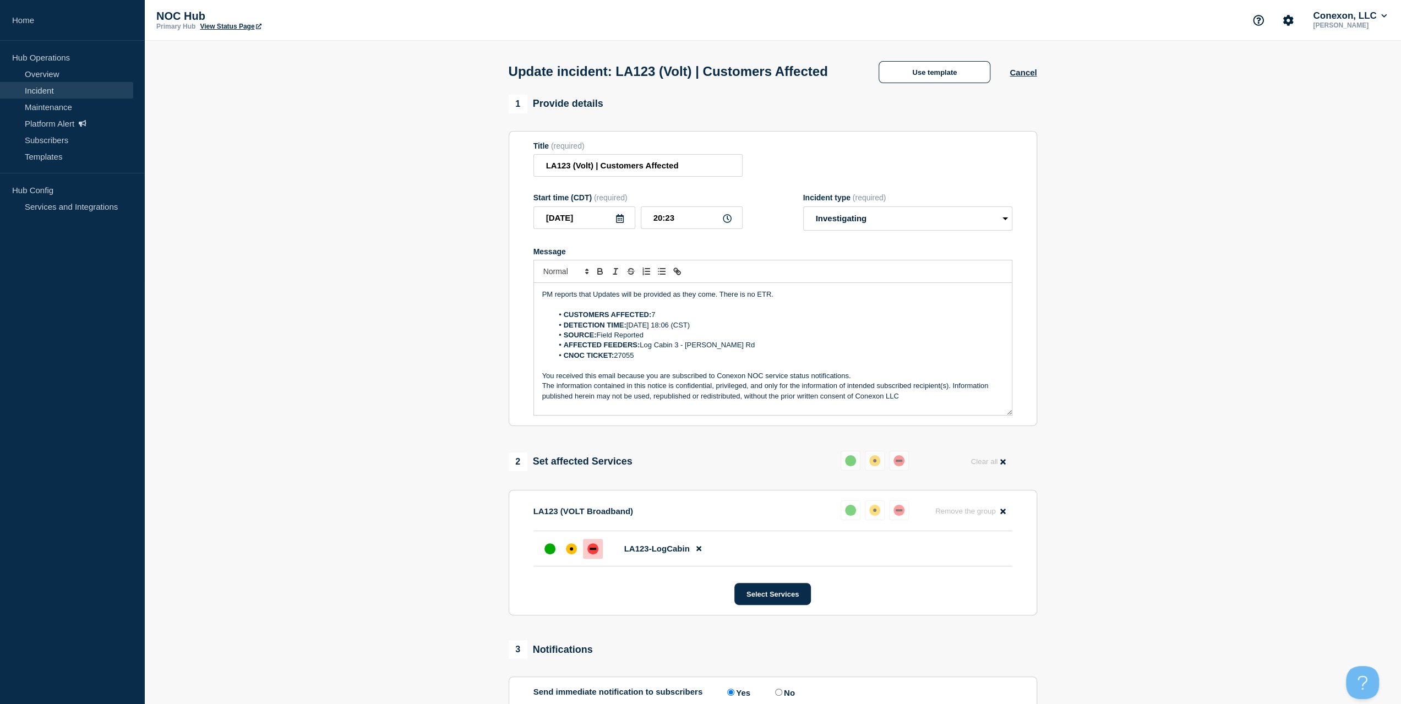
click at [590, 300] on p "PM reports that Updates will be provided as they come. There is no ETR." at bounding box center [772, 295] width 461 height 10
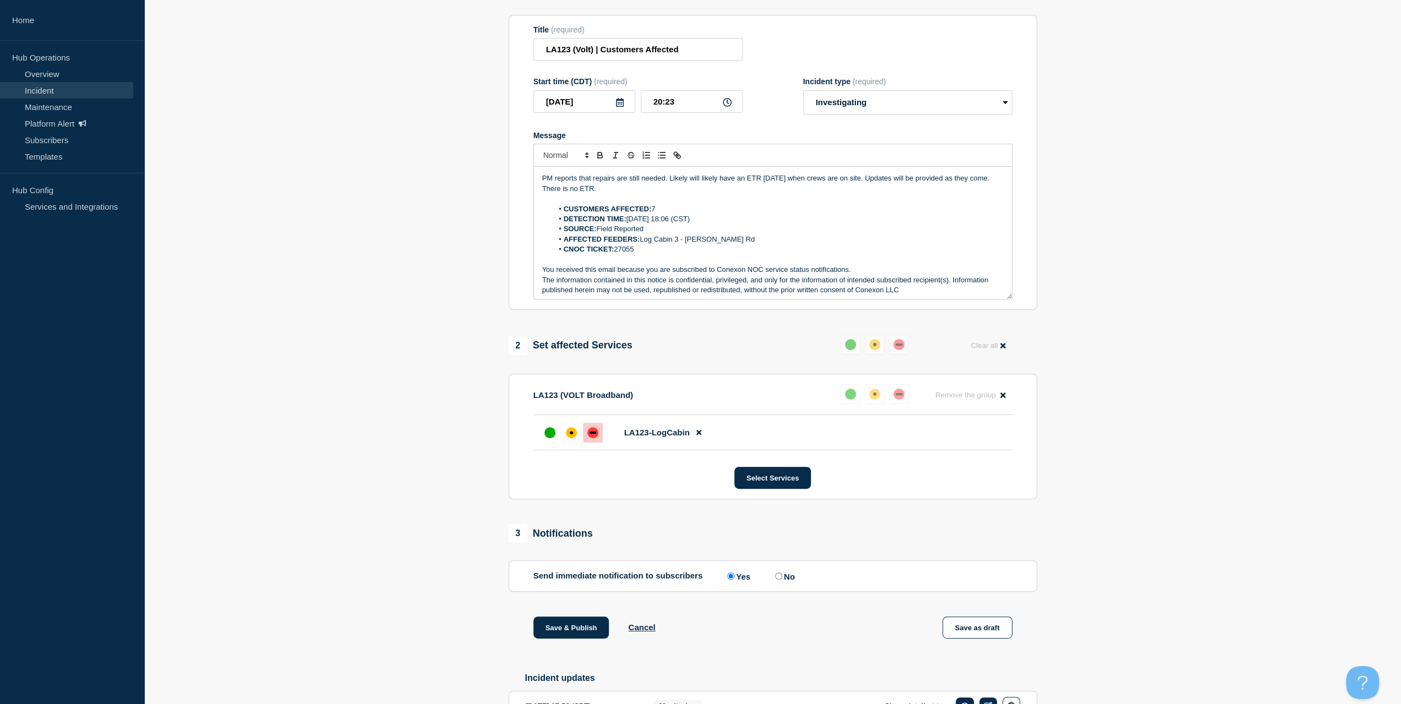
scroll to position [165, 0]
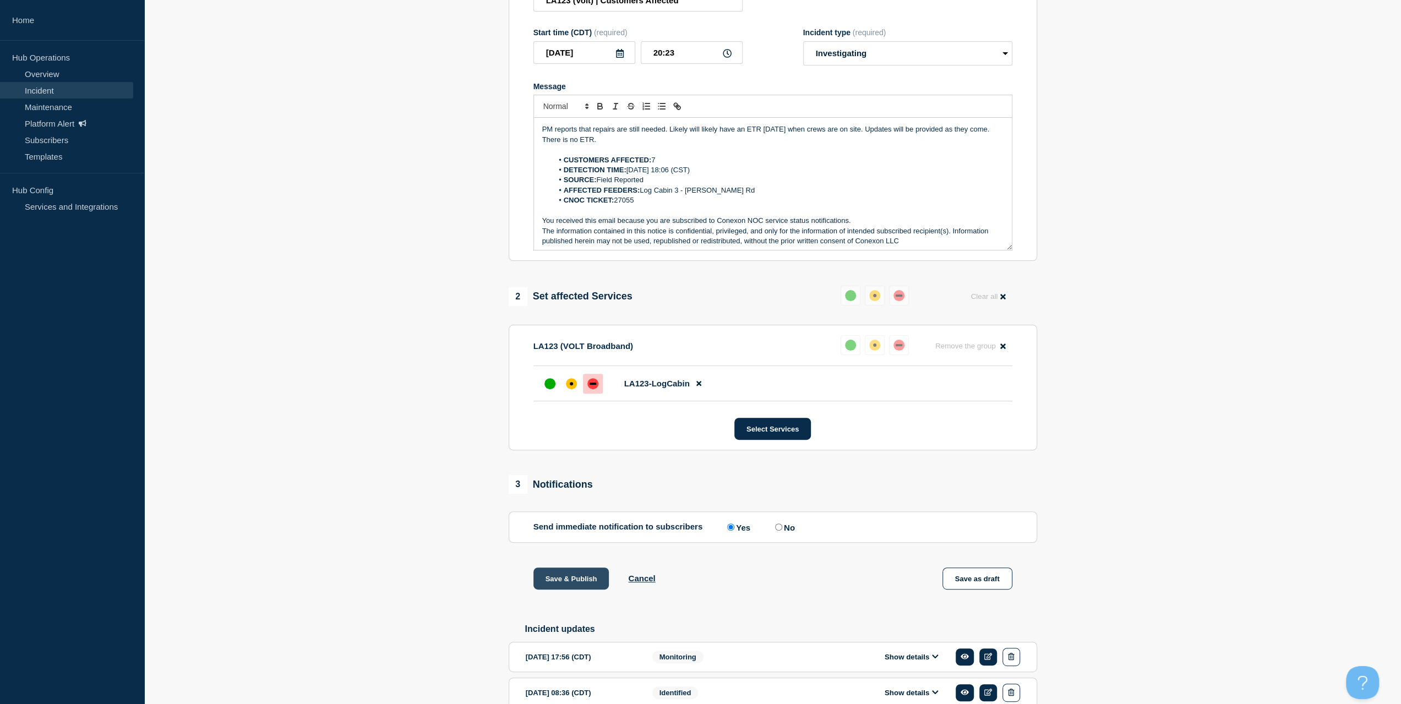
click at [560, 585] on div "1 Provide details Title (required) LA123 (Volt) | Customers Affected Start time…" at bounding box center [772, 354] width 541 height 849
click at [557, 590] on button "Save & Publish" at bounding box center [571, 579] width 76 height 22
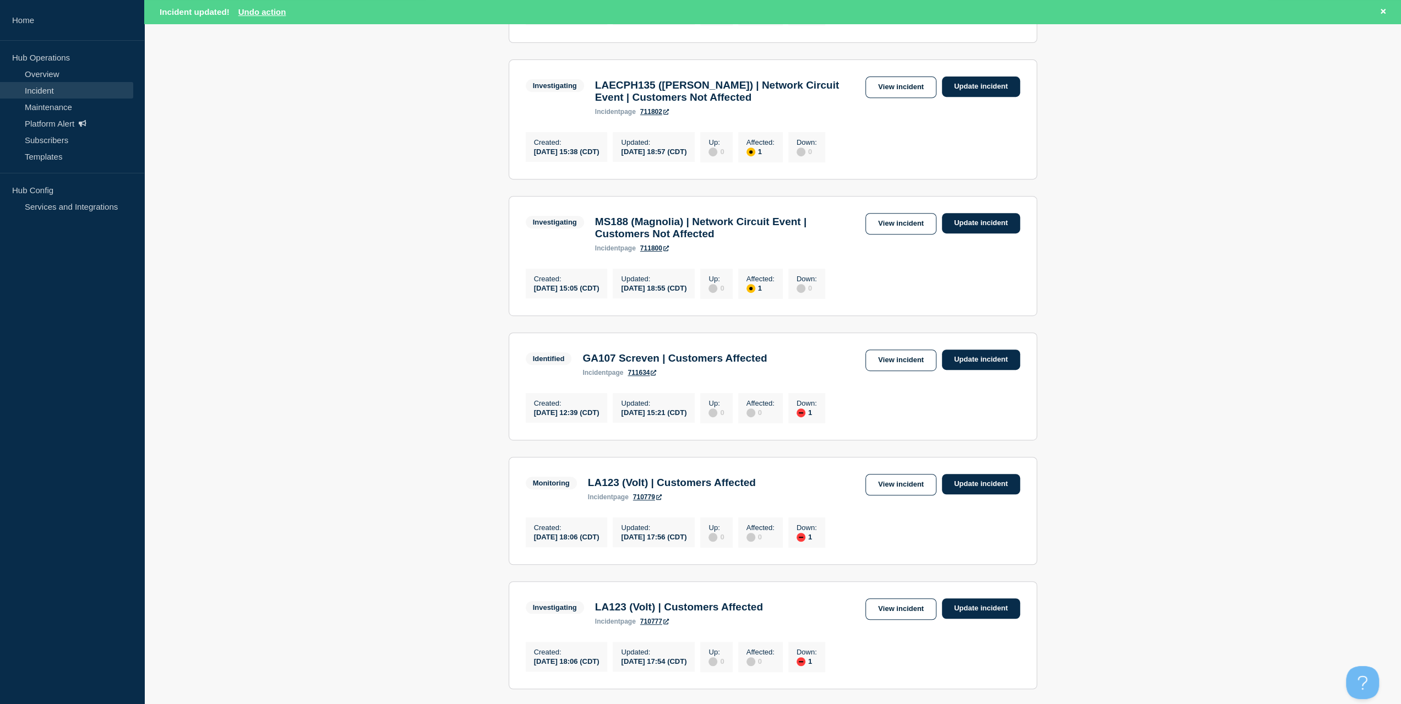
scroll to position [606, 0]
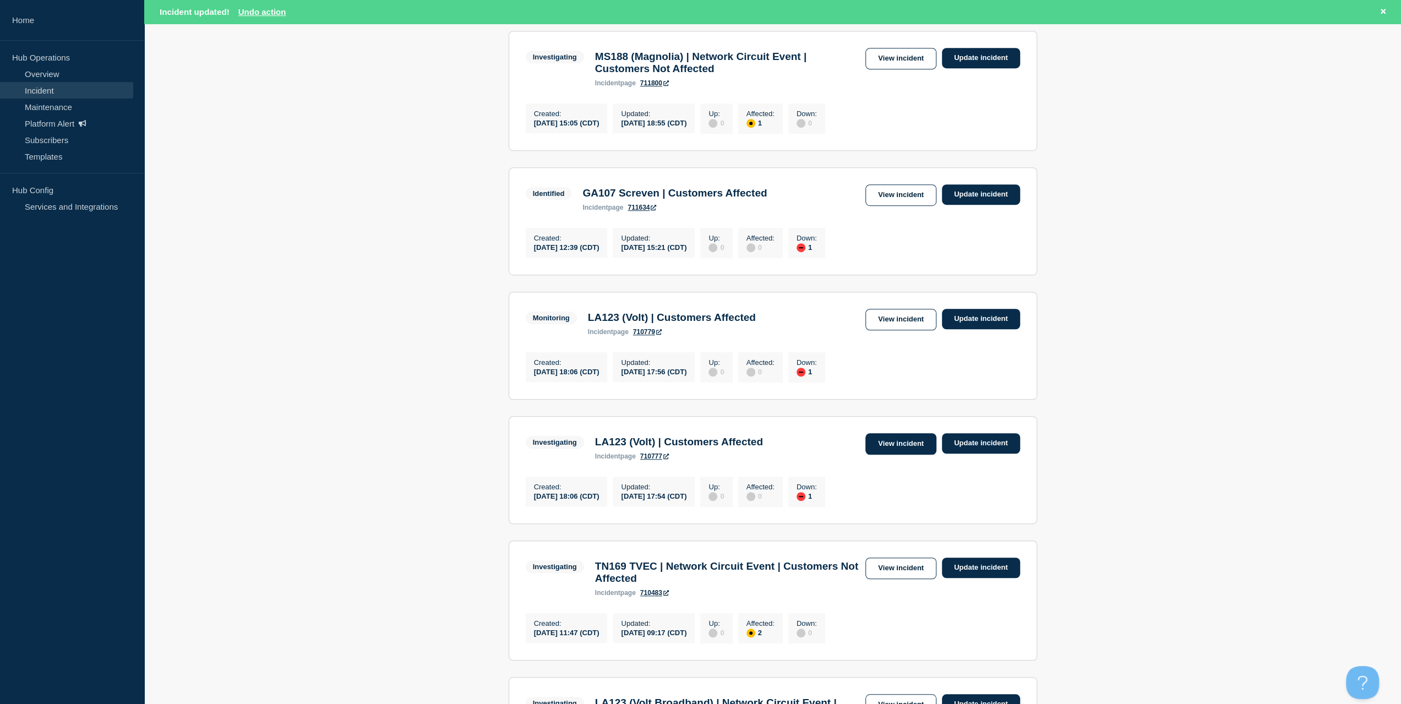
click at [913, 455] on link "View incident" at bounding box center [900, 443] width 71 height 21
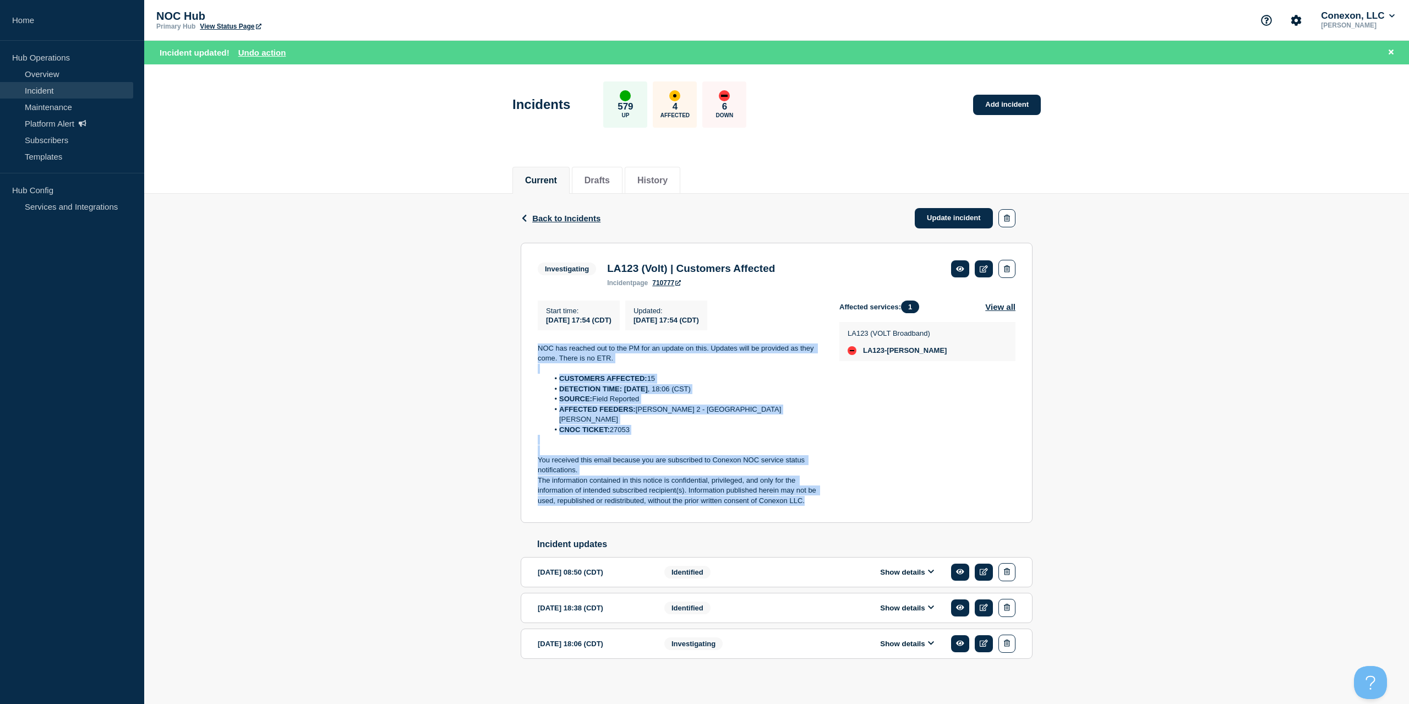
drag, startPoint x: 817, startPoint y: 497, endPoint x: 514, endPoint y: 350, distance: 336.8
click at [510, 353] on div "Back Back to Incidents Update incident Investigating LA123 (Volt) | Customers A…" at bounding box center [776, 444] width 1265 height 500
copy div "NOC has reached out to the PM for an update on this. Updates will be provided a…"
click at [933, 221] on link "Update incident" at bounding box center [954, 218] width 78 height 20
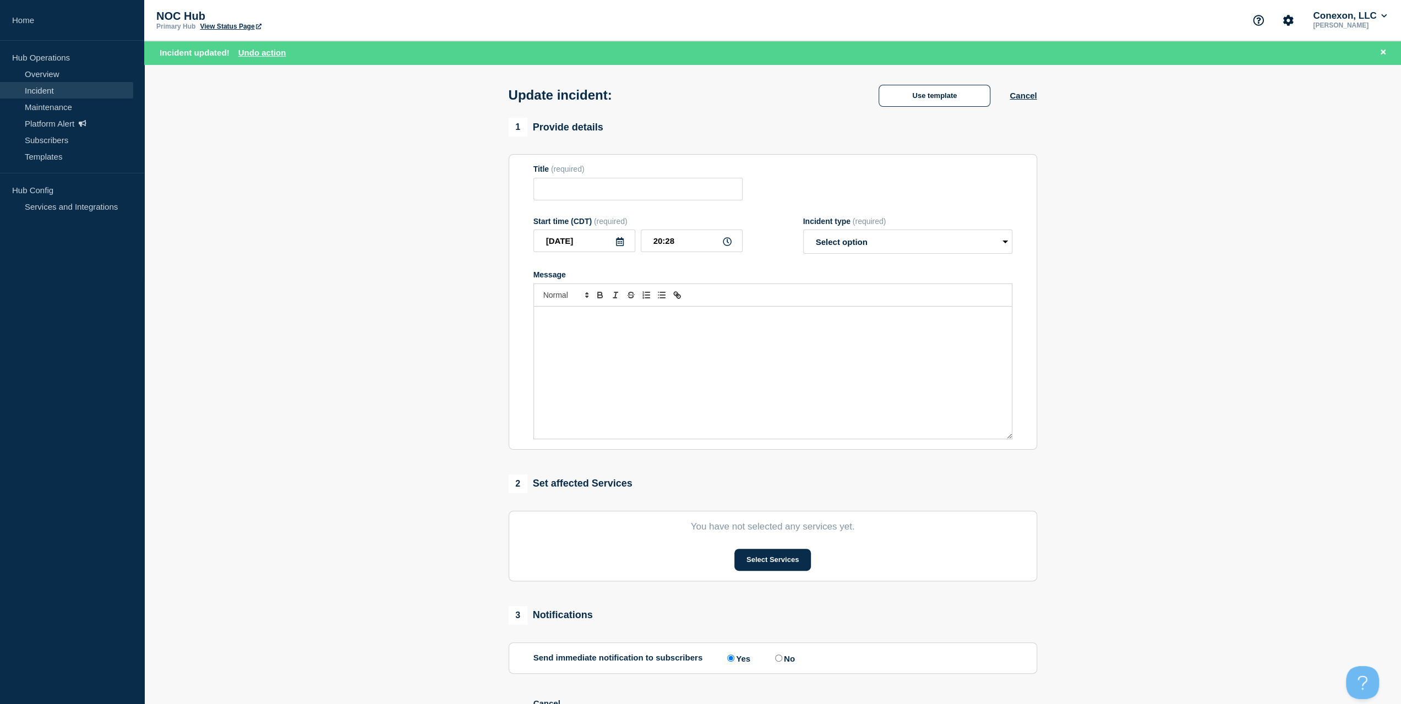
type input "LA123 (Volt) | Customers Affected"
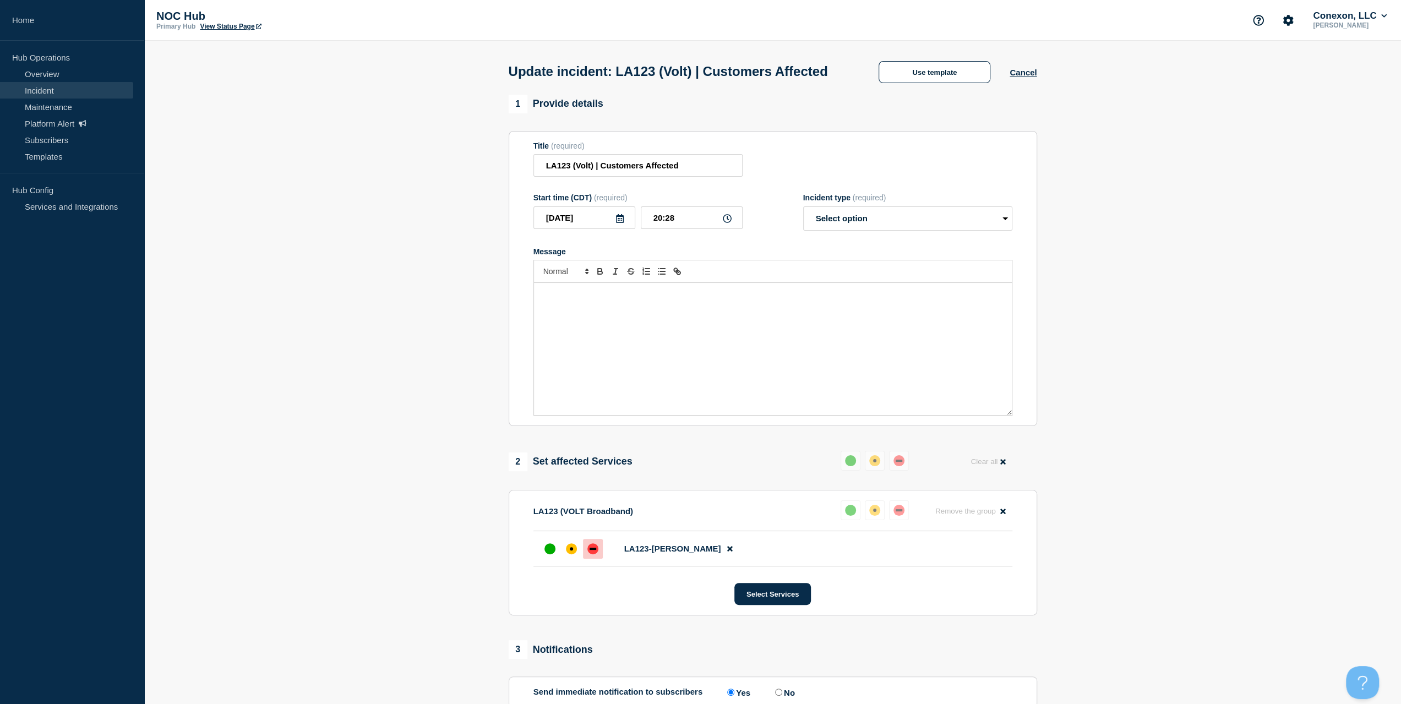
click at [715, 337] on div "Message" at bounding box center [773, 349] width 478 height 132
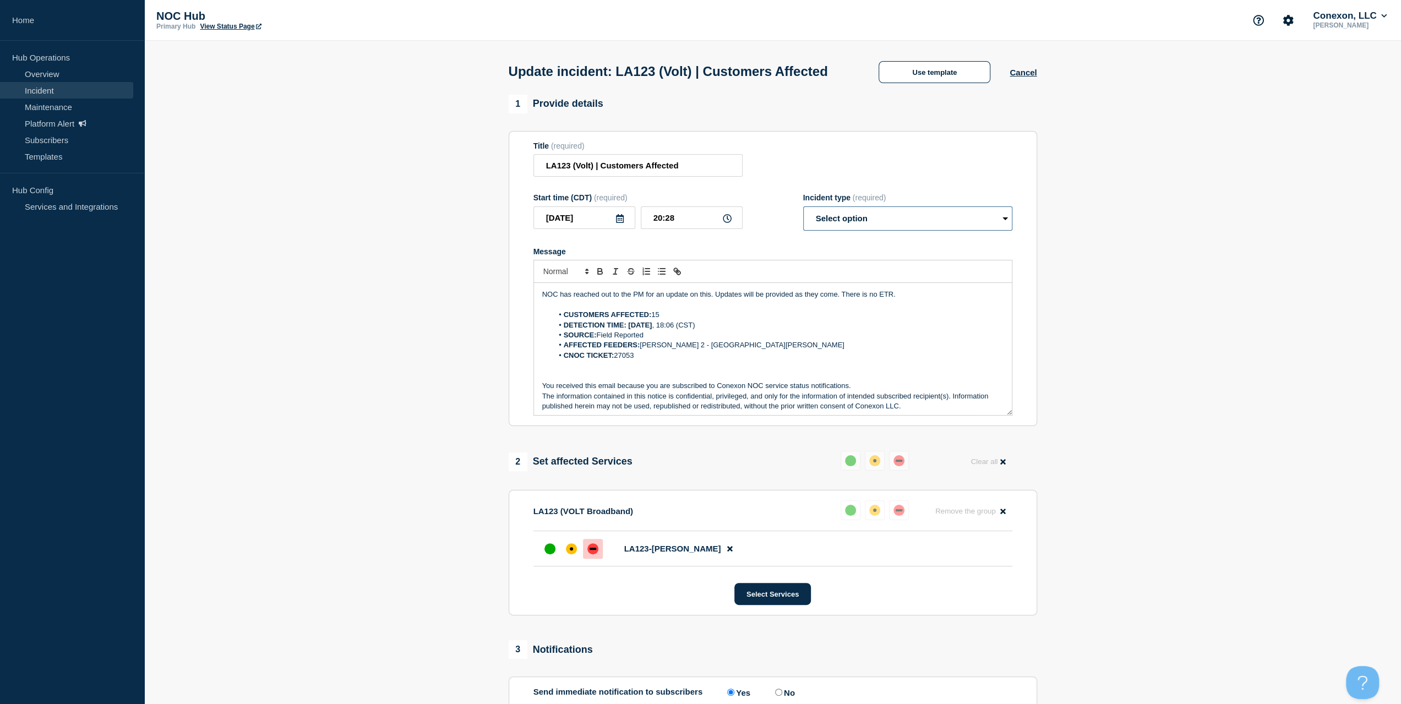
click at [847, 231] on select "Select option Investigating Identified Monitoring Resolved" at bounding box center [907, 218] width 209 height 24
select select "monitoring"
click at [803, 227] on select "Select option Investigating Identified Monitoring Resolved" at bounding box center [907, 218] width 209 height 24
drag, startPoint x: 885, startPoint y: 313, endPoint x: 507, endPoint y: 290, distance: 379.5
click at [507, 290] on div "1 Provide details Title (required) LA123 (Volt) | Customers Affected Start time…" at bounding box center [772, 537] width 541 height 885
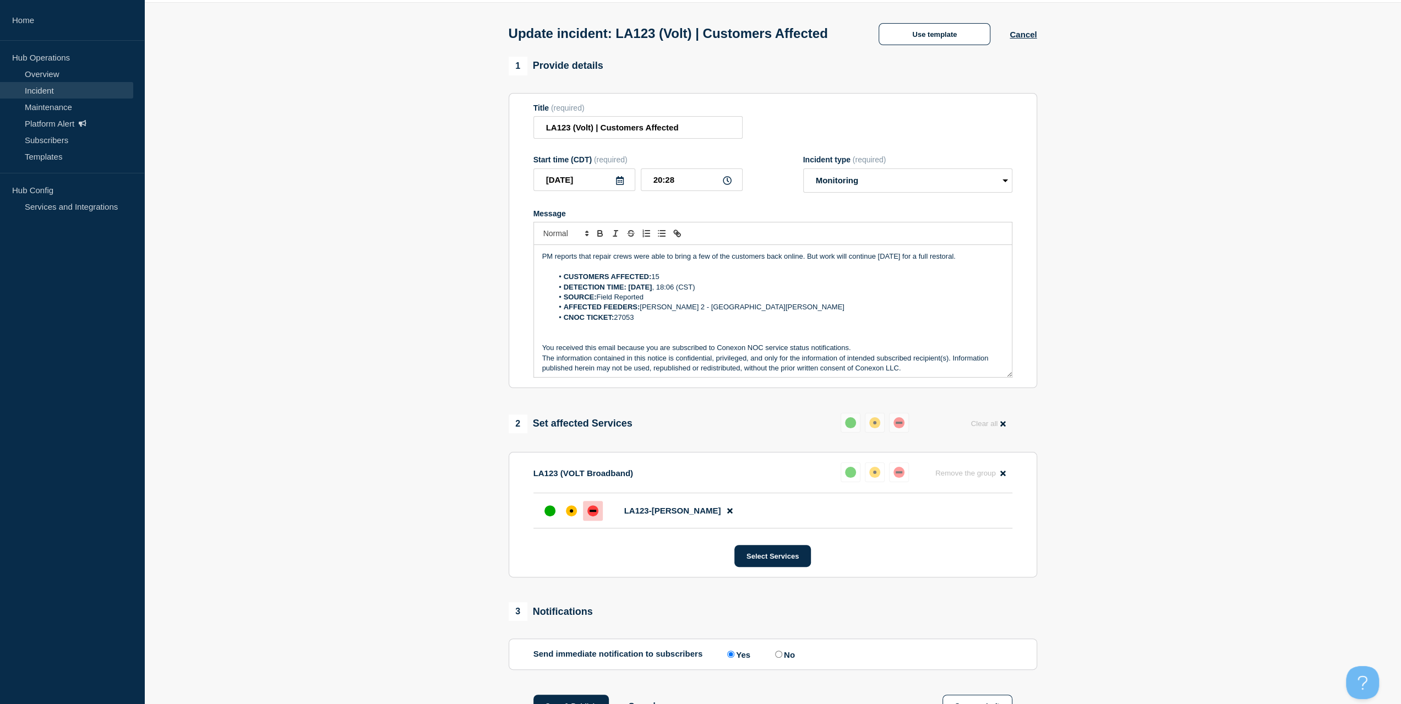
scroll to position [220, 0]
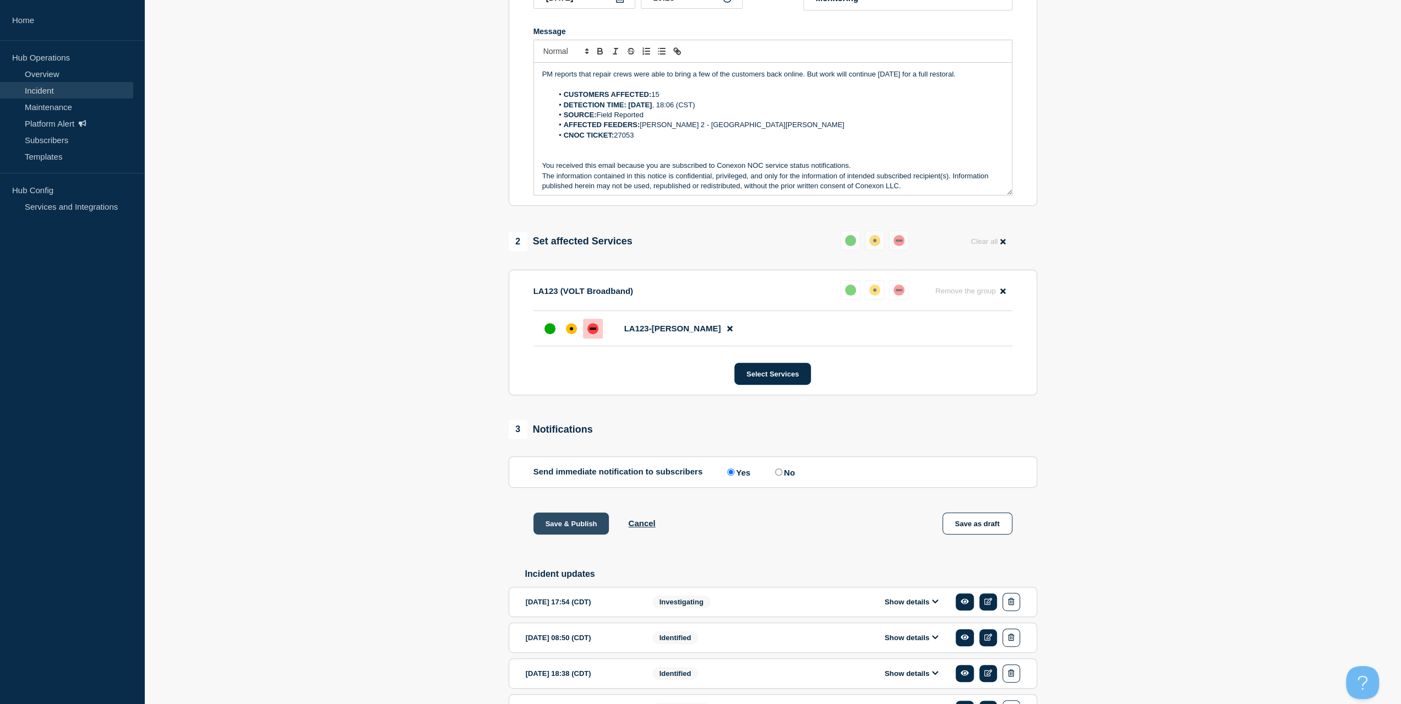
click at [579, 535] on button "Save & Publish" at bounding box center [571, 524] width 76 height 22
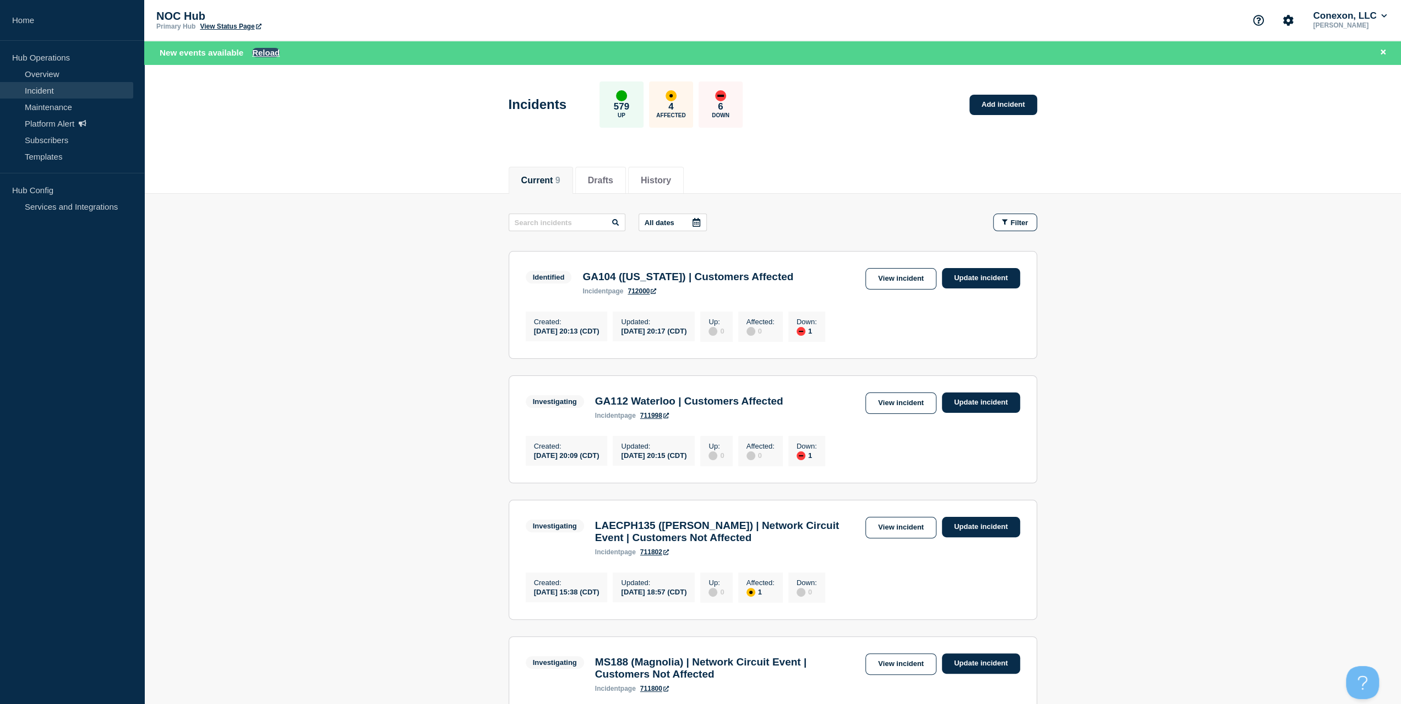
click at [265, 55] on button "Reload" at bounding box center [266, 52] width 28 height 9
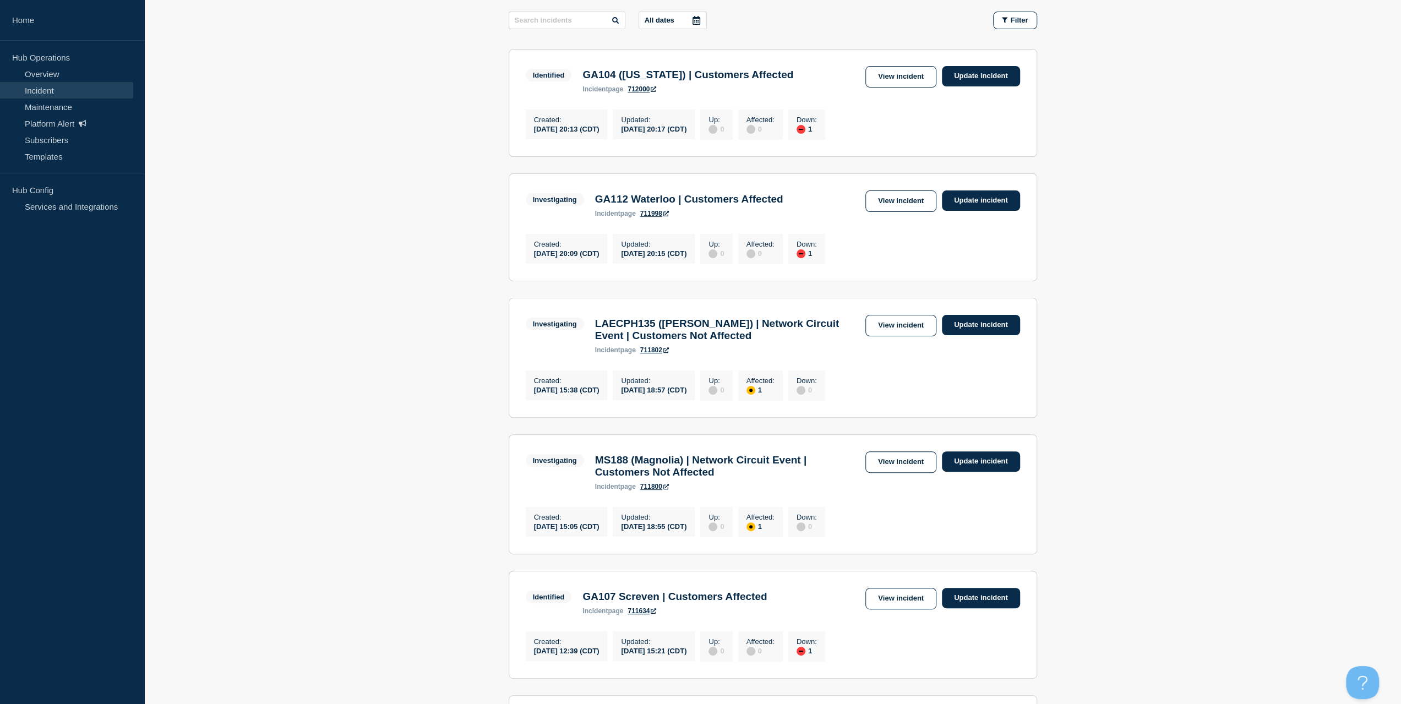
scroll to position [220, 0]
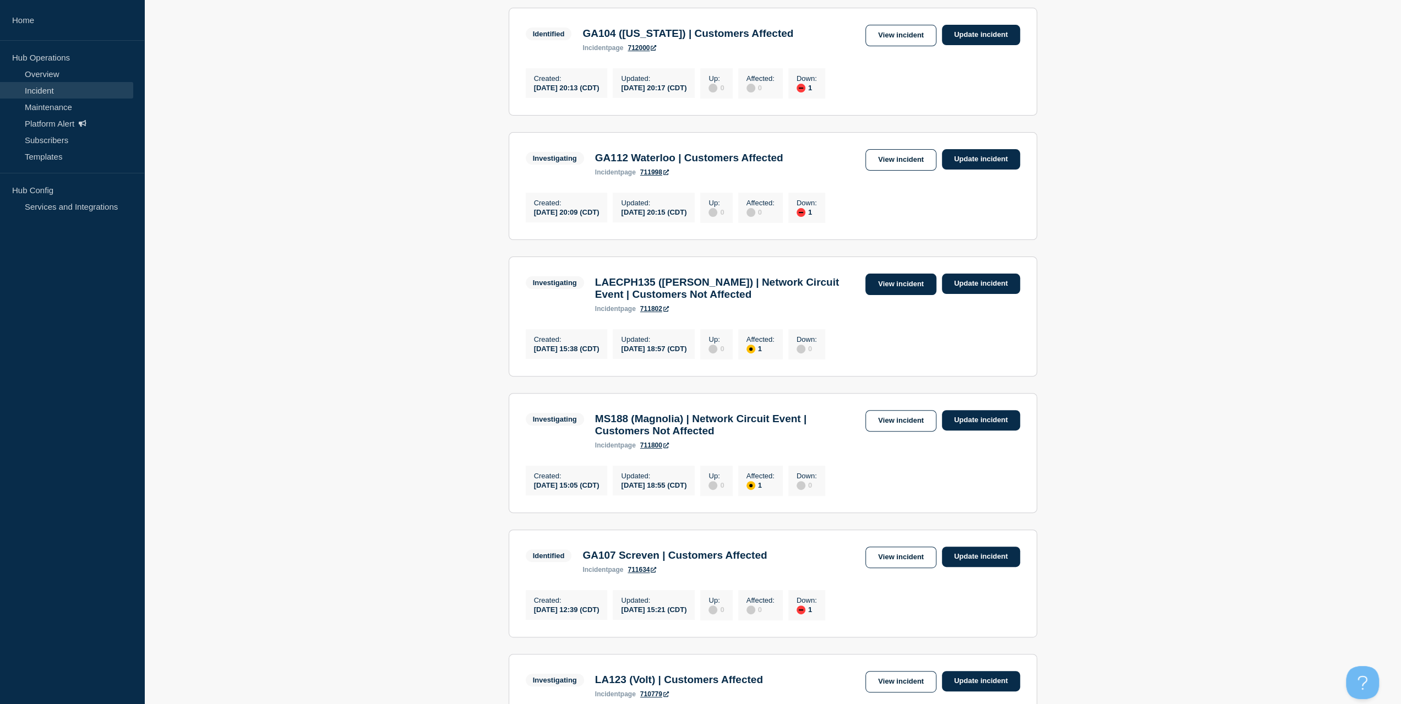
click at [897, 285] on link "View incident" at bounding box center [900, 284] width 71 height 21
click at [888, 429] on link "View incident" at bounding box center [900, 420] width 71 height 21
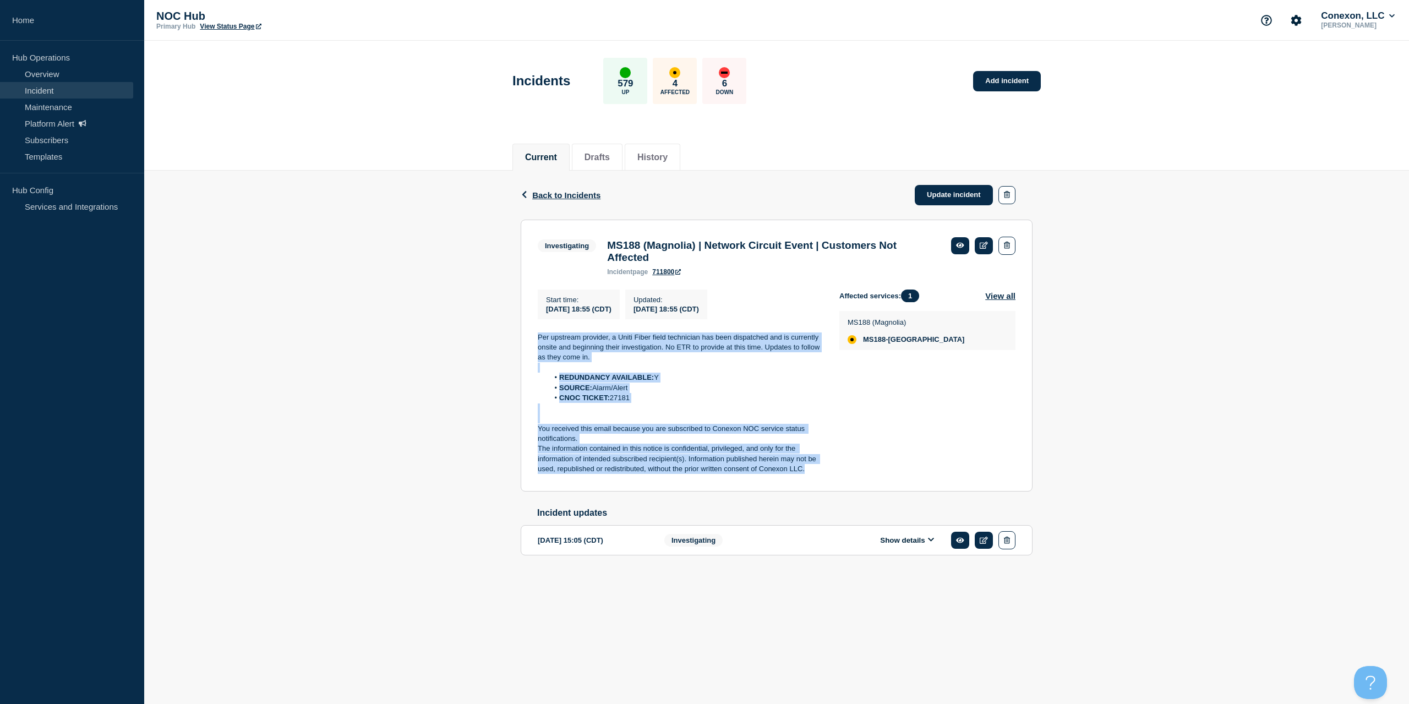
drag, startPoint x: 802, startPoint y: 469, endPoint x: 577, endPoint y: 317, distance: 271.3
click at [533, 340] on section "Investigating MS188 (Magnolia) | Network Circuit Event | Customers Not Affected…" at bounding box center [777, 356] width 512 height 272
copy div "Per upstream provider, a Uniti Fiber field technician has been dispatched and i…"
click at [983, 190] on link "Update incident" at bounding box center [954, 195] width 78 height 20
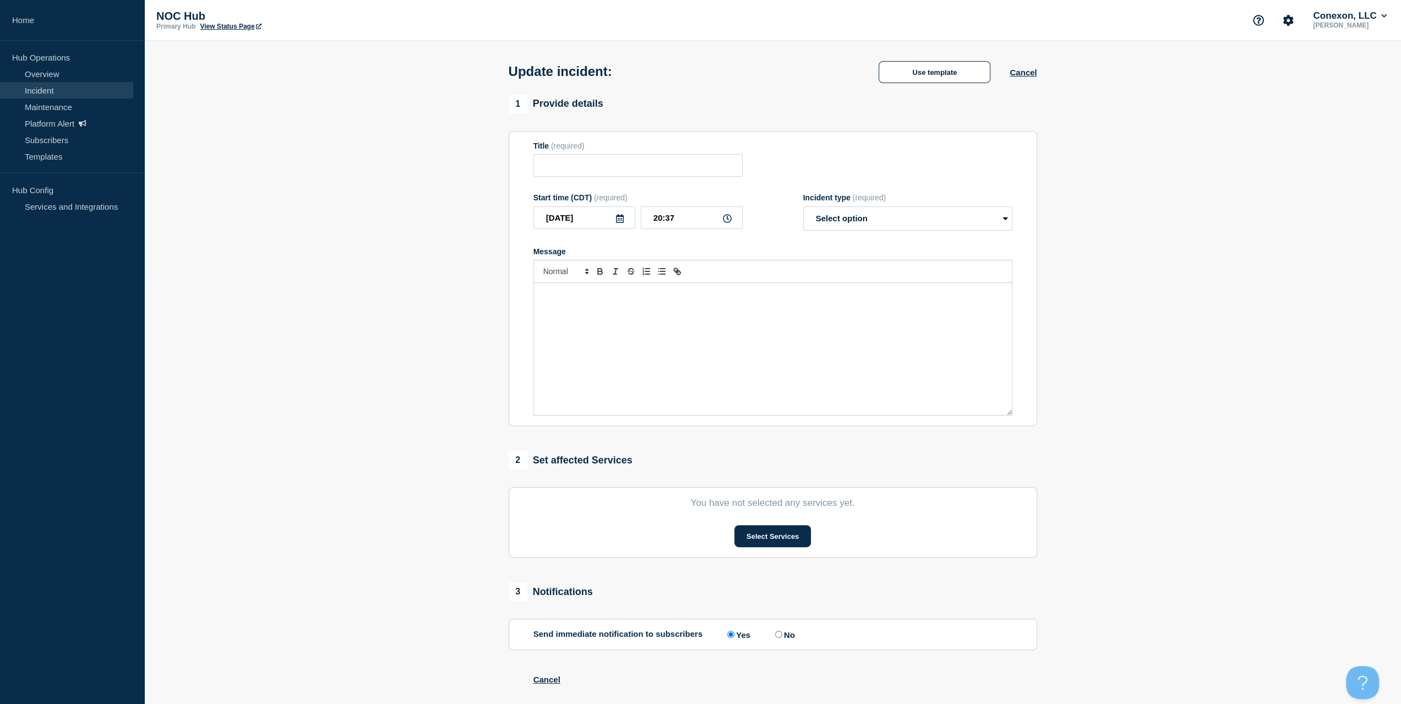
type input "MS188 (Magnolia) | Network Circuit Event | Customers Not Affected"
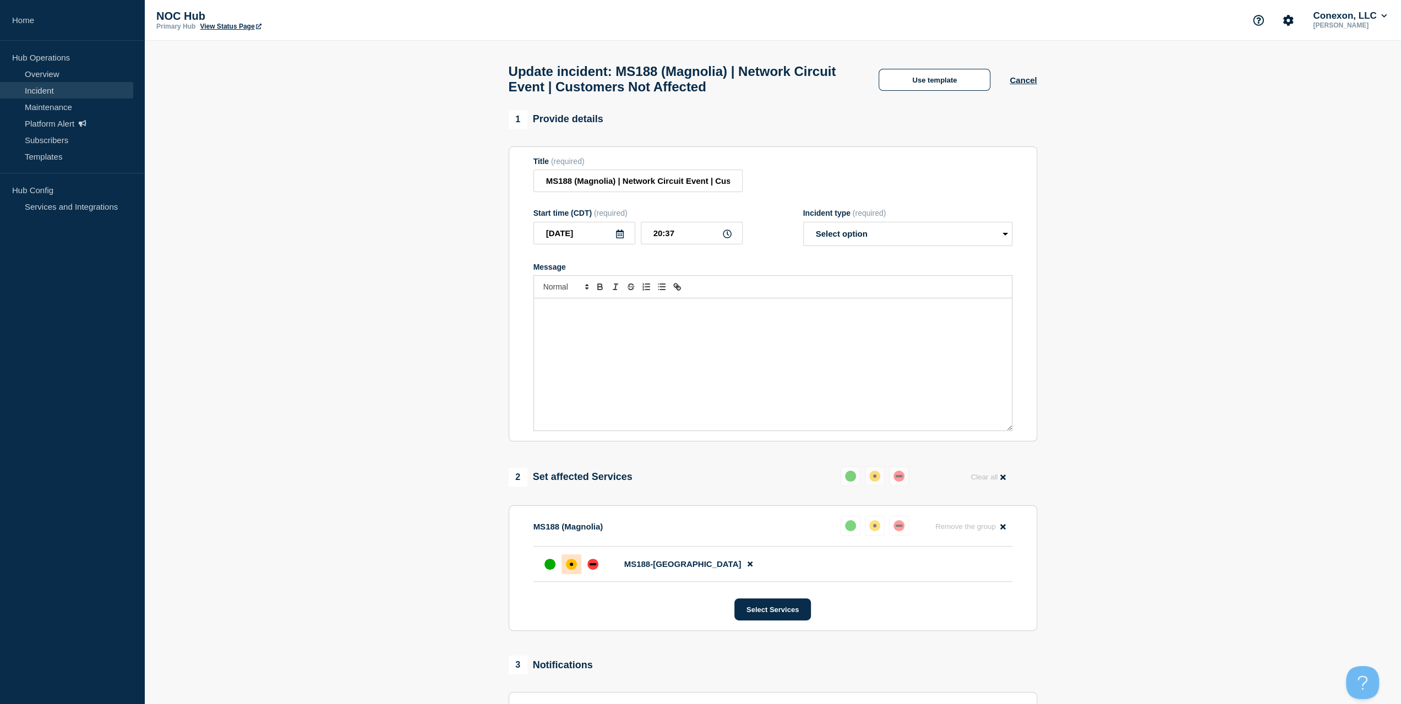
click at [805, 311] on div "Message" at bounding box center [773, 364] width 478 height 132
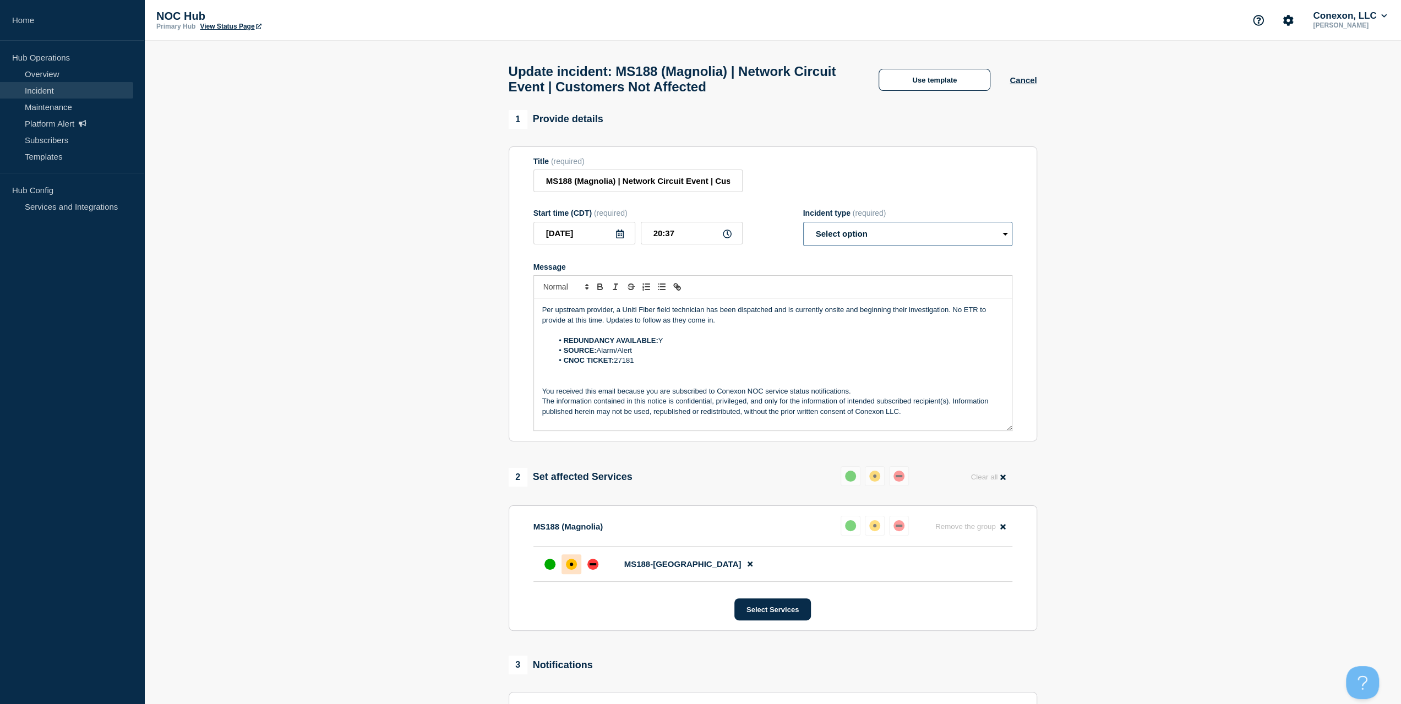
click at [880, 246] on select "Select option Investigating Identified Monitoring Resolved" at bounding box center [907, 234] width 209 height 24
select select "investigating"
click at [803, 227] on select "Select option Investigating Identified Monitoring Resolved" at bounding box center [907, 234] width 209 height 24
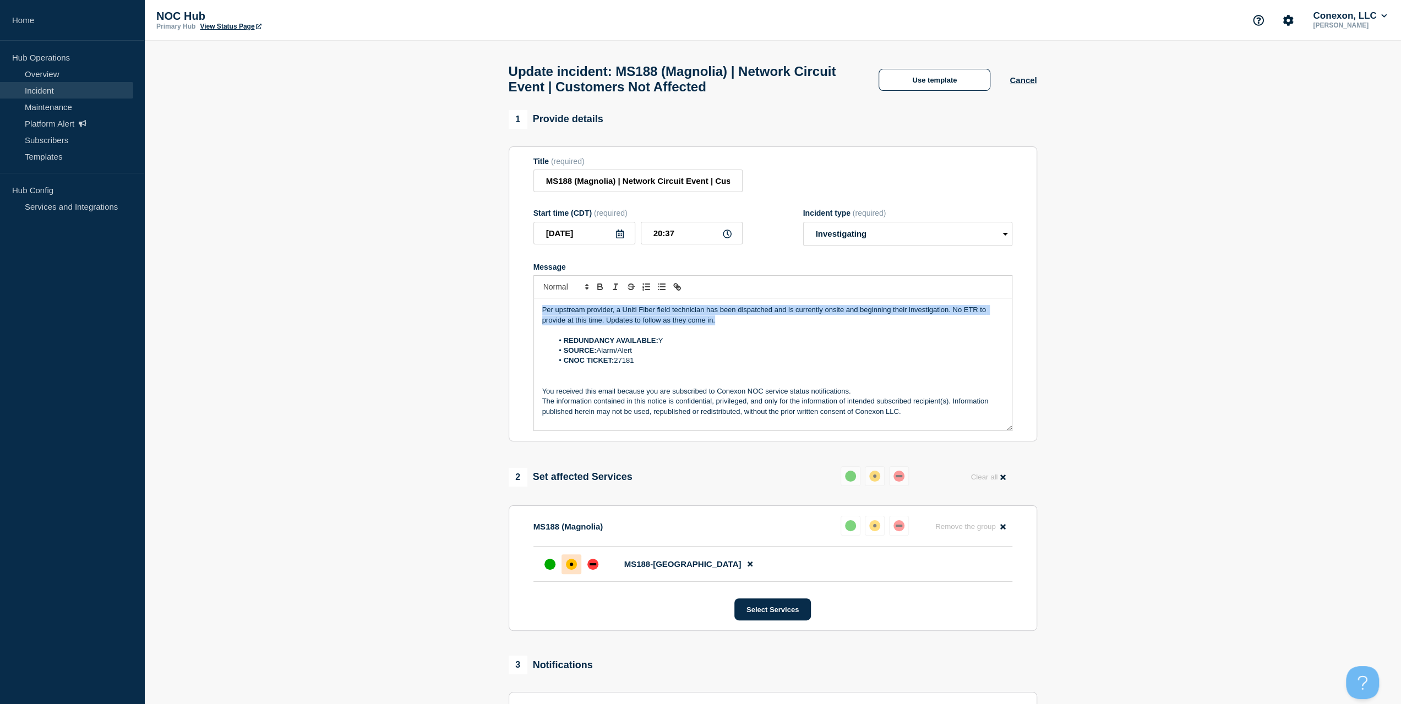
drag, startPoint x: 735, startPoint y: 326, endPoint x: 475, endPoint y: 300, distance: 261.8
click at [467, 300] on section "1 Provide details Title (required) MS188 (Magnolia) | Network Circuit Event | C…" at bounding box center [772, 516] width 1257 height 813
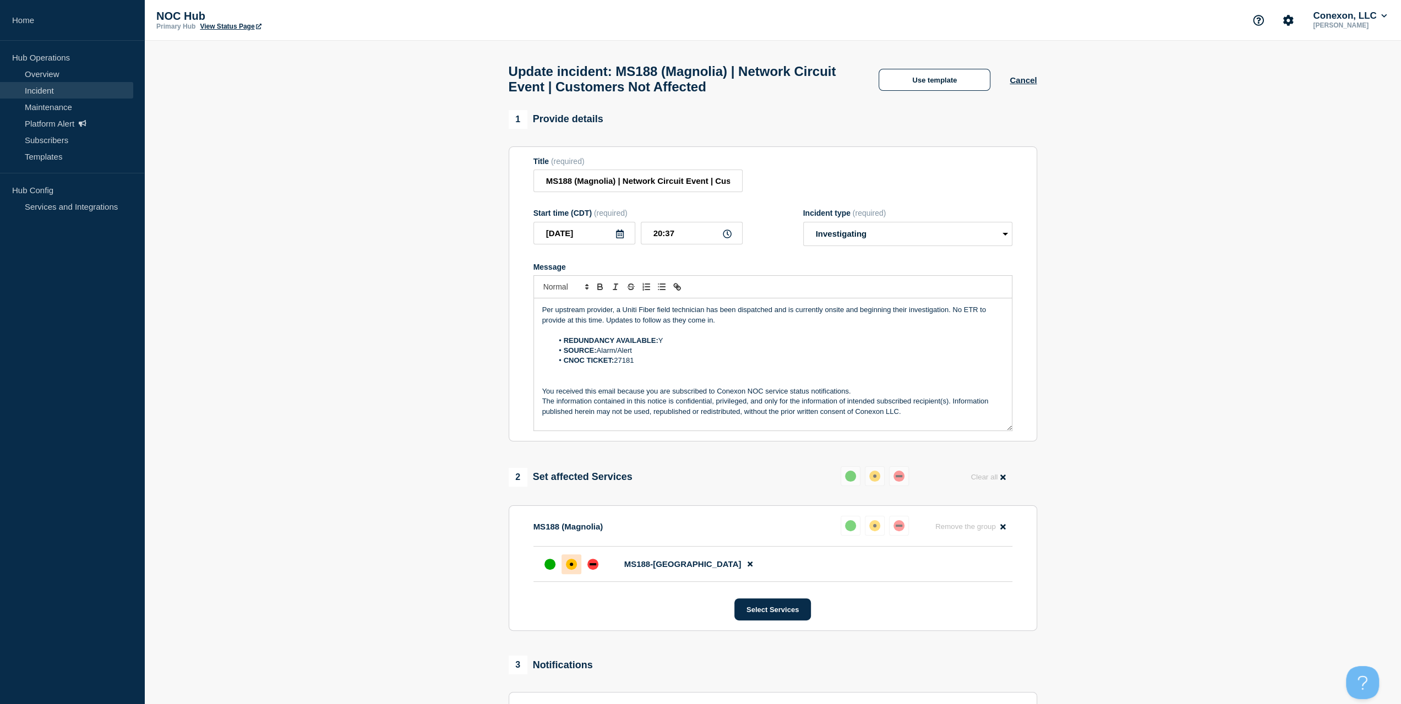
click at [682, 335] on p "Message" at bounding box center [772, 330] width 461 height 10
click at [682, 346] on li "REDUNDANCY AVAILABLE: Y" at bounding box center [778, 341] width 451 height 10
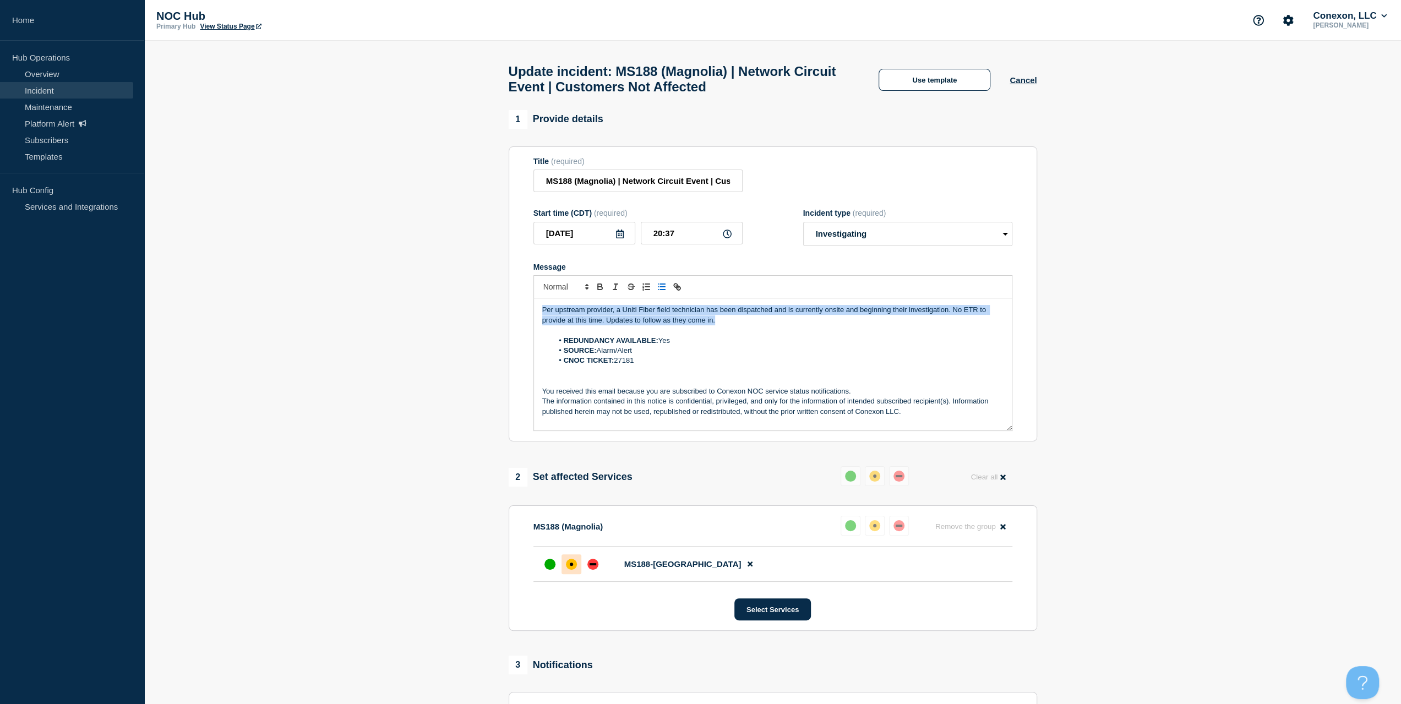
drag, startPoint x: 730, startPoint y: 328, endPoint x: 498, endPoint y: 308, distance: 232.6
click at [498, 308] on section "1 Provide details Title (required) MS188 (Magnolia) | Network Circuit Event | C…" at bounding box center [772, 516] width 1257 height 813
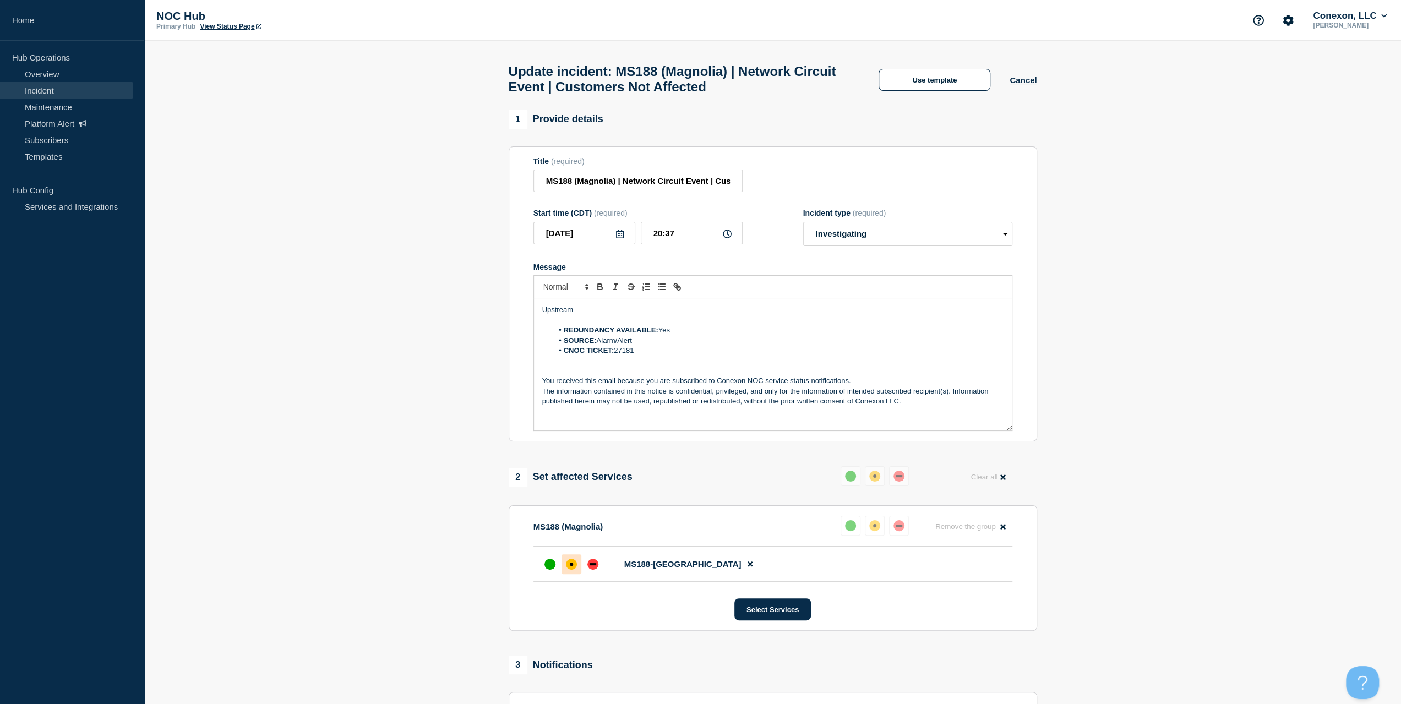
click at [605, 315] on p "Upstream" at bounding box center [772, 310] width 461 height 10
click at [581, 321] on p "Message" at bounding box center [772, 320] width 461 height 10
click at [582, 314] on p "Upstream" at bounding box center [772, 310] width 461 height 10
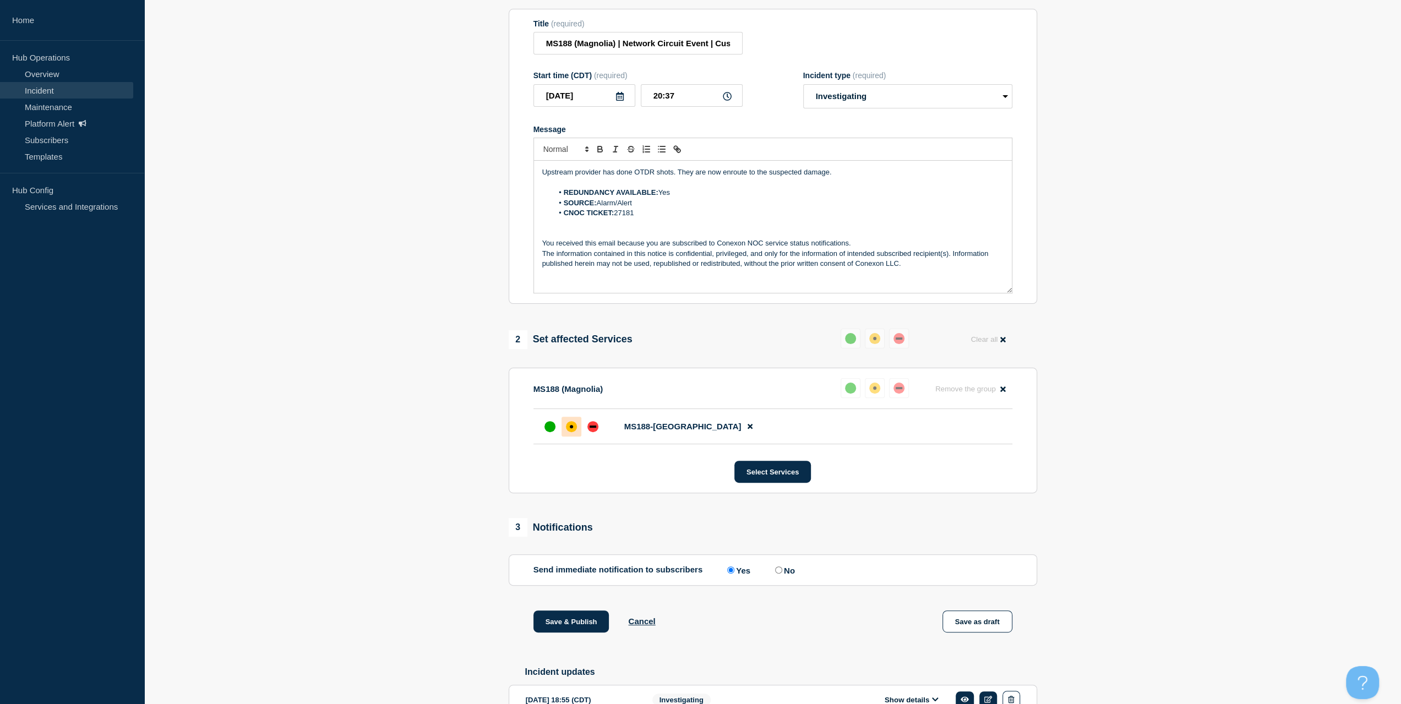
scroll to position [242, 0]
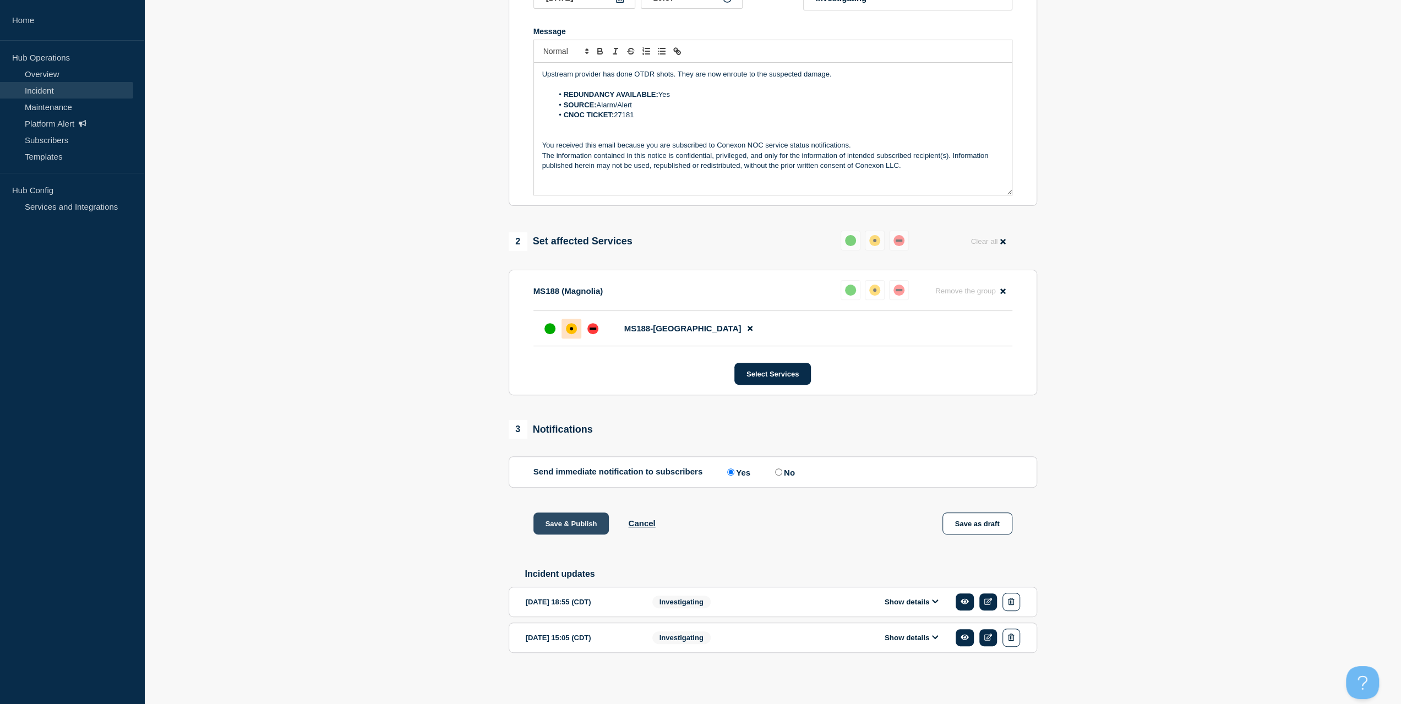
click at [580, 515] on button "Save & Publish" at bounding box center [571, 524] width 76 height 22
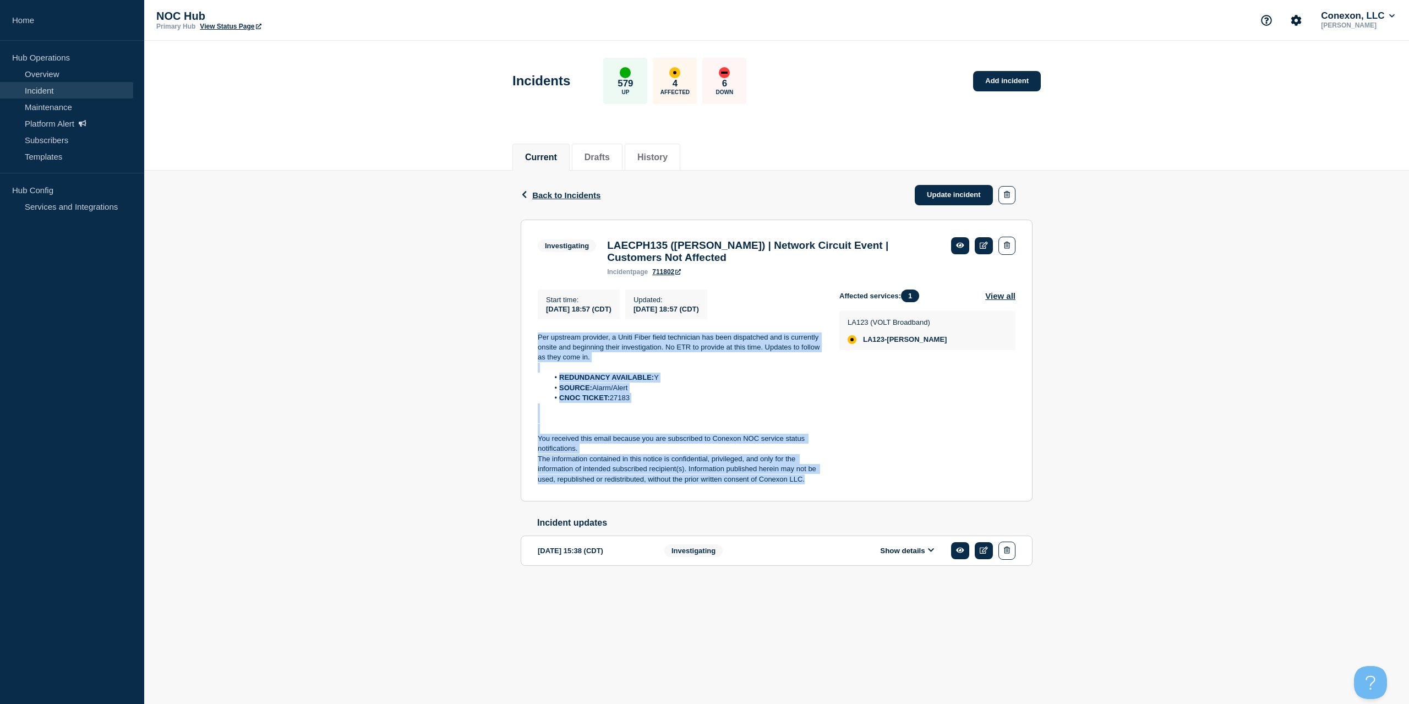
drag, startPoint x: 813, startPoint y: 489, endPoint x: 531, endPoint y: 336, distance: 320.8
click at [531, 336] on section "Investigating LAECPH135 ([PERSON_NAME]) | Network Circuit Event | Customers Not…" at bounding box center [777, 361] width 512 height 282
copy div "Per upstream provider, a Uniti Fiber field technician has been dispatched and i…"
click at [949, 194] on link "Update incident" at bounding box center [954, 195] width 78 height 20
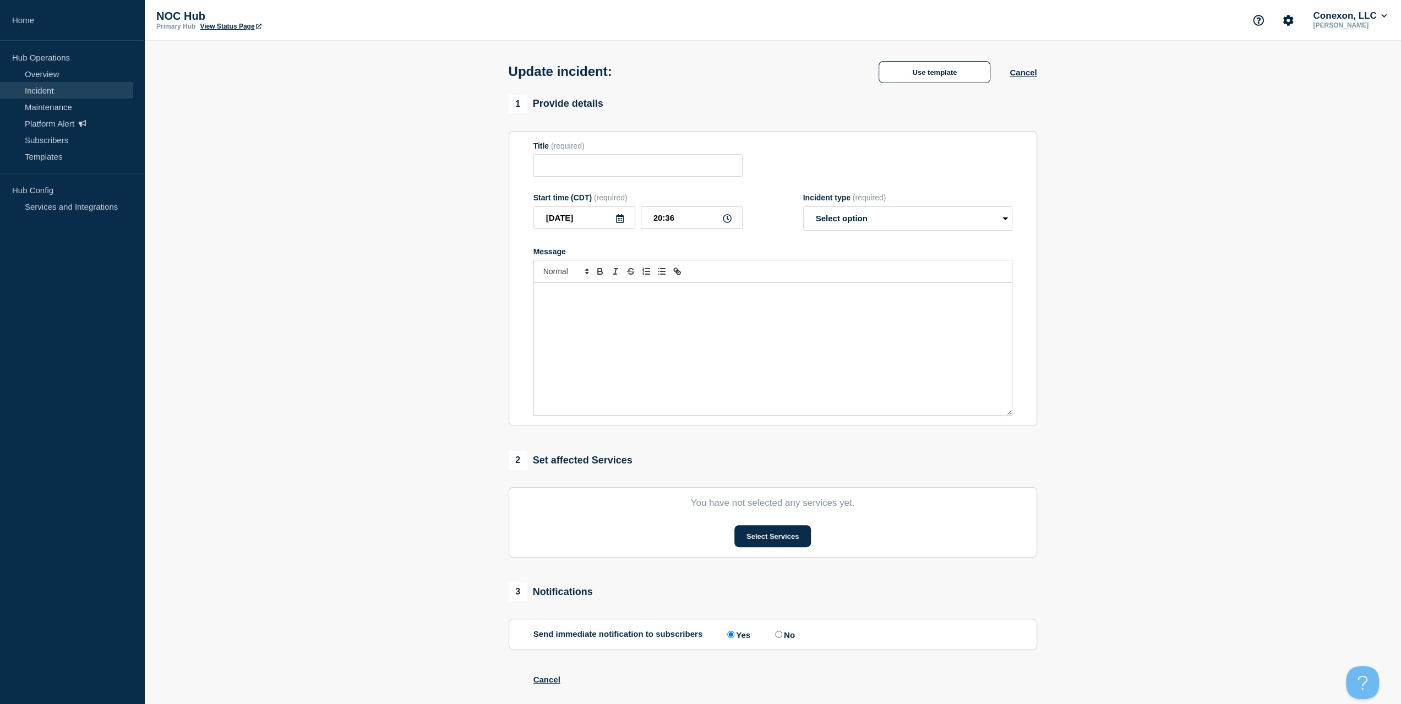
type input "LAECPH135 ([PERSON_NAME]) | Network Circuit Event | Customers Not Affected"
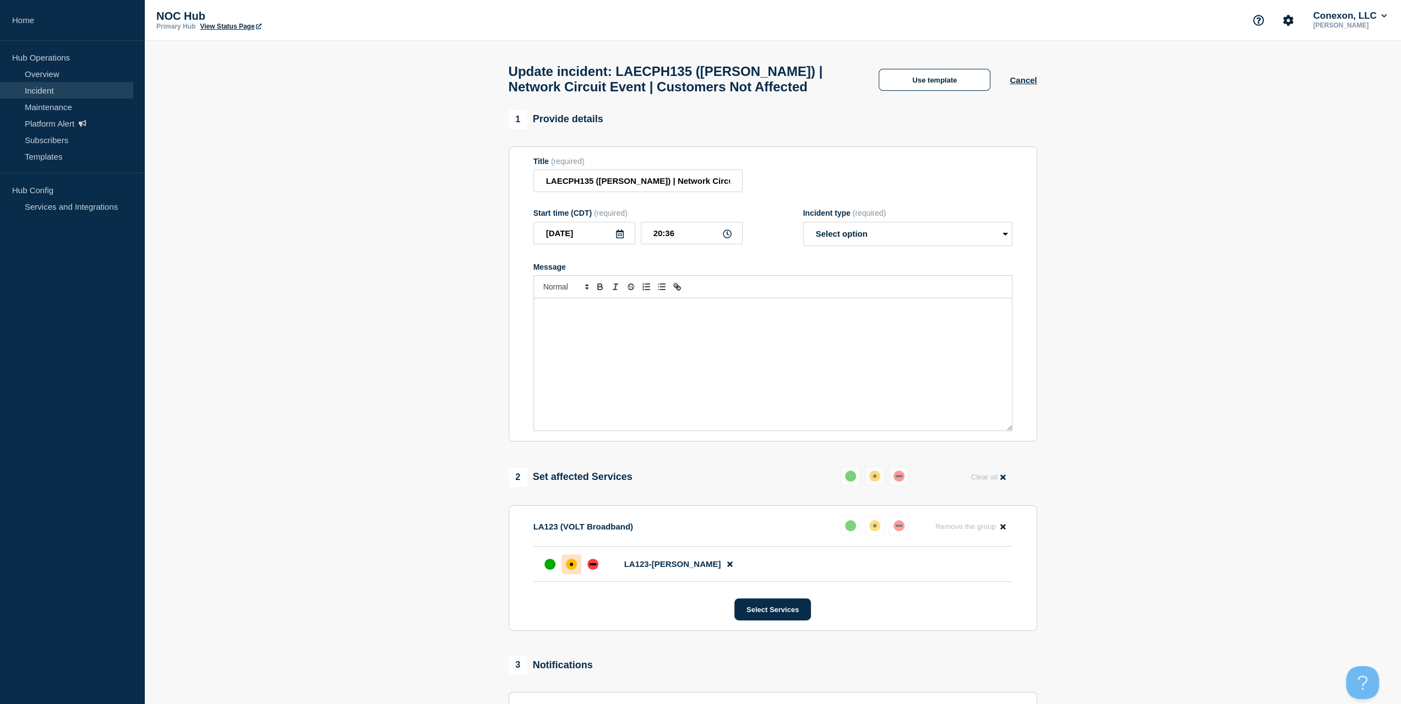
click at [680, 362] on div "Message" at bounding box center [773, 364] width 478 height 132
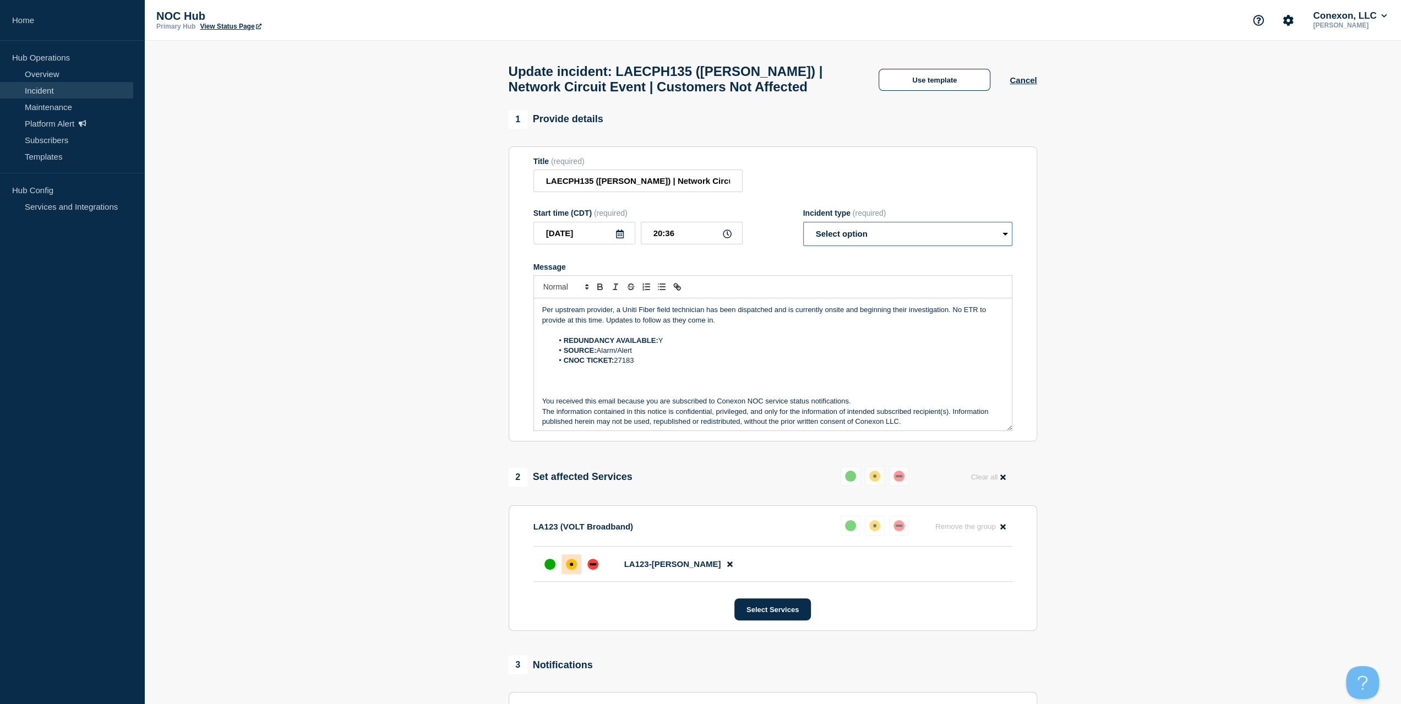
click at [886, 229] on select "Select option Investigating Identified Monitoring Resolved" at bounding box center [907, 234] width 209 height 24
click at [803, 227] on select "Select option Investigating Identified Monitoring Resolved" at bounding box center [907, 234] width 209 height 24
drag, startPoint x: 826, startPoint y: 239, endPoint x: 824, endPoint y: 251, distance: 12.3
click at [826, 239] on select "Select option Investigating Identified Monitoring Resolved" at bounding box center [907, 234] width 209 height 24
select select "investigating"
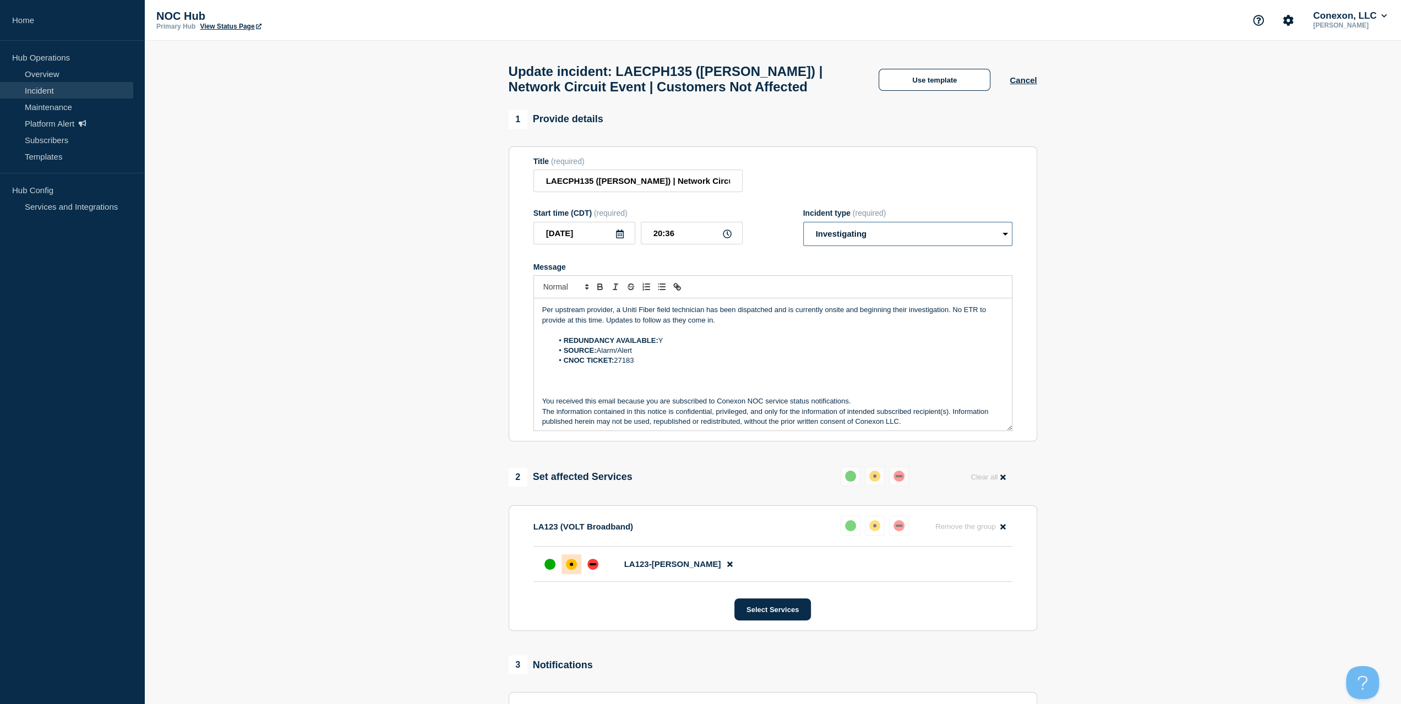
click at [803, 227] on select "Select option Investigating Identified Monitoring Resolved" at bounding box center [907, 234] width 209 height 24
drag, startPoint x: 721, startPoint y: 315, endPoint x: 710, endPoint y: 318, distance: 11.8
click at [710, 318] on p "Per upstream provider, a Uniti Fiber field technician has been dispatched and i…" at bounding box center [772, 315] width 461 height 20
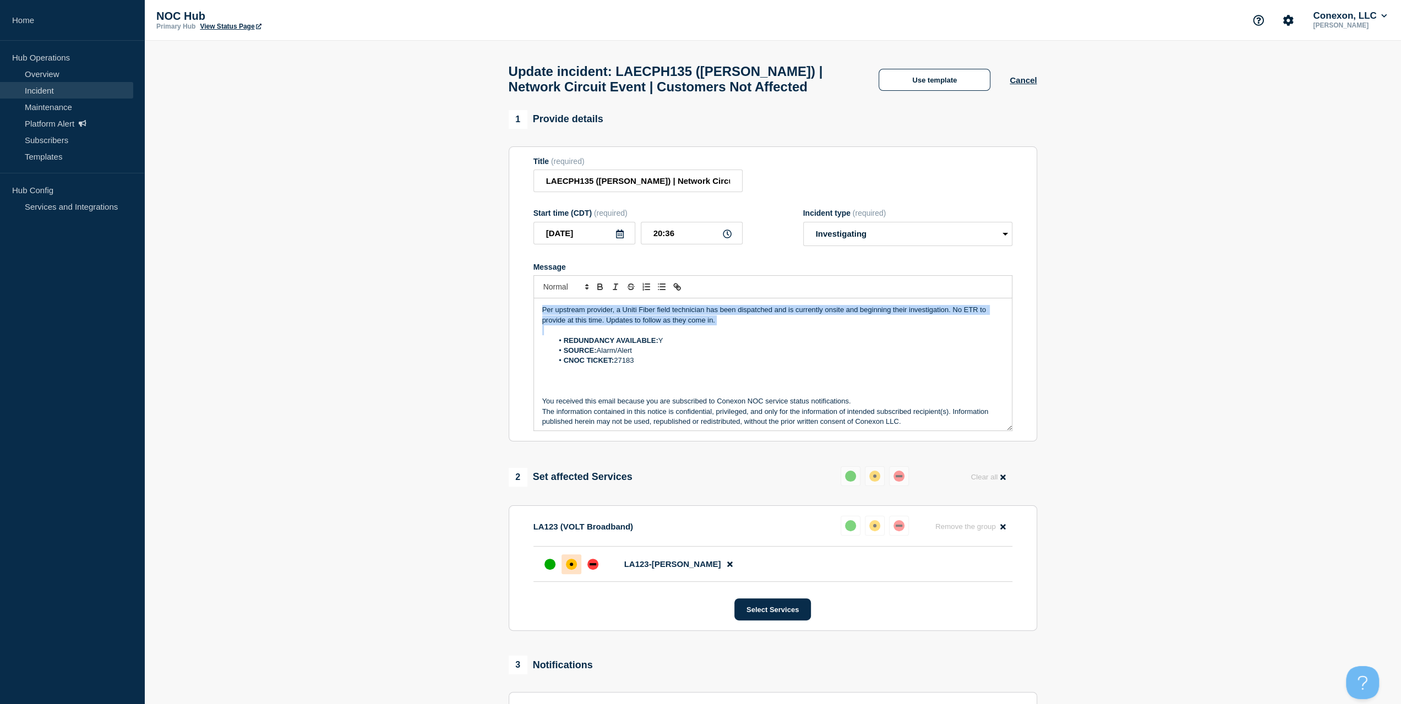
drag, startPoint x: 725, startPoint y: 331, endPoint x: 432, endPoint y: 292, distance: 295.4
click at [433, 296] on section "1 Provide details Title (required) LAECPH135 (Baskin) | Network Circuit Event |…" at bounding box center [772, 516] width 1257 height 813
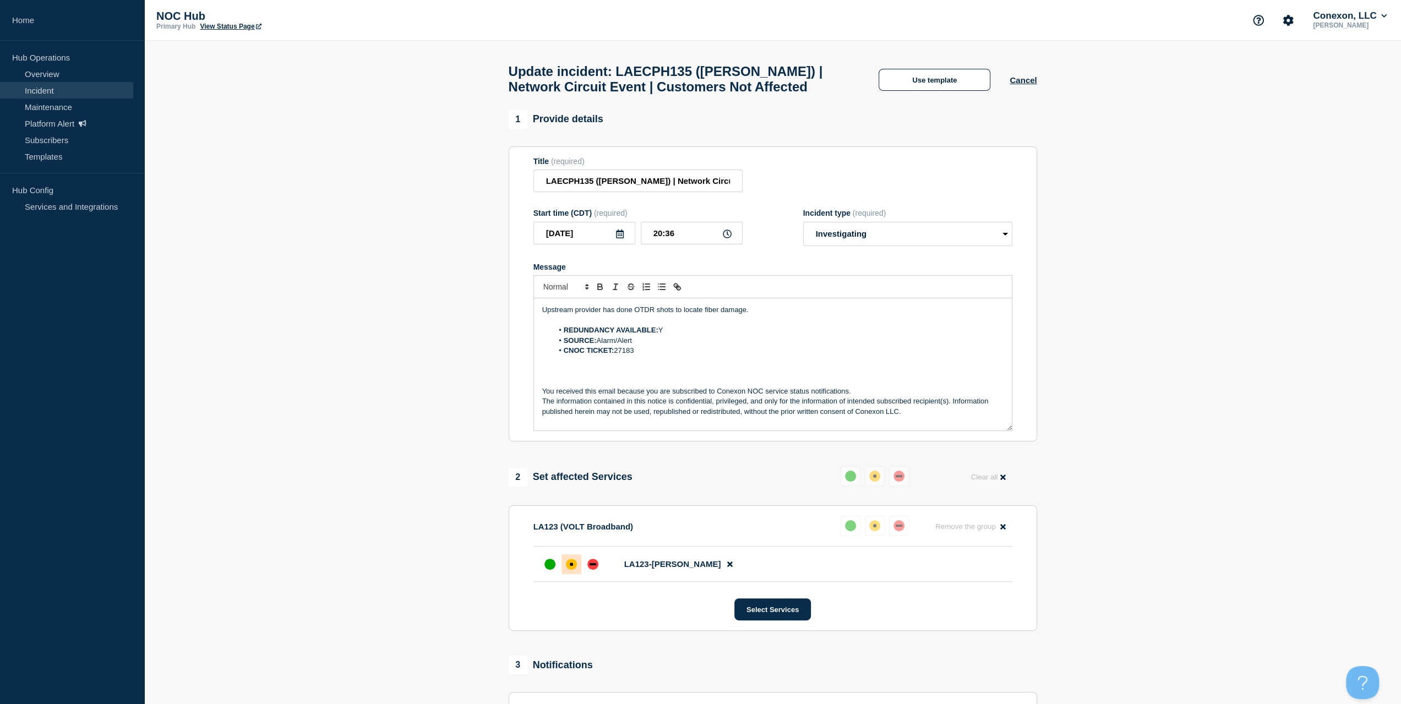
click at [769, 315] on p "Upstream provider has done OTDR shots to locate fiber damage." at bounding box center [772, 310] width 461 height 10
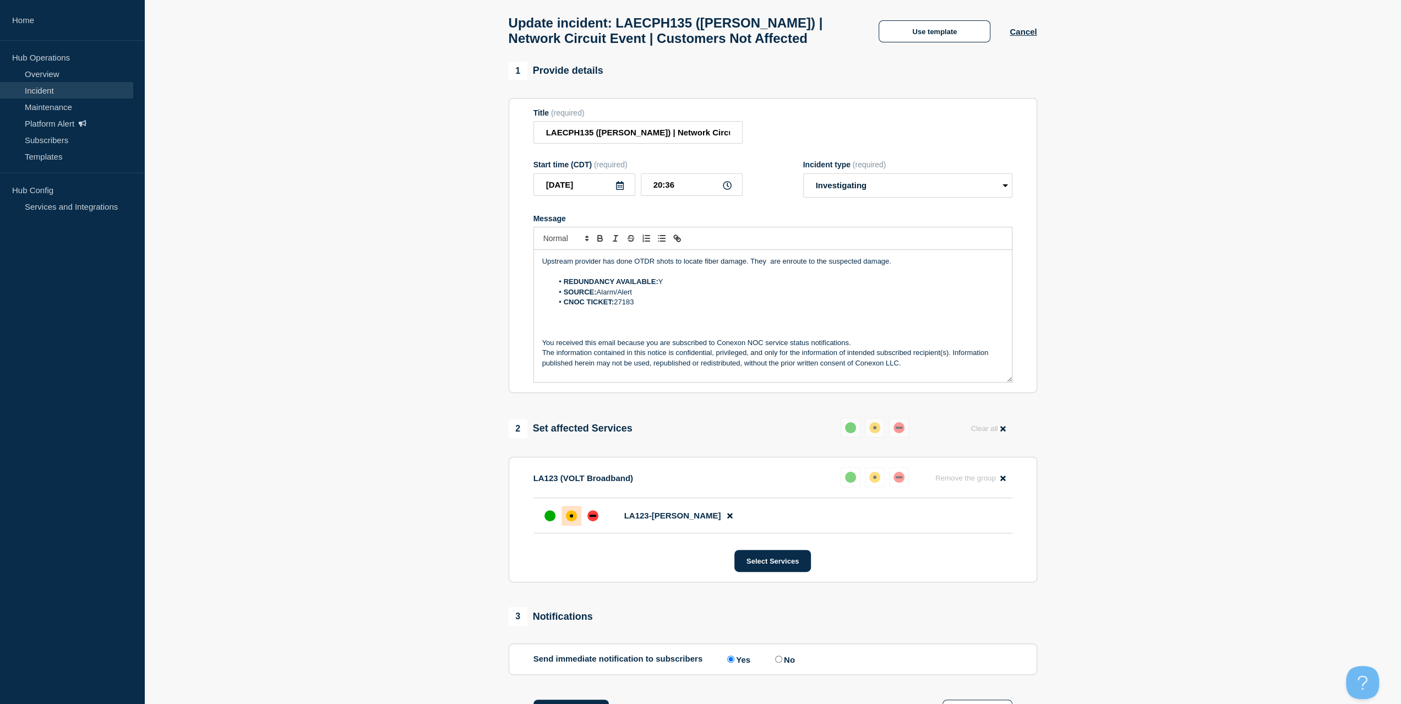
scroll to position [220, 0]
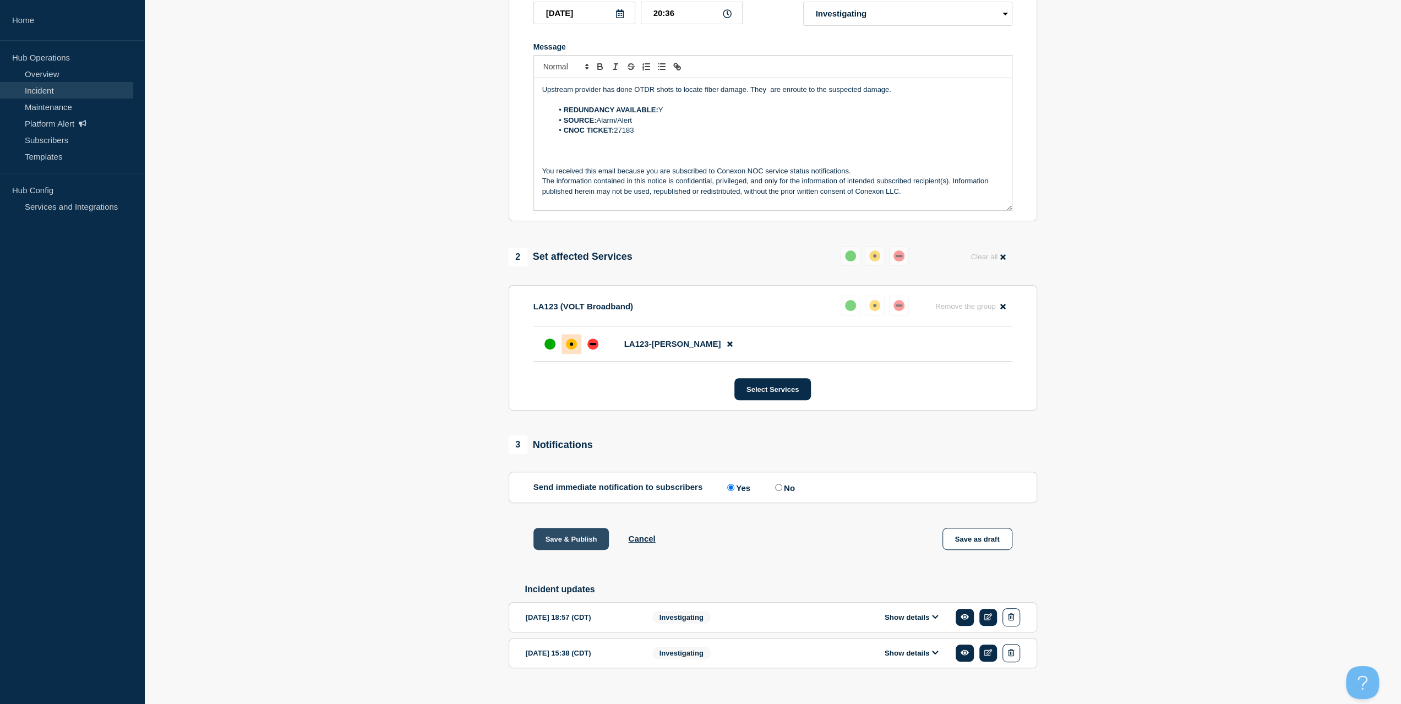
click at [559, 548] on button "Save & Publish" at bounding box center [571, 539] width 76 height 22
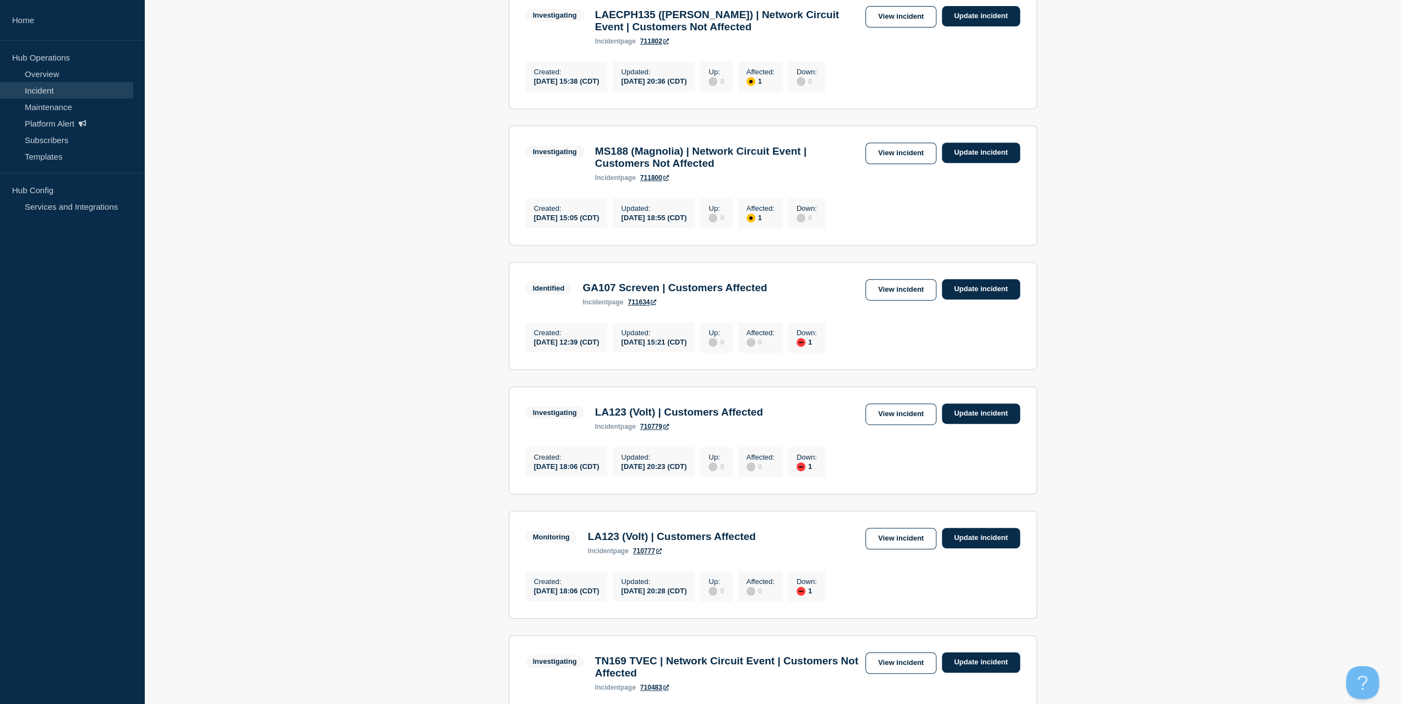
scroll to position [496, 0]
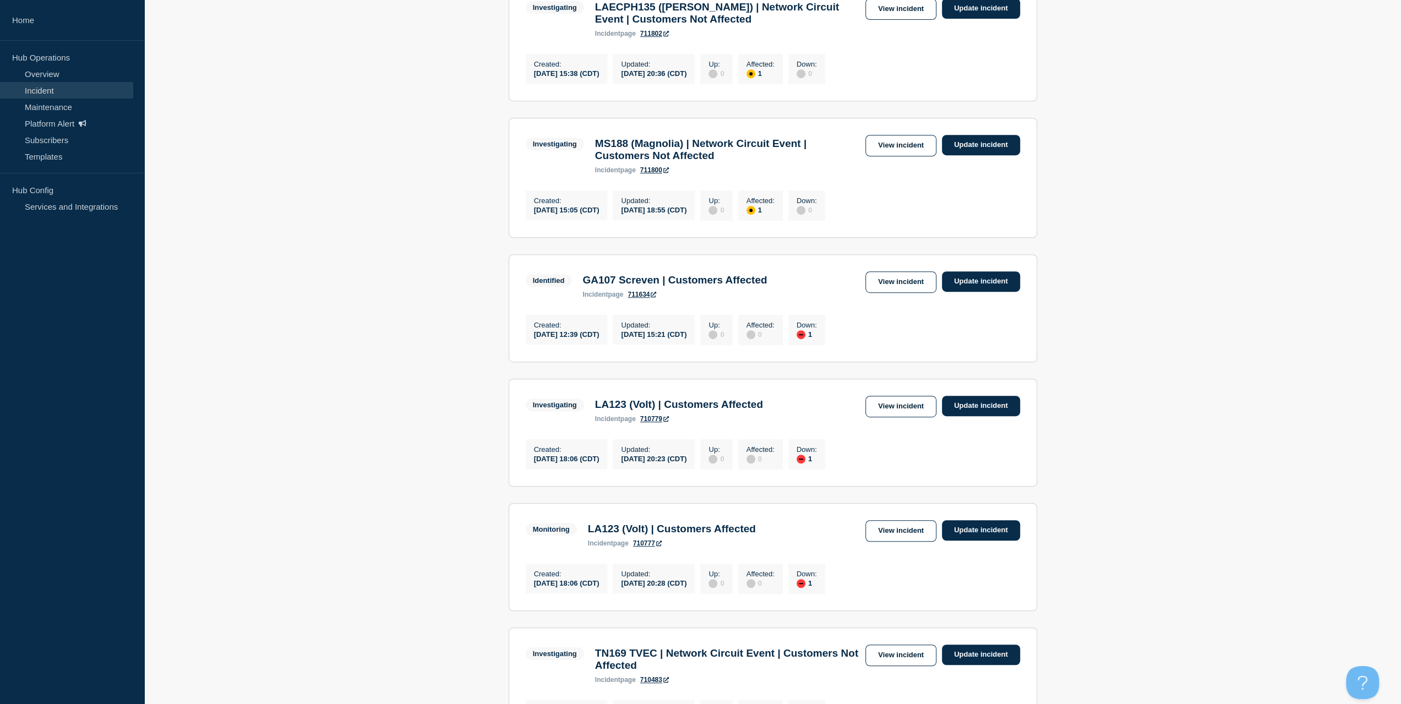
drag, startPoint x: 578, startPoint y: 358, endPoint x: 437, endPoint y: 326, distance: 144.4
click at [612, 362] on section "Identified GA107 Screven | Customers Affected incident page 711634 View inciden…" at bounding box center [773, 308] width 529 height 108
click at [324, 296] on main "All dates Filter Identified 1 Down GA104 ([US_STATE]) | Customers Affected Crea…" at bounding box center [772, 288] width 1257 height 1226
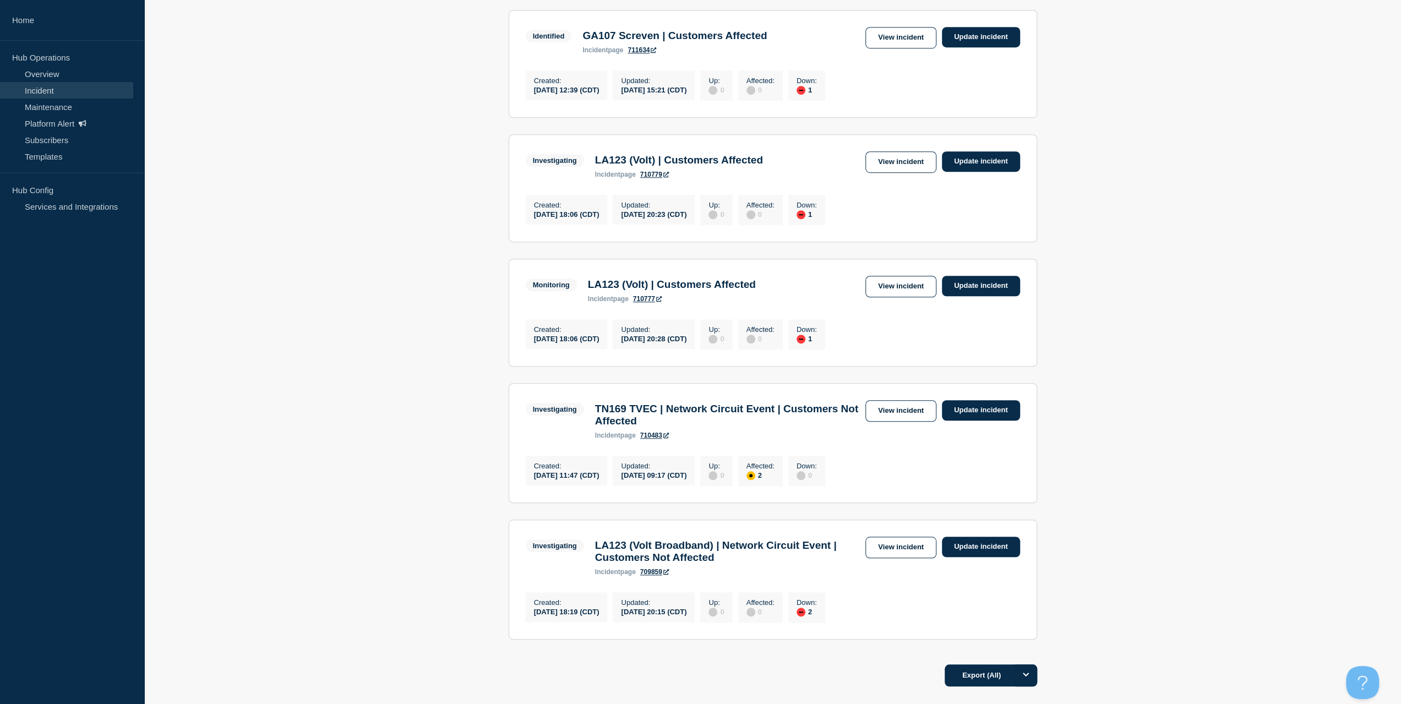
scroll to position [863, 0]
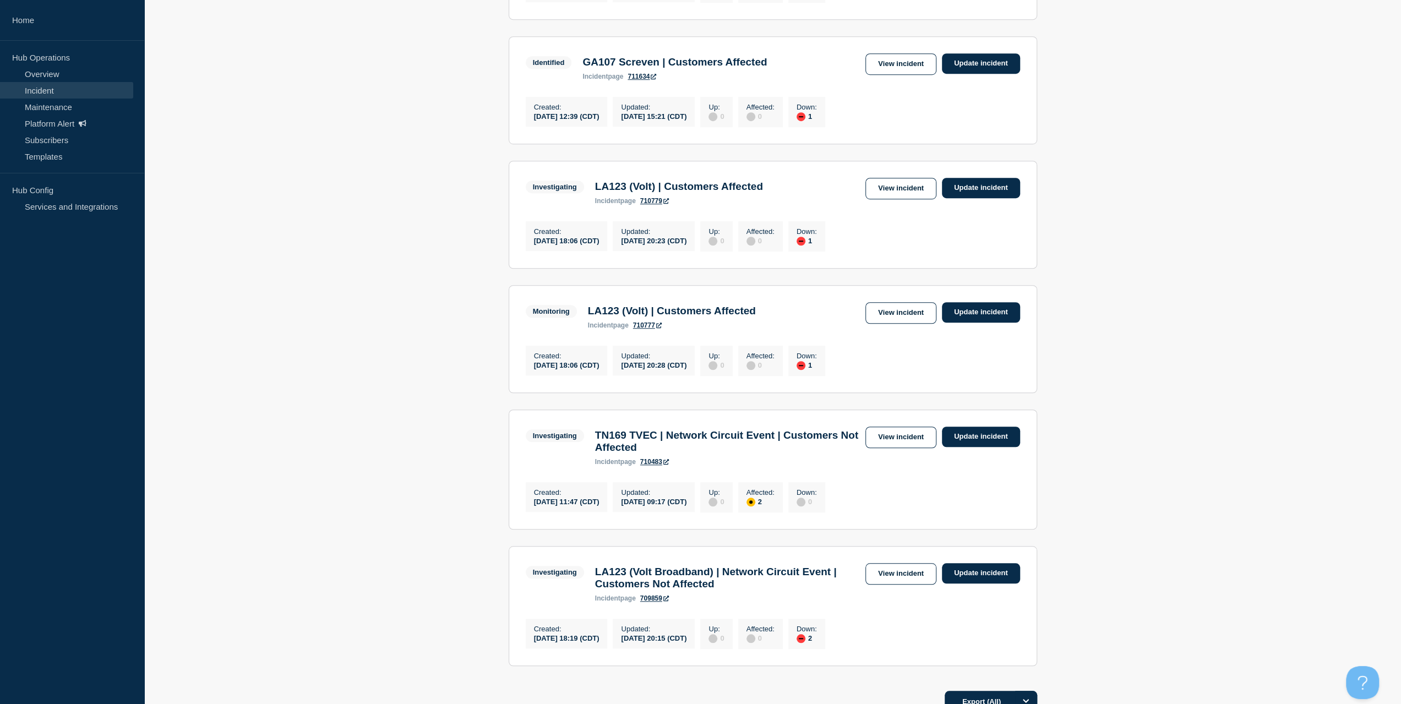
scroll to position [606, 0]
